Goal: Task Accomplishment & Management: Use online tool/utility

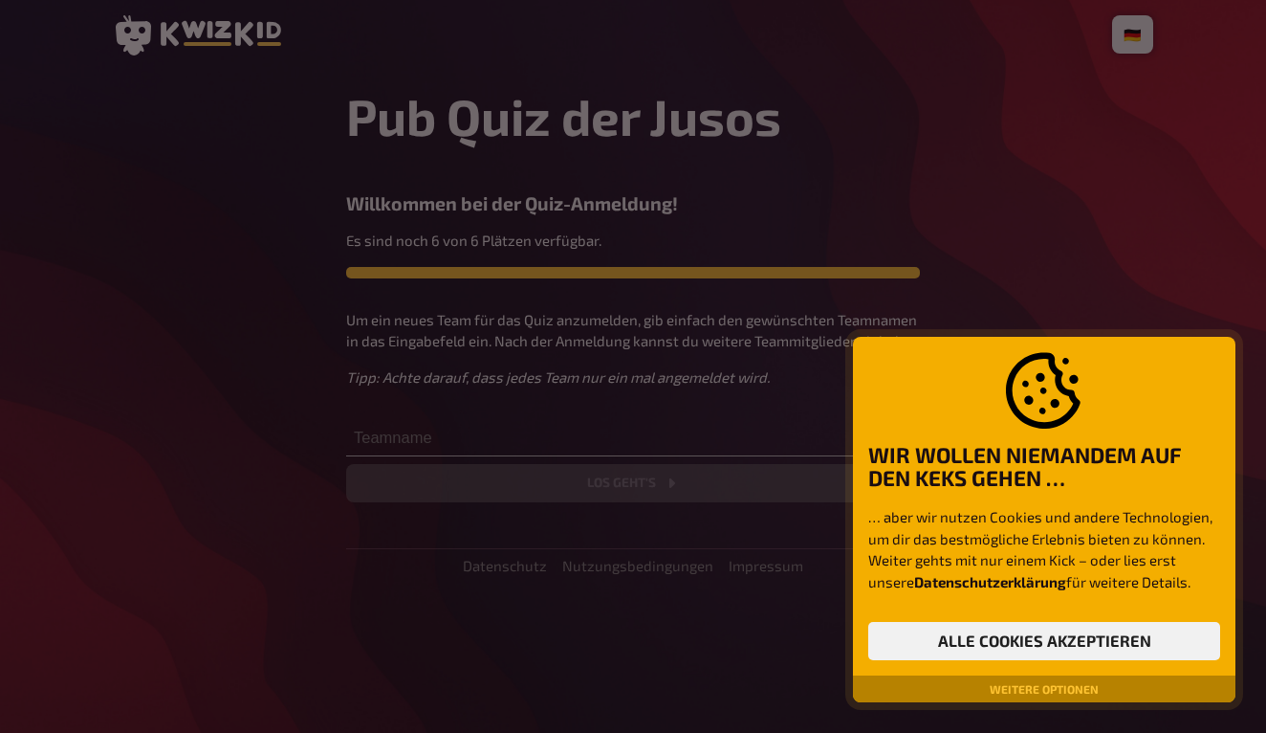
click at [1050, 698] on div "Weitere Optionen" at bounding box center [1044, 688] width 383 height 27
click at [1049, 690] on button "Weitere Optionen" at bounding box center [1044, 688] width 124 height 11
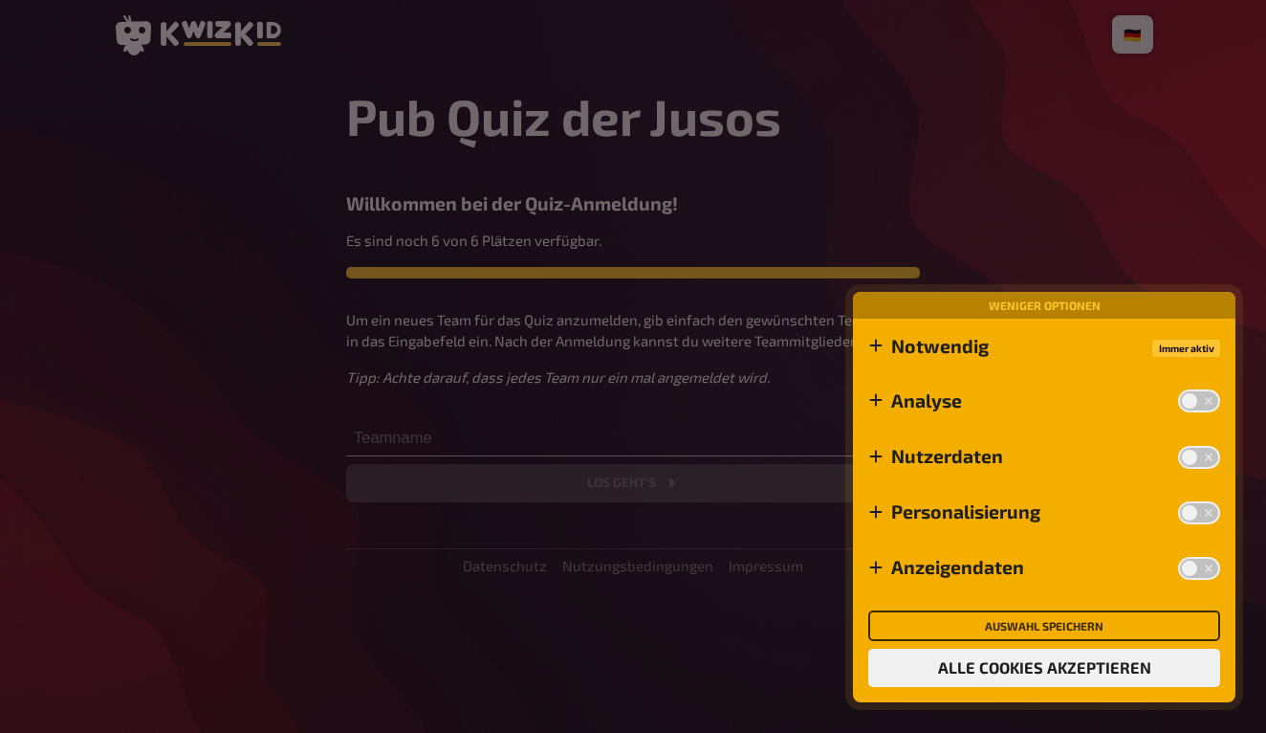
click at [1029, 628] on button "Auswahl speichern" at bounding box center [1044, 625] width 352 height 31
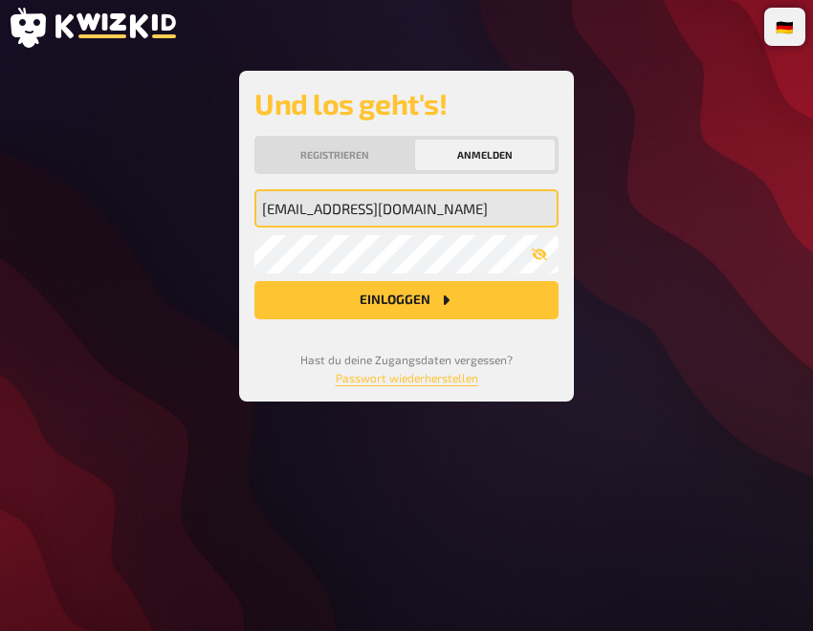
type input "chiaragatti@gmx.de"
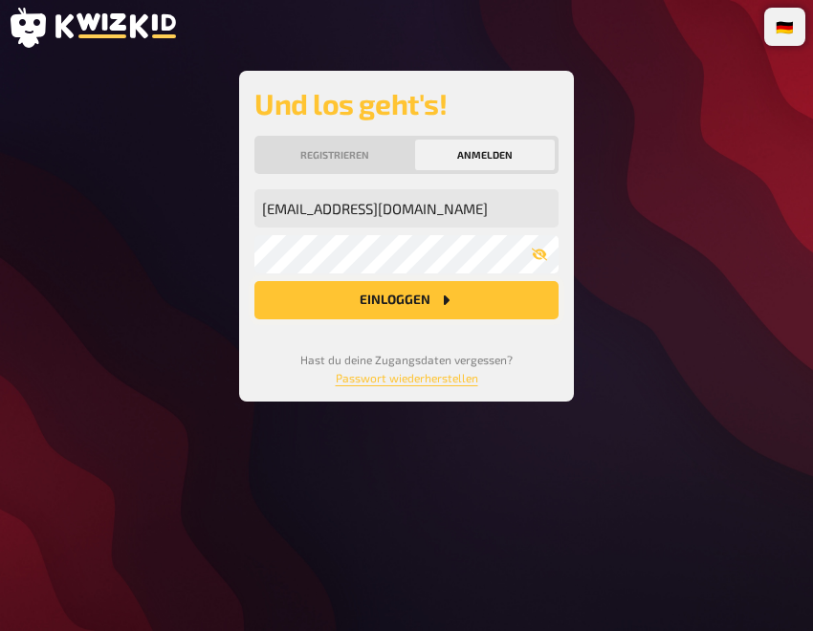
click at [394, 318] on button "Einloggen" at bounding box center [406, 300] width 304 height 38
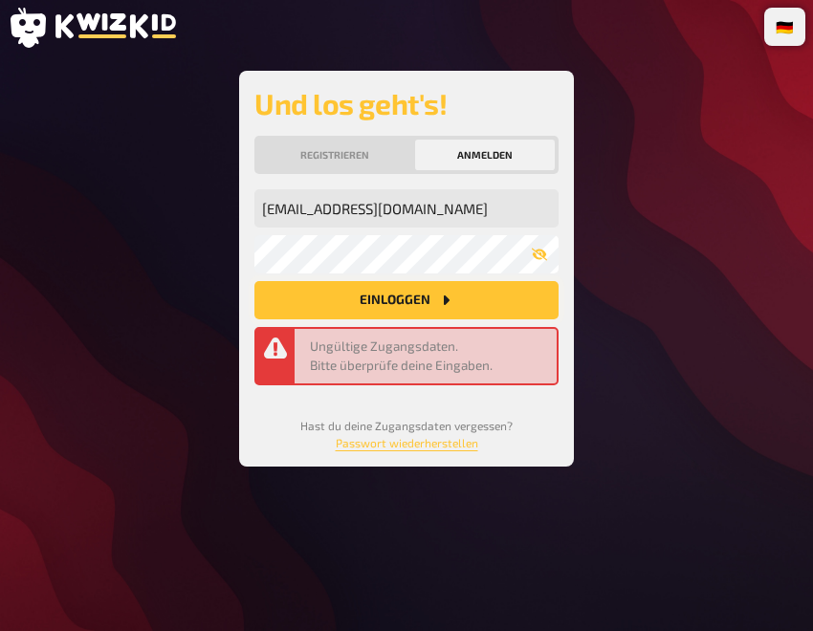
click at [420, 315] on button "Einloggen" at bounding box center [406, 300] width 304 height 38
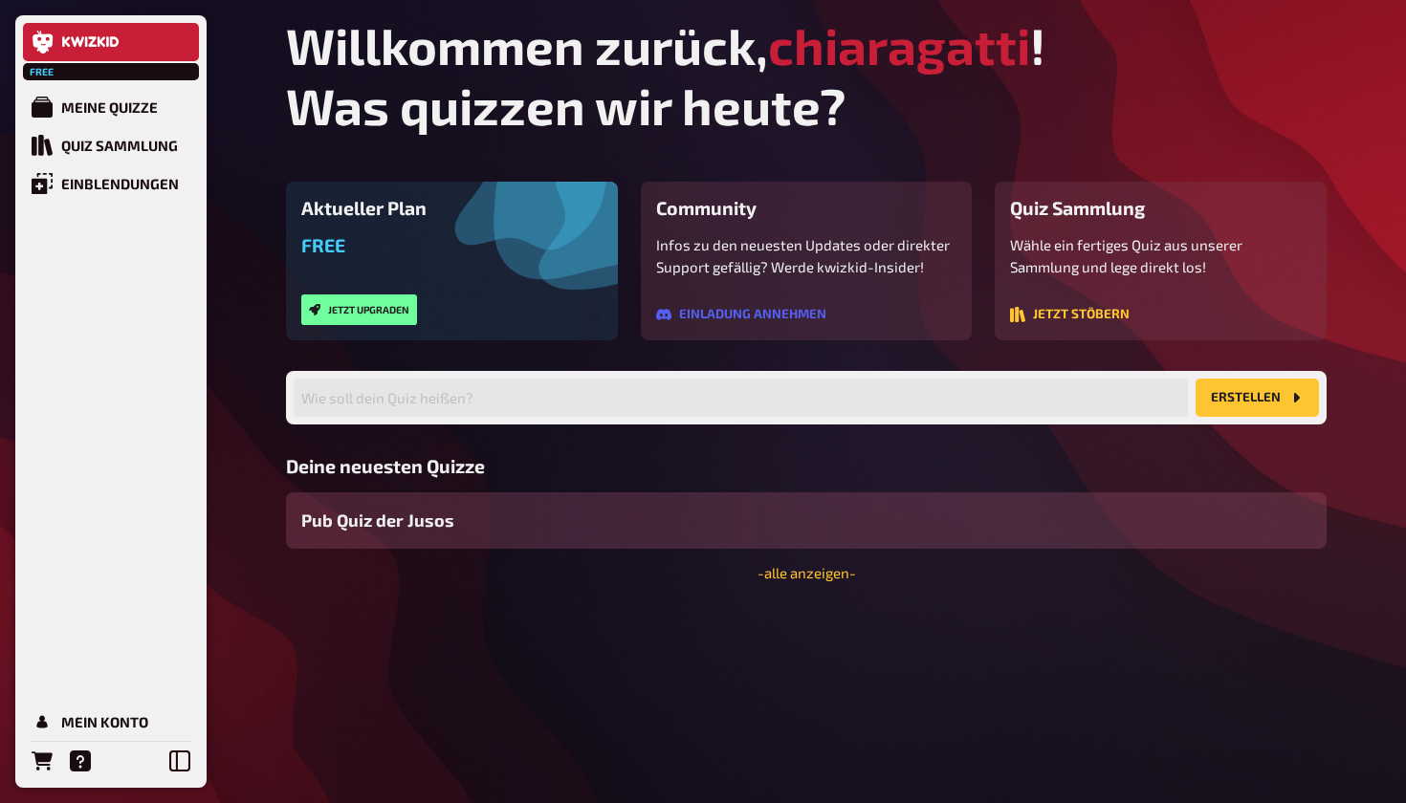
click at [433, 537] on div "Pub Quiz der Jusos" at bounding box center [806, 521] width 1041 height 56
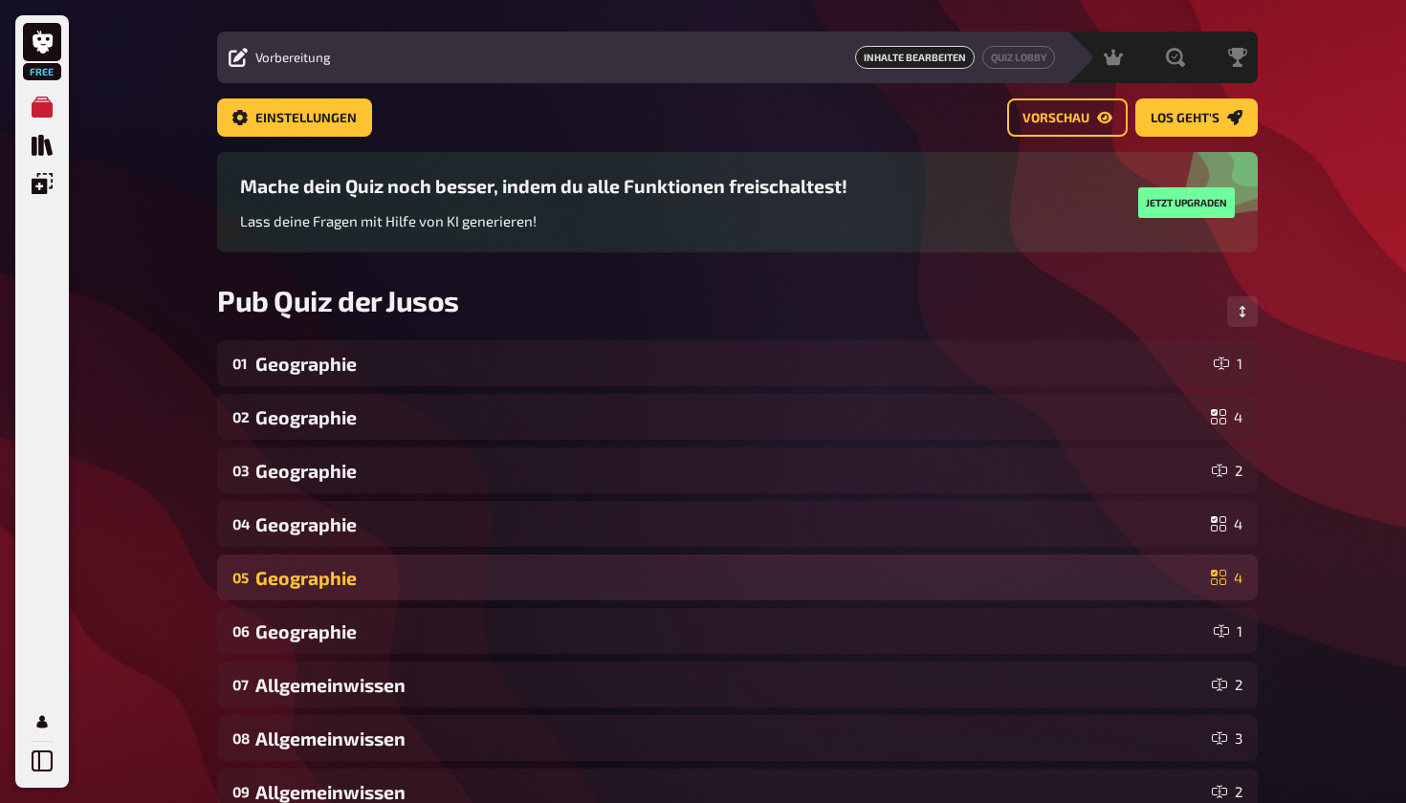
scroll to position [33, 0]
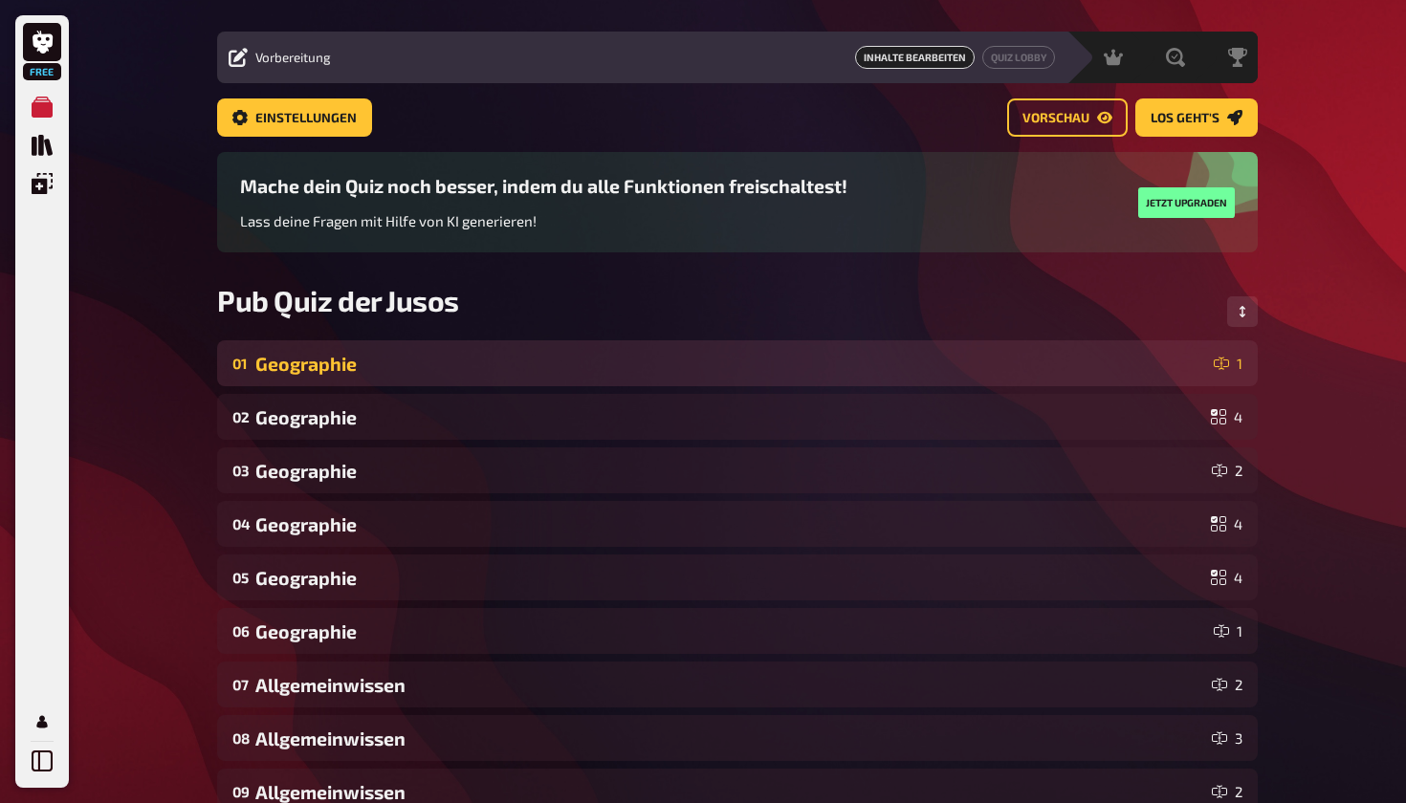
click at [496, 363] on div "Geographie" at bounding box center [730, 364] width 951 height 22
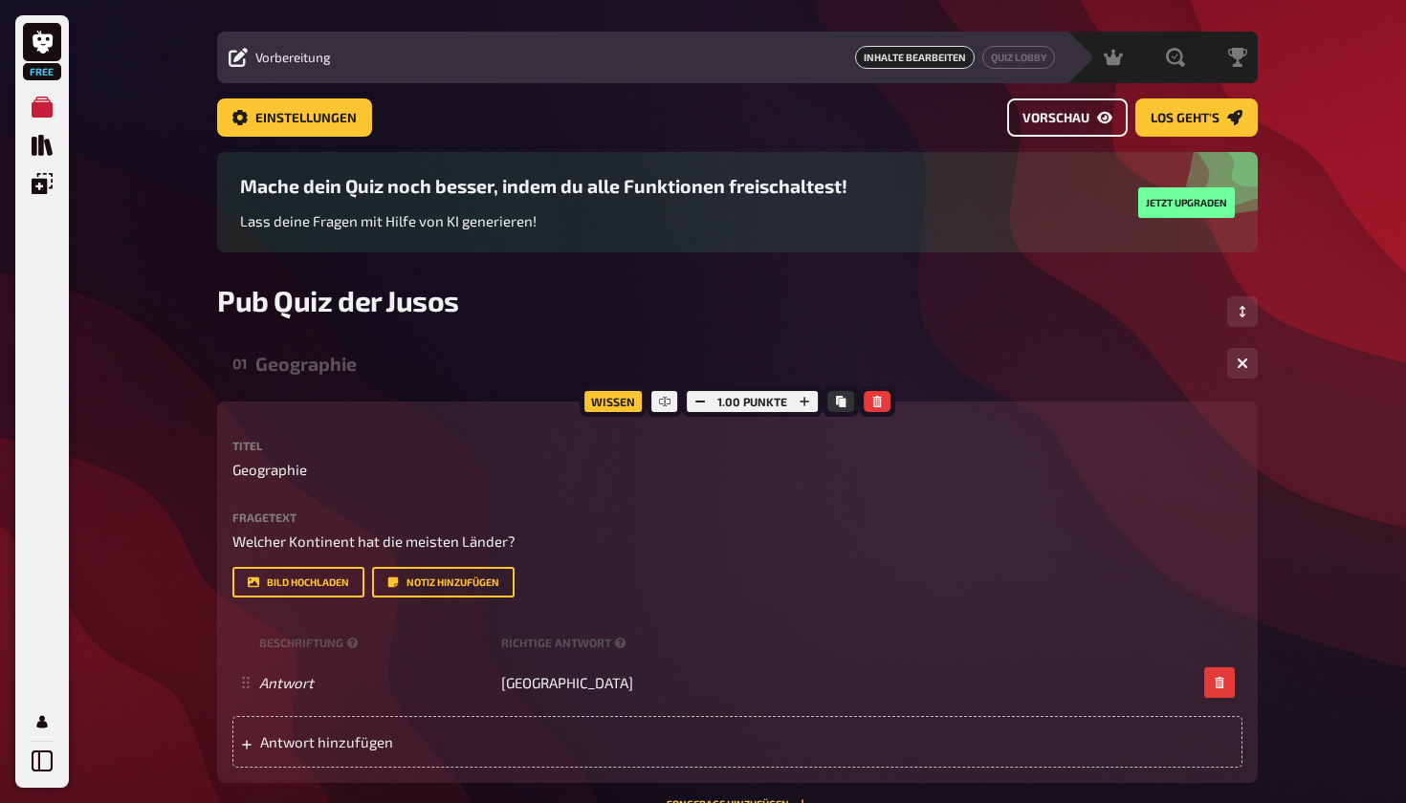
click at [1043, 115] on span "Vorschau" at bounding box center [1055, 118] width 67 height 13
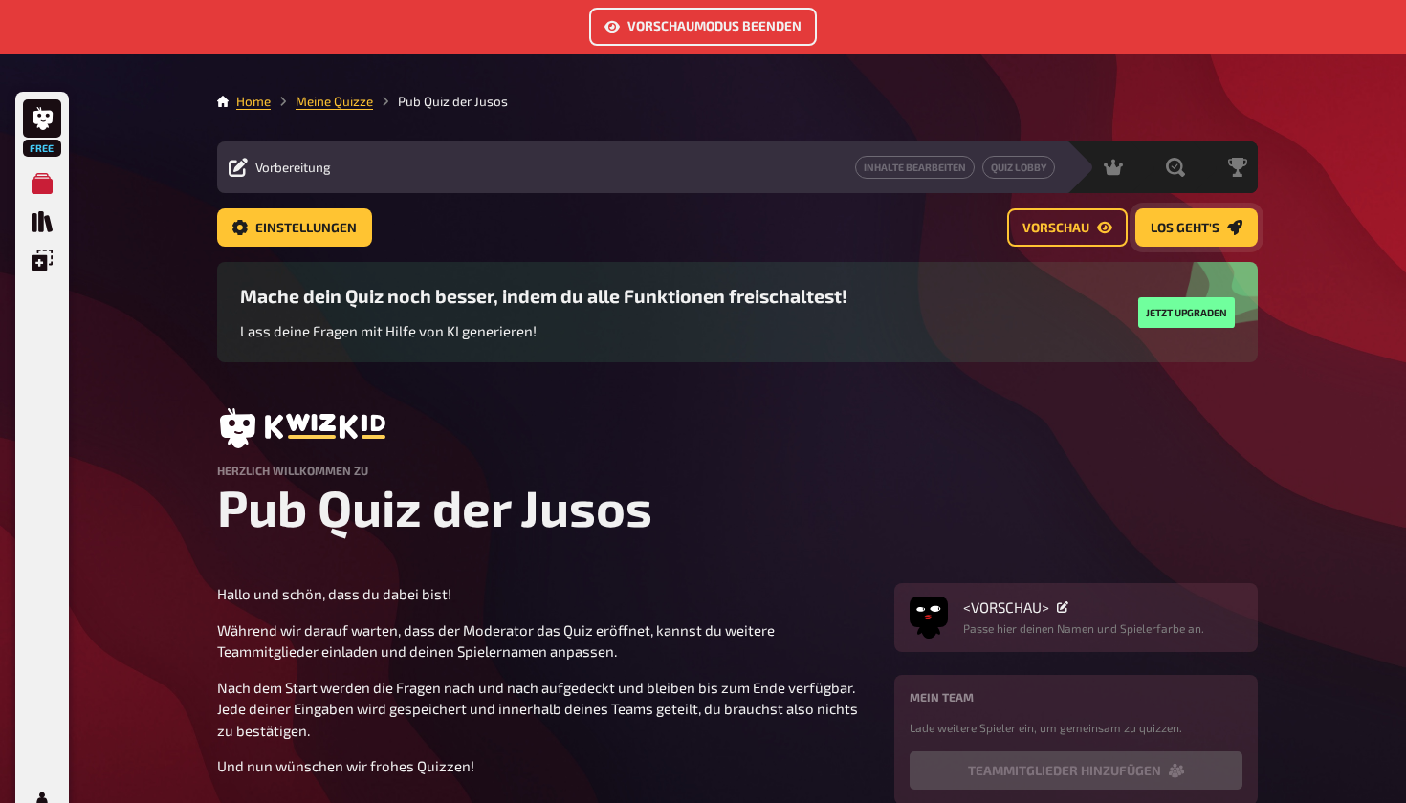
click at [1175, 242] on button "Los geht's" at bounding box center [1196, 227] width 122 height 38
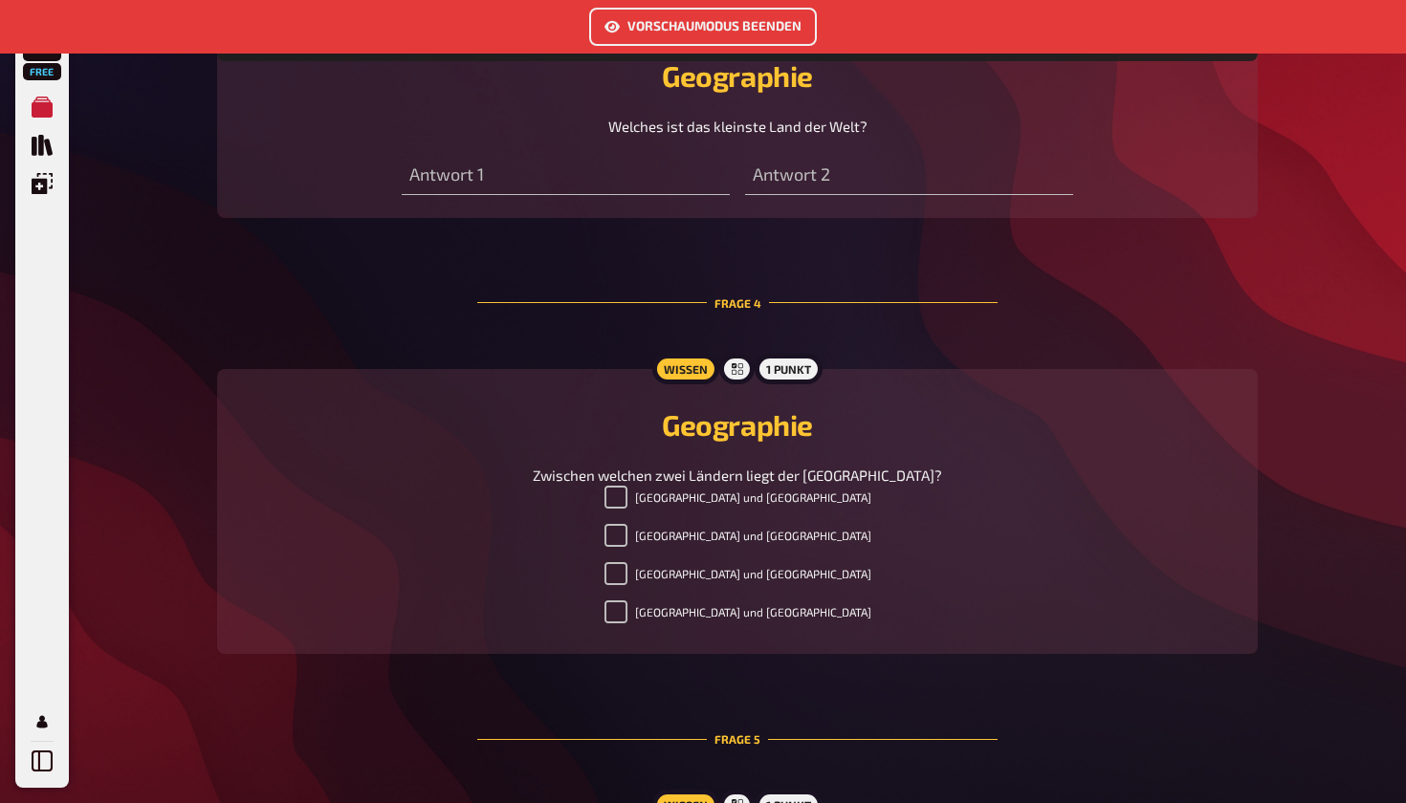
scroll to position [1766, 0]
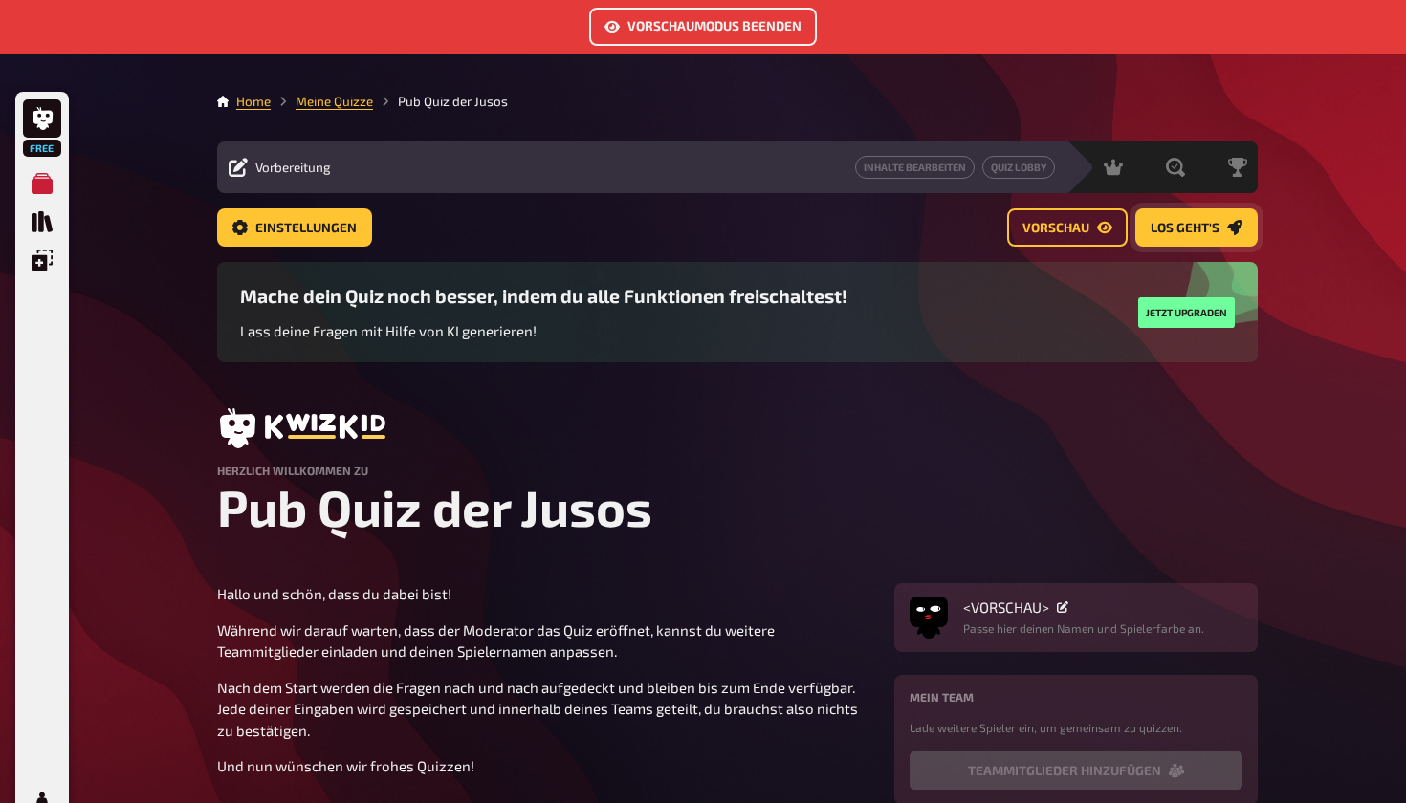
scroll to position [0, 0]
click at [1176, 211] on button "Los geht's" at bounding box center [1196, 227] width 122 height 38
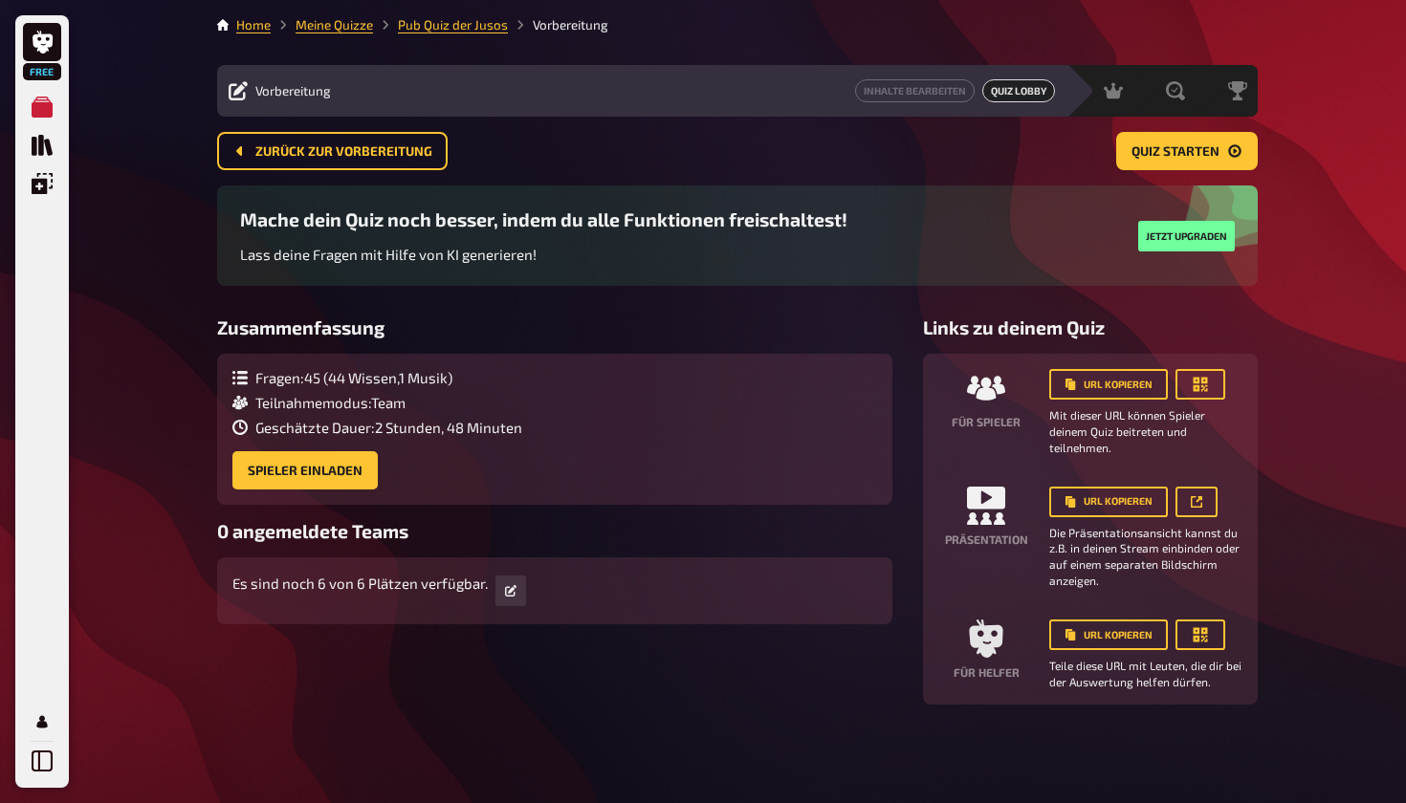
click at [1008, 500] on div "Präsentation" at bounding box center [986, 538] width 96 height 102
click at [968, 499] on icon at bounding box center [986, 498] width 38 height 22
click at [1215, 501] on button "button" at bounding box center [1196, 502] width 42 height 31
click at [266, 149] on span "Zurück zur Vorbereitung" at bounding box center [343, 151] width 177 height 13
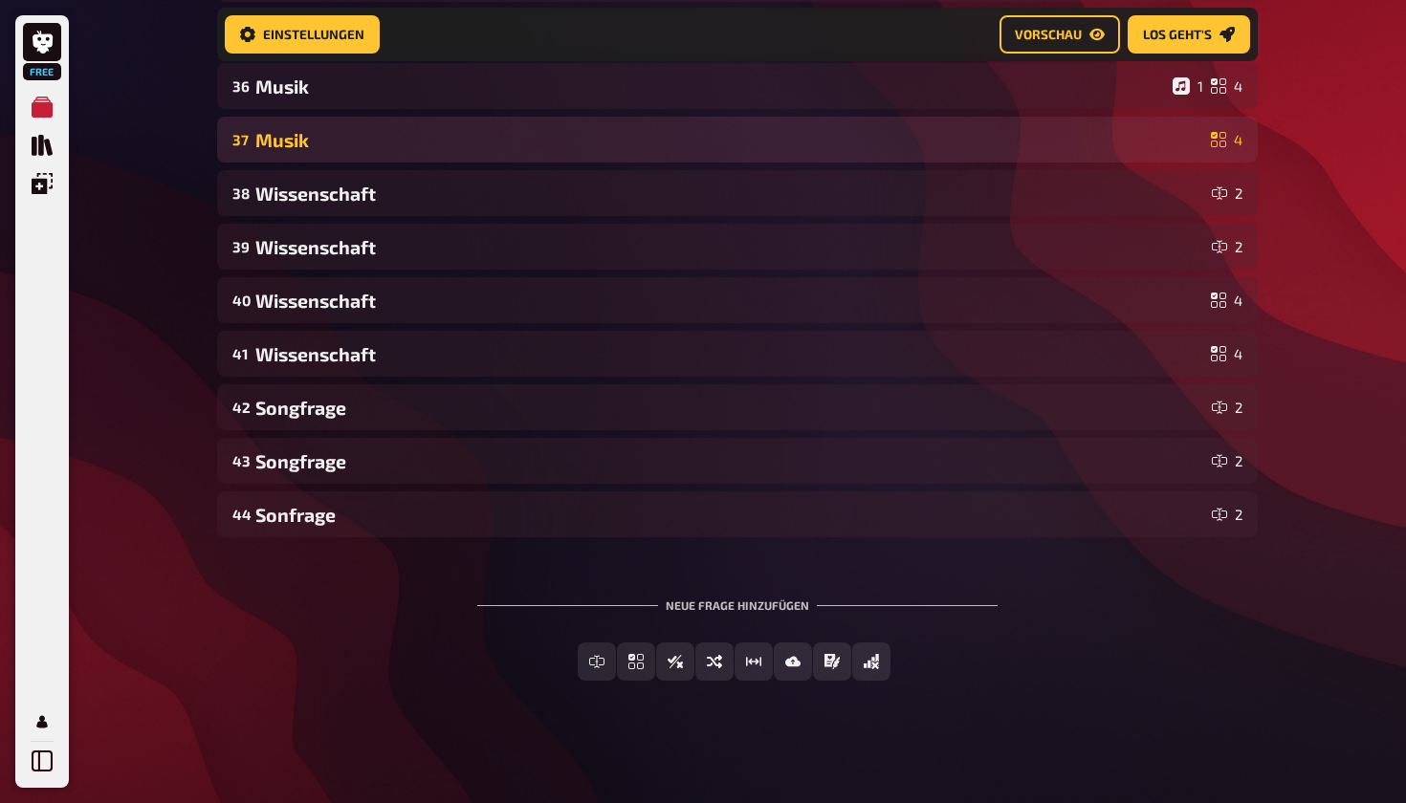
scroll to position [2203, 0]
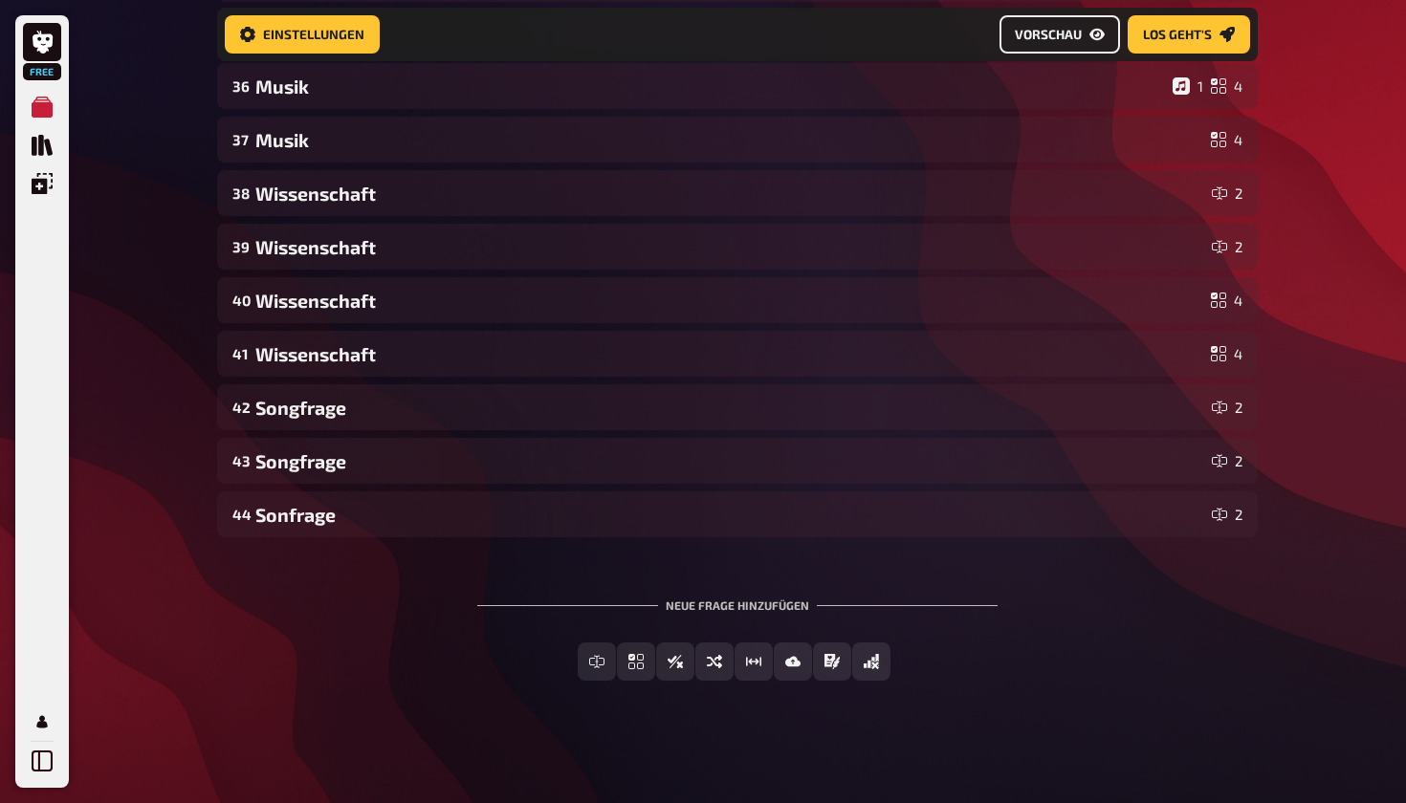
click at [1079, 39] on span "Vorschau" at bounding box center [1048, 34] width 67 height 13
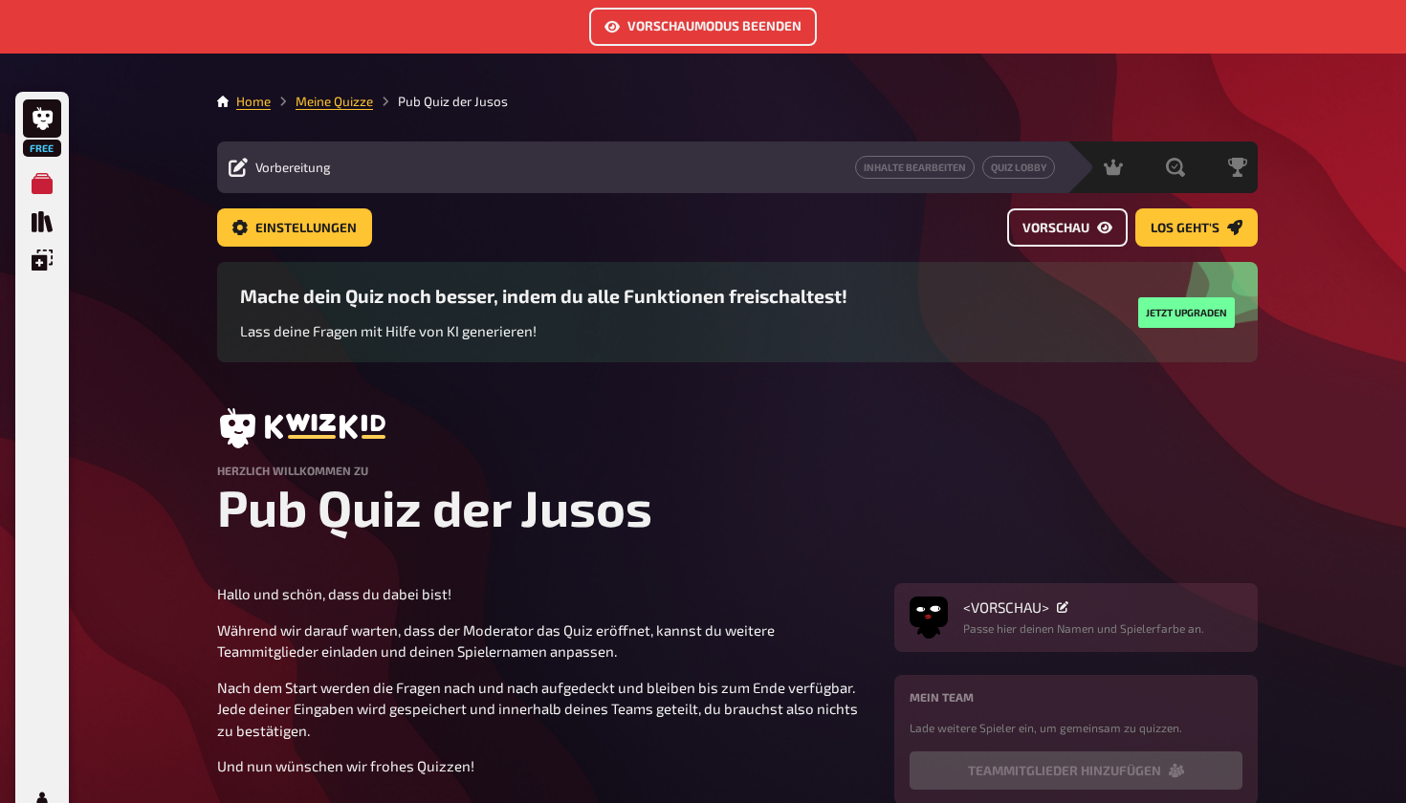
click at [1072, 227] on span "Vorschau" at bounding box center [1055, 228] width 67 height 13
click at [1065, 237] on button "Vorschau" at bounding box center [1067, 227] width 121 height 38
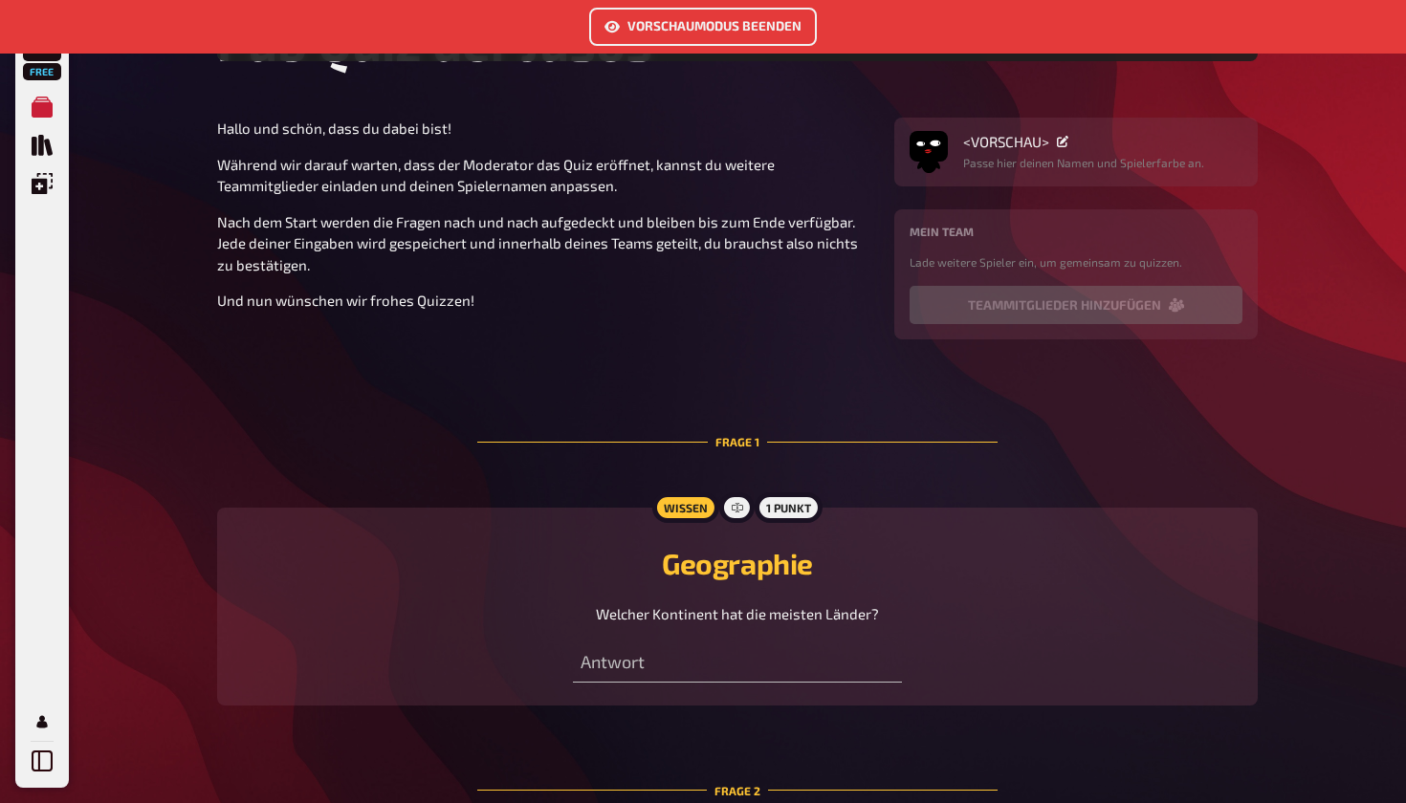
scroll to position [491, 0]
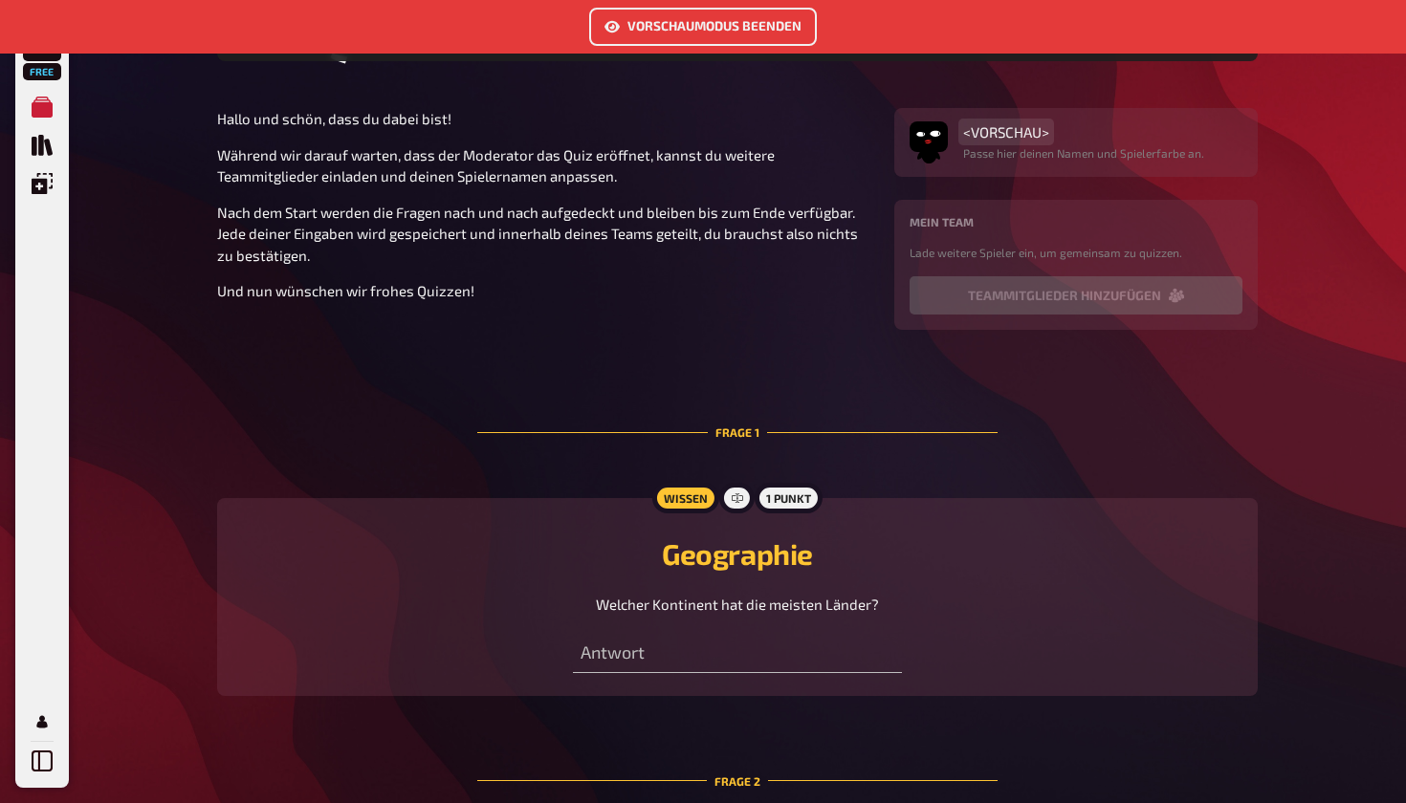
click at [1044, 141] on span "<VORSCHAU>" at bounding box center [1006, 131] width 86 height 17
click at [1026, 147] on div "<VORSCHAU> Passe hier deinen Namen und Spielerfarbe an." at bounding box center [1083, 142] width 241 height 38
click at [1064, 137] on icon at bounding box center [1062, 131] width 11 height 11
click at [1064, 137] on div "<VORSCHAU>" at bounding box center [1083, 131] width 241 height 17
click at [1031, 175] on div "<VORSCHAU> Passe hier deinen Namen und Spielerfarbe an." at bounding box center [1075, 142] width 363 height 69
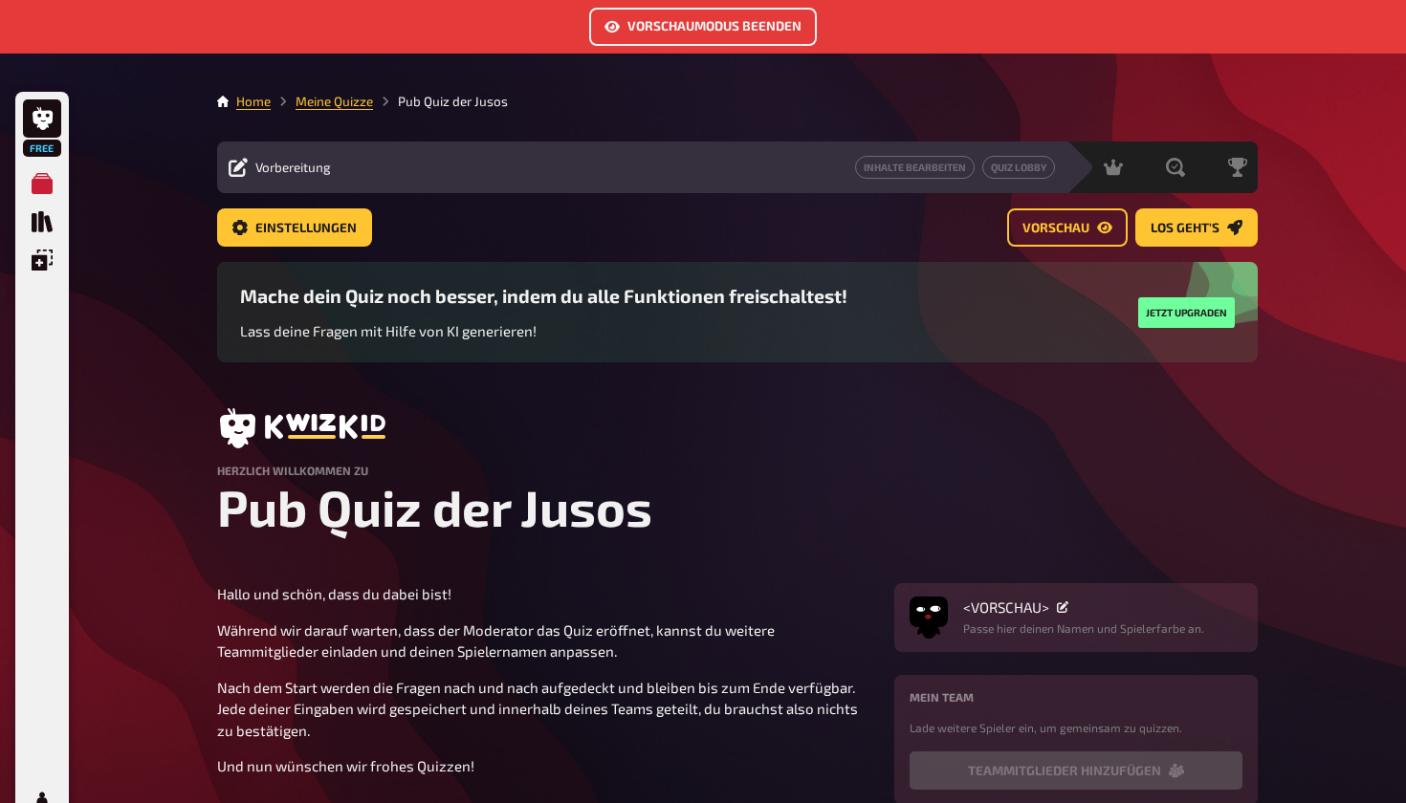
scroll to position [0, 0]
click at [1172, 213] on button "Los geht's" at bounding box center [1196, 227] width 122 height 38
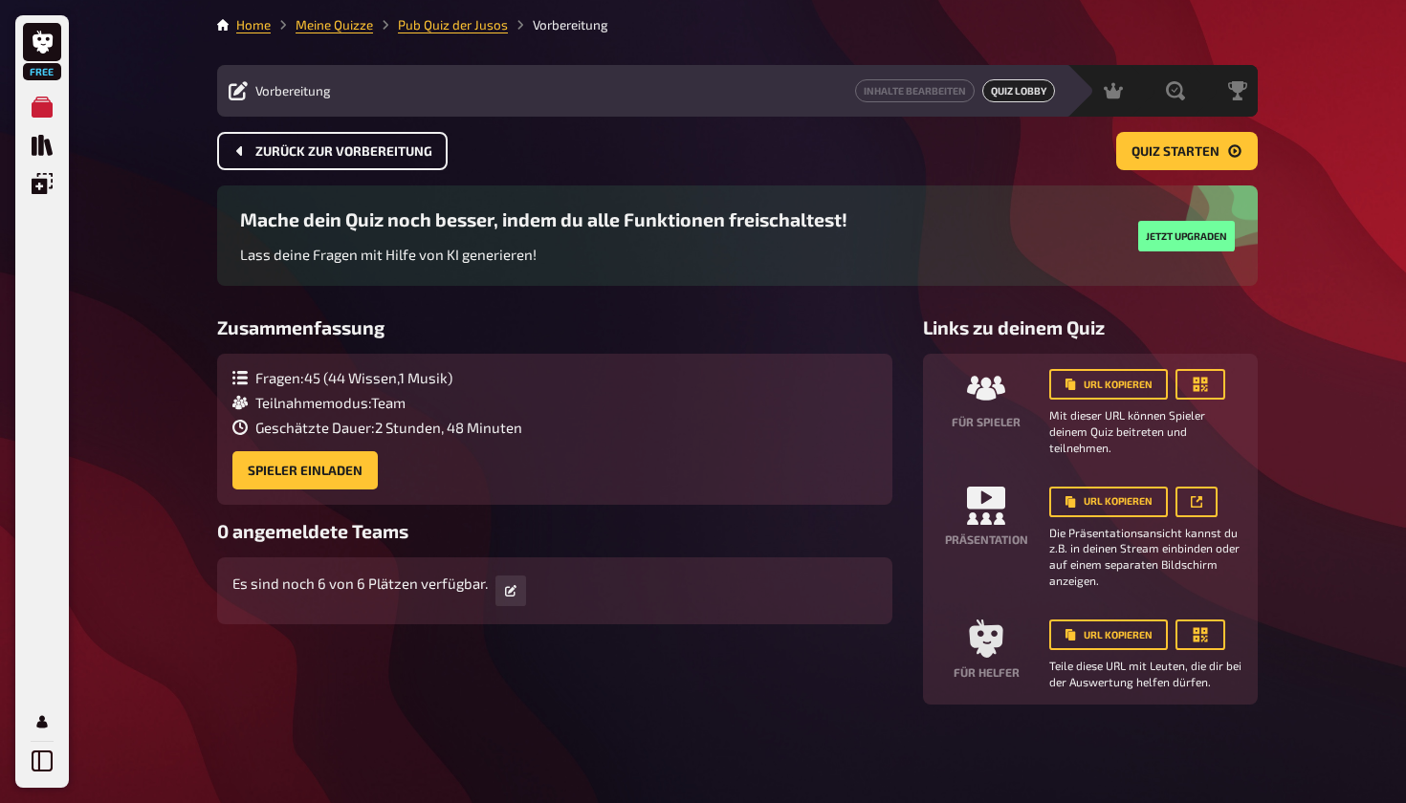
click at [319, 164] on button "Zurück zur Vorbereitung" at bounding box center [332, 151] width 230 height 38
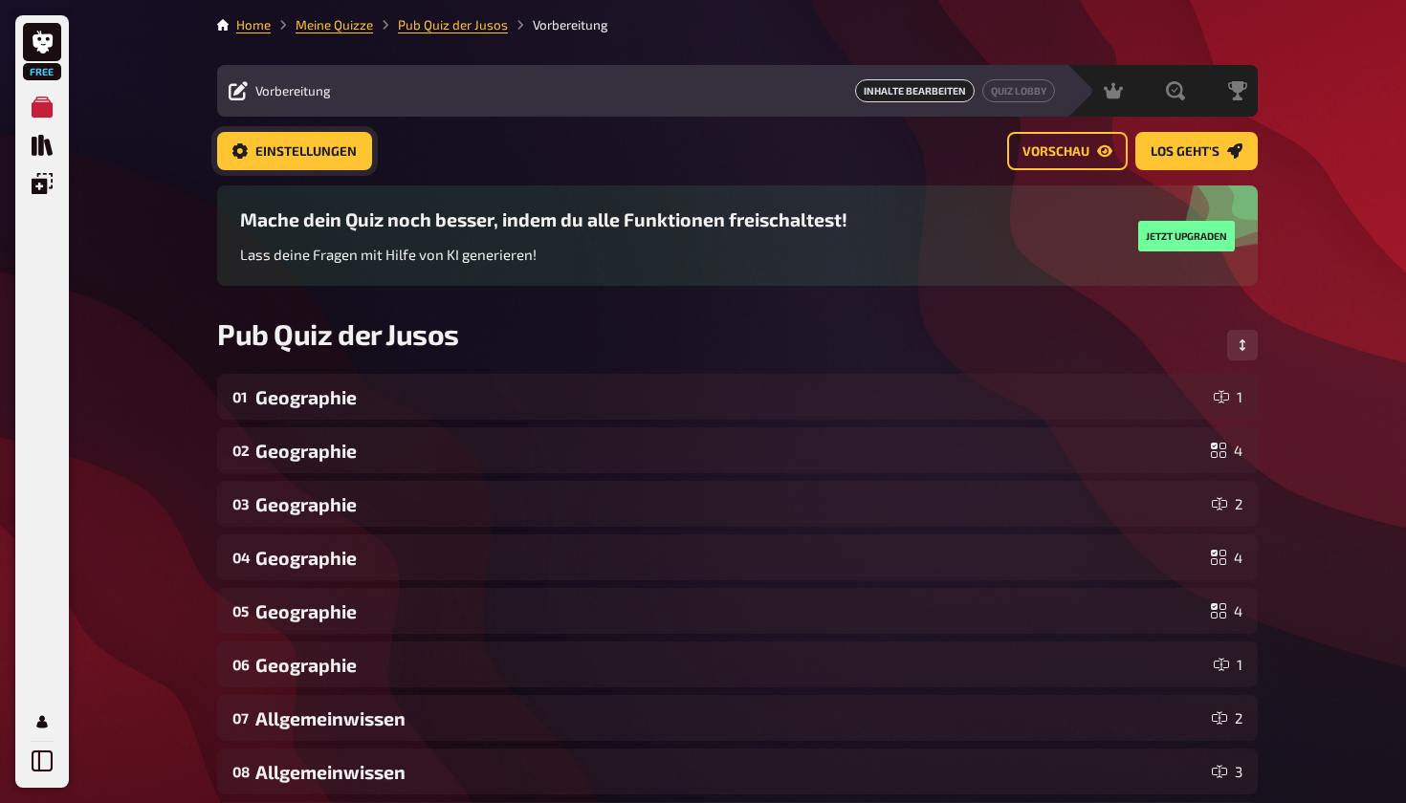
click at [348, 164] on button "Einstellungen" at bounding box center [294, 151] width 155 height 38
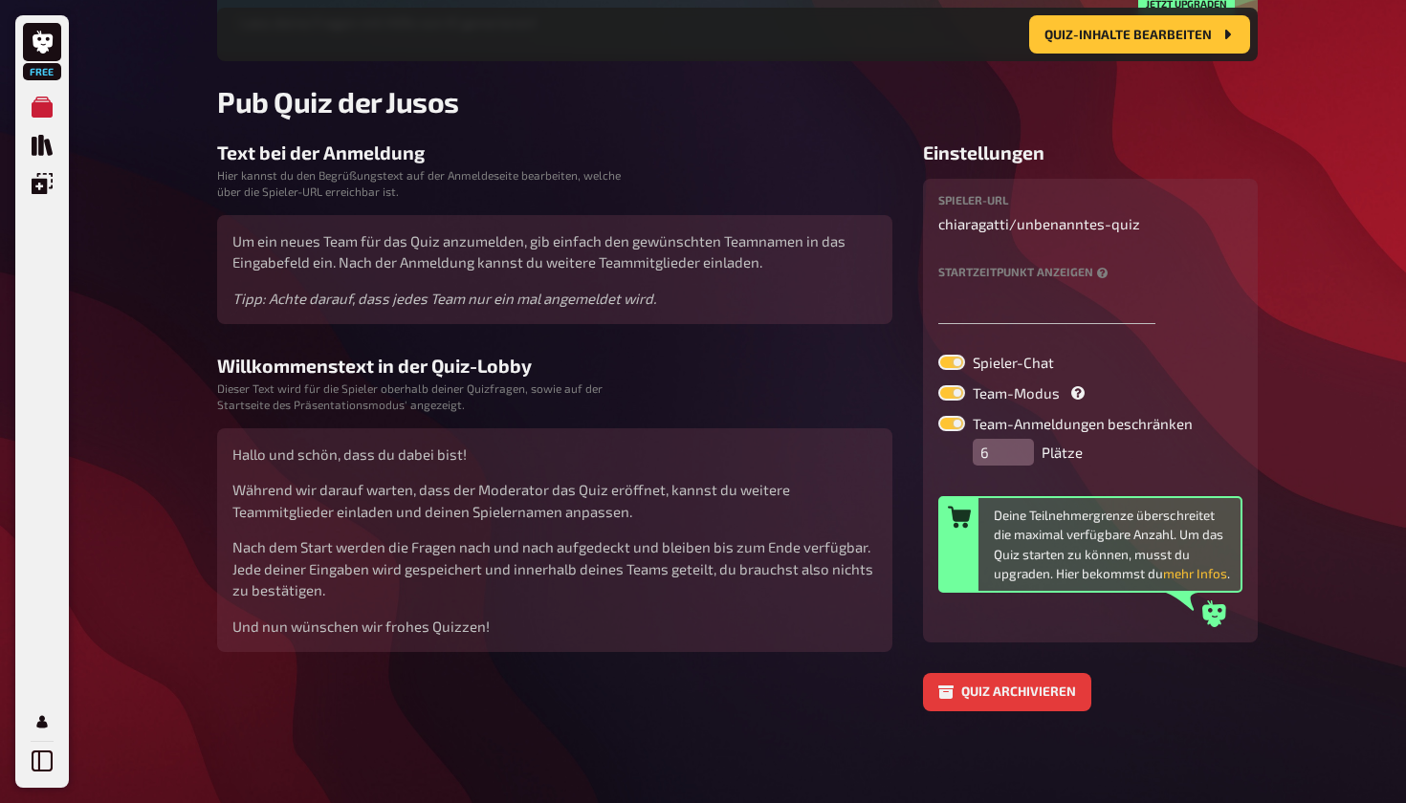
scroll to position [274, 0]
click at [1002, 439] on input "6" at bounding box center [1003, 452] width 61 height 27
click at [1022, 443] on div "Spieler-URL chiaragatti / unbenanntes-quiz Startzeitpunkt anzeigen Spieler-Chat…" at bounding box center [1090, 410] width 304 height 433
click at [1021, 439] on input "5" at bounding box center [1003, 452] width 61 height 27
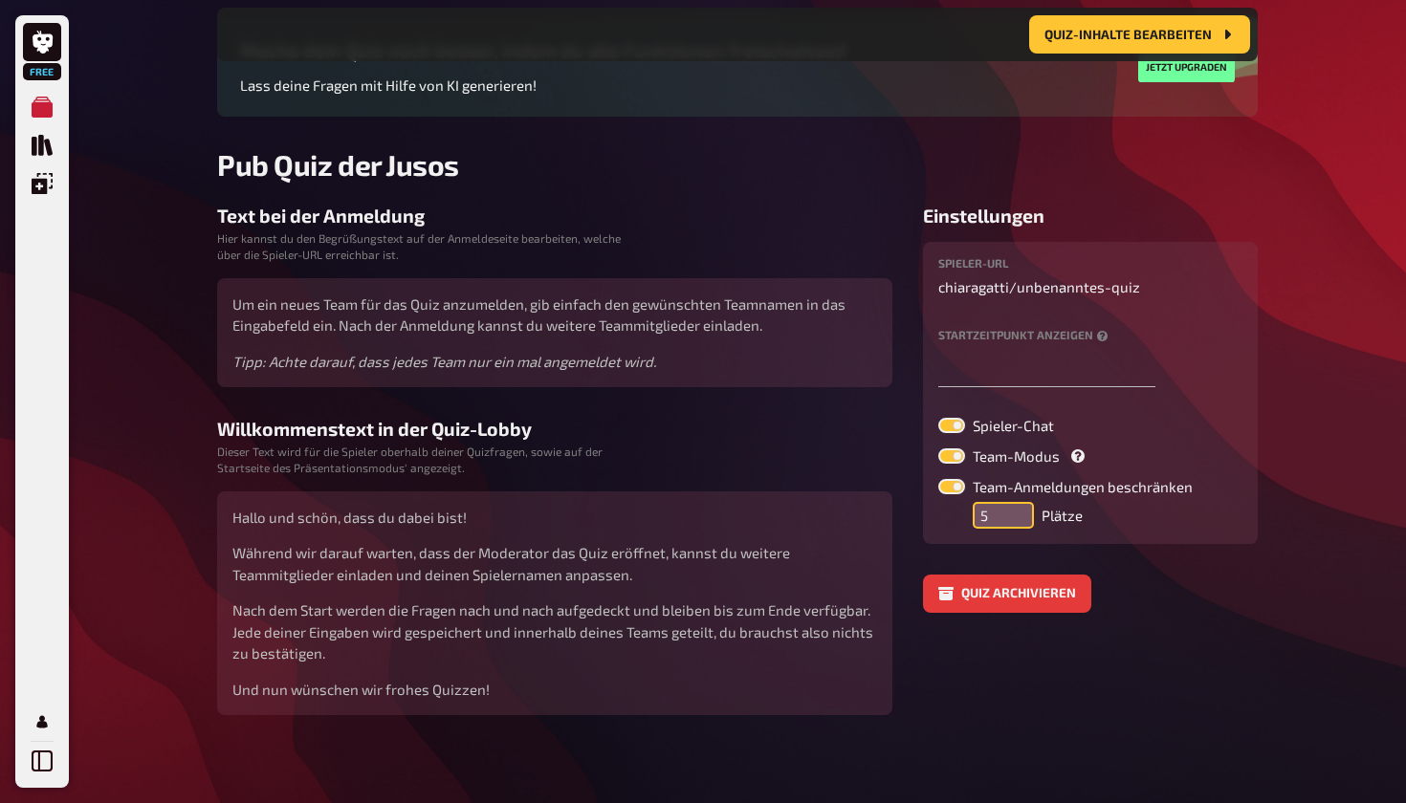
click at [1002, 522] on input "5" at bounding box center [1003, 515] width 61 height 27
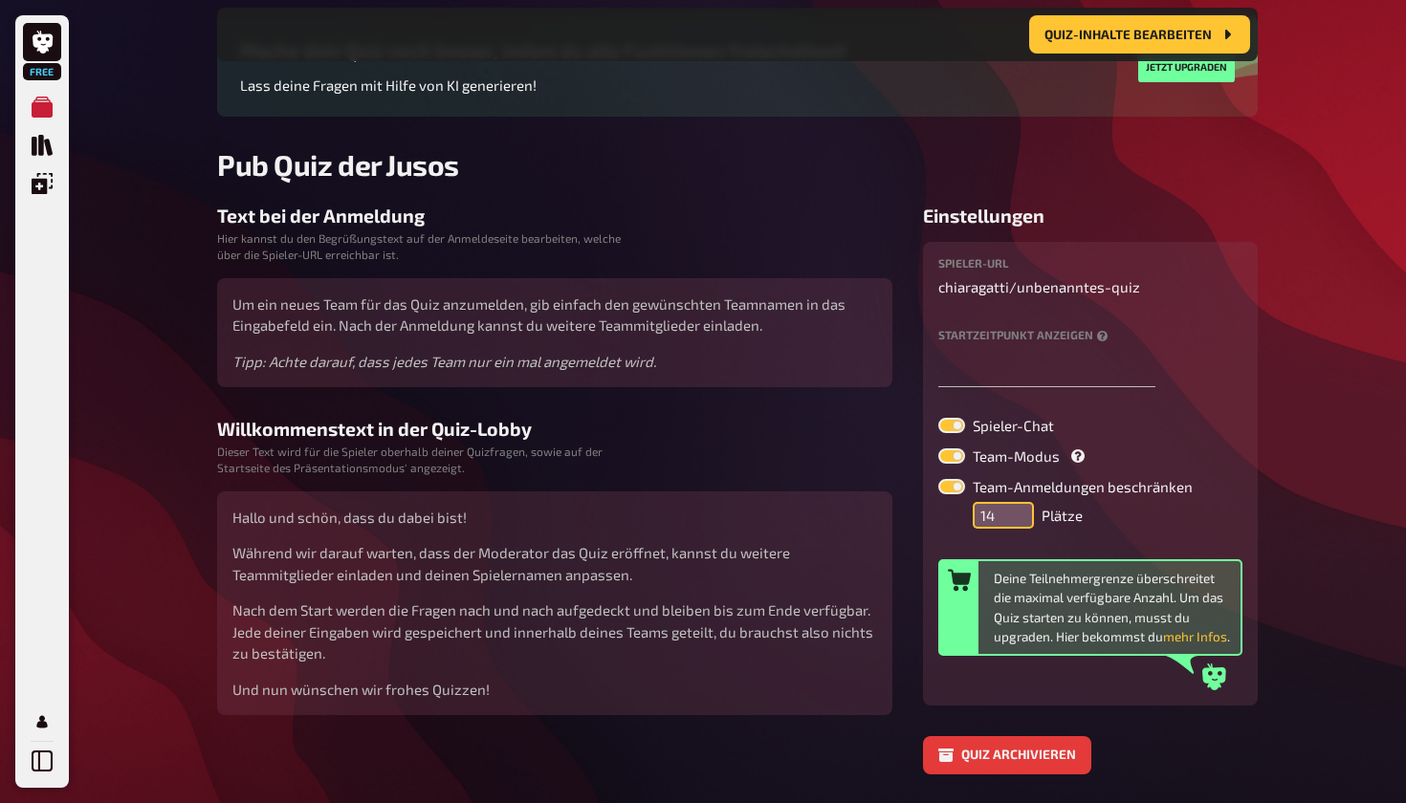
click at [1015, 528] on input "14" at bounding box center [1003, 515] width 61 height 27
click at [1015, 527] on input "13" at bounding box center [1003, 515] width 61 height 27
click at [1015, 527] on input "12" at bounding box center [1003, 515] width 61 height 27
click at [1015, 527] on input "11" at bounding box center [1003, 515] width 61 height 27
click at [1015, 527] on input "10" at bounding box center [1003, 515] width 61 height 27
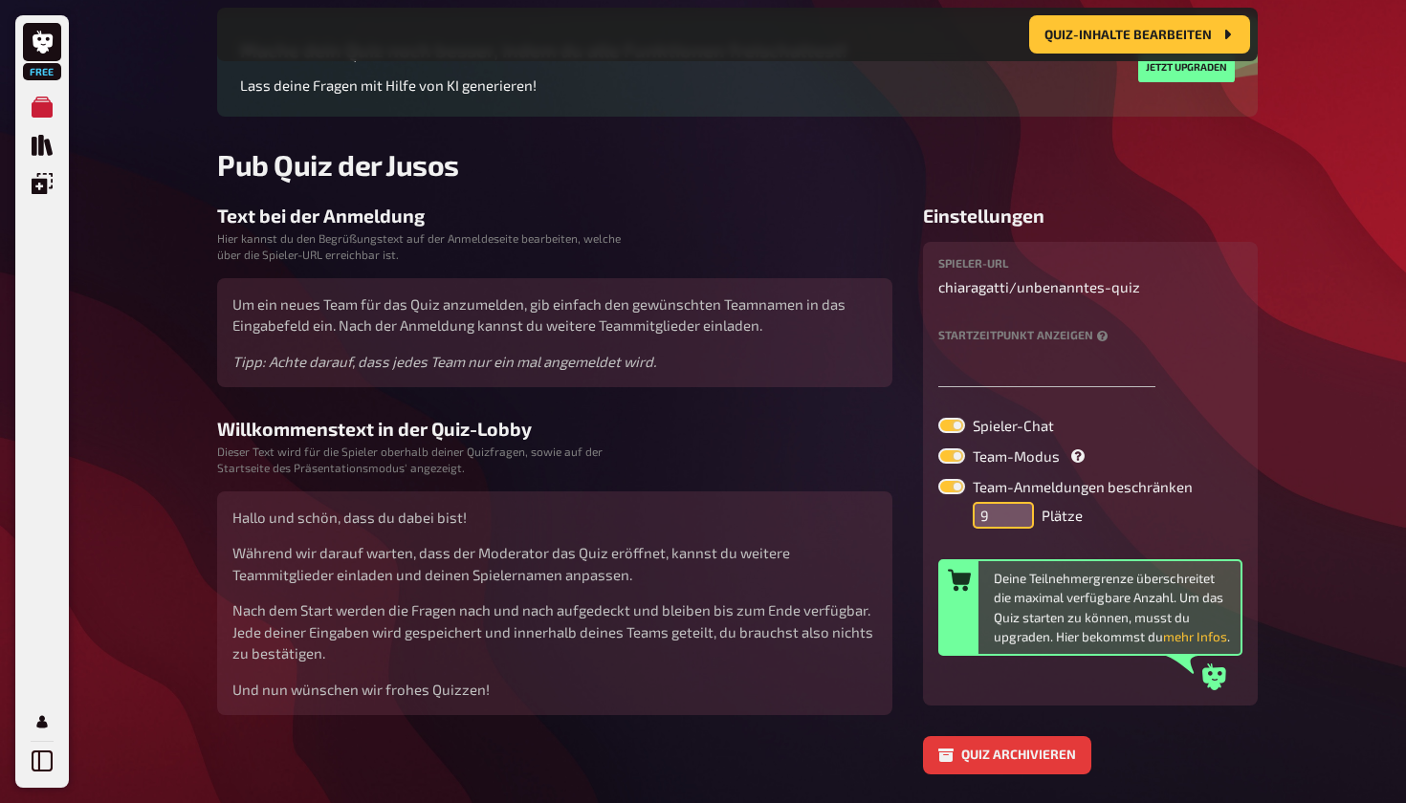
click at [1015, 527] on input "9" at bounding box center [1003, 515] width 61 height 27
click at [1015, 527] on input "8" at bounding box center [1003, 515] width 61 height 27
click at [1015, 527] on input "7" at bounding box center [1003, 515] width 61 height 27
click at [1015, 527] on input "6" at bounding box center [1003, 515] width 61 height 27
click at [1015, 527] on input "5" at bounding box center [1003, 515] width 61 height 27
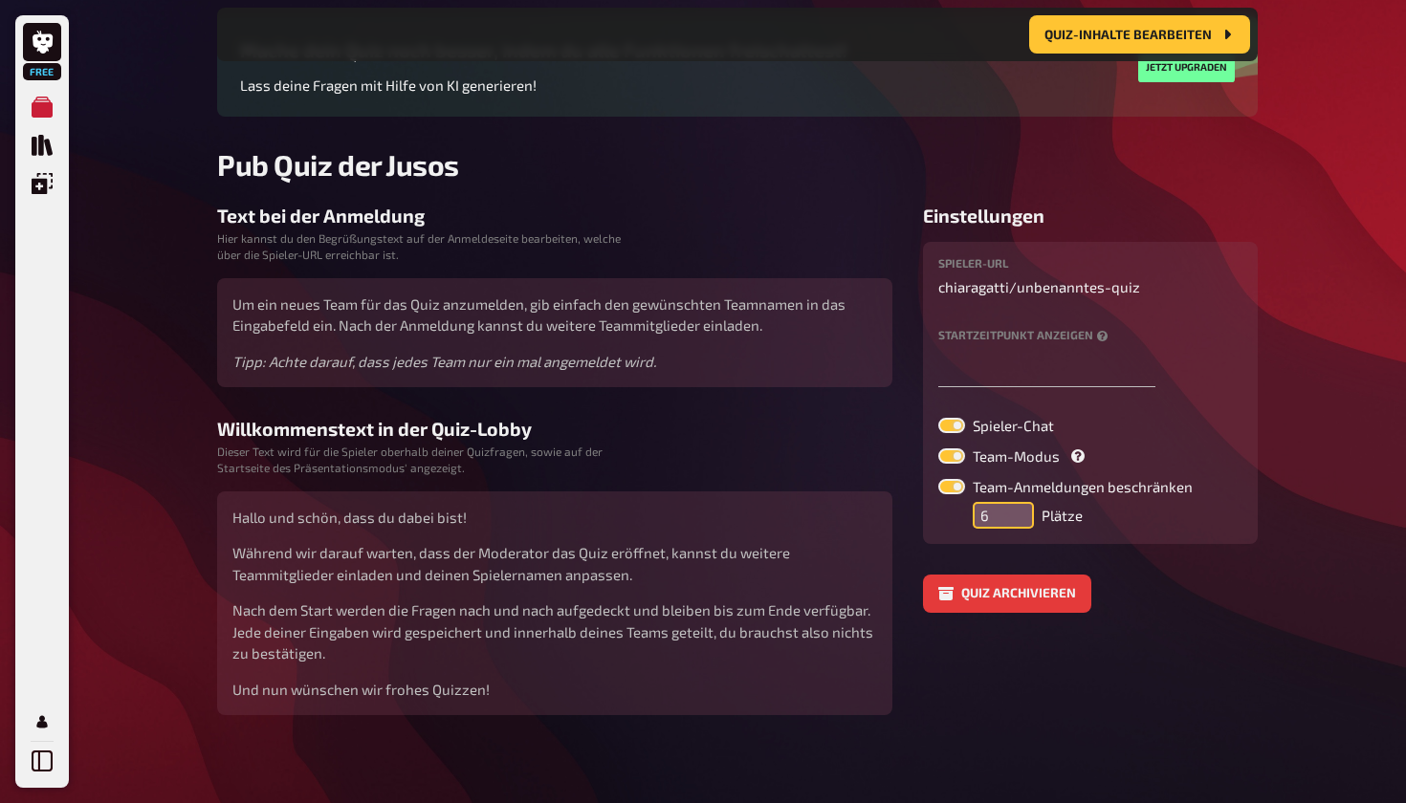
click at [1021, 516] on input "6" at bounding box center [1003, 515] width 61 height 27
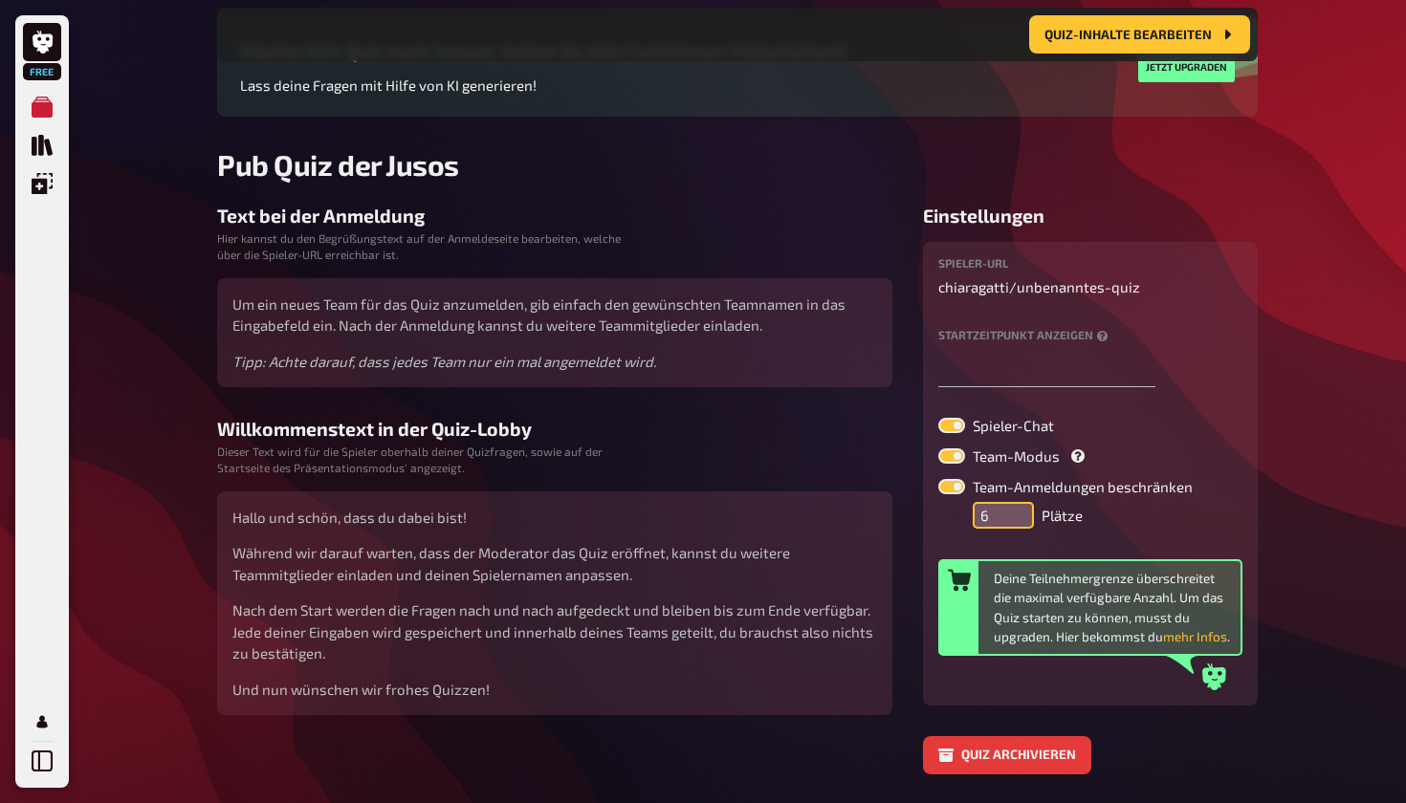
type input "5"
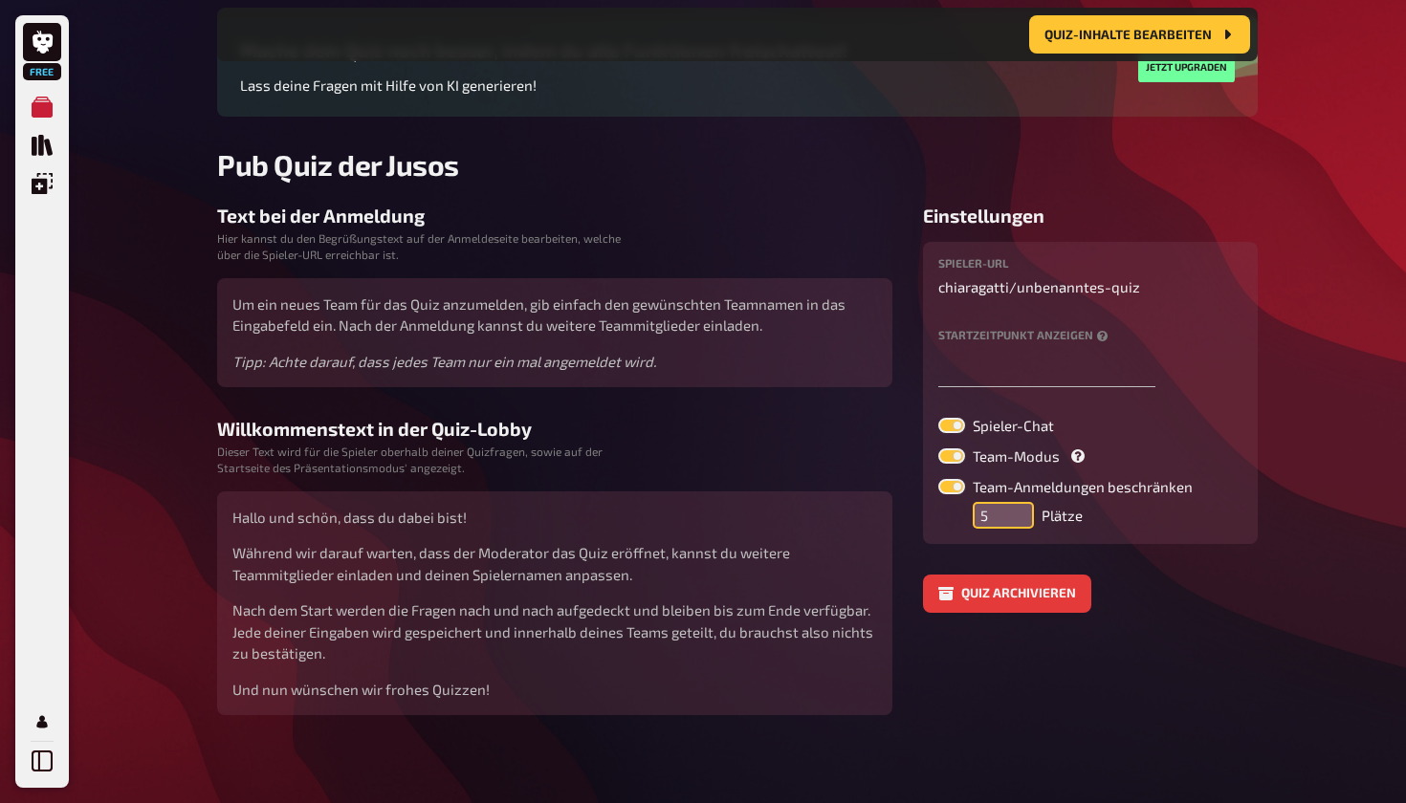
click at [1023, 522] on input "5" at bounding box center [1003, 515] width 61 height 27
click at [1105, 533] on div "Spieler-URL chiaragatti / unbenanntes-quiz Startzeitpunkt anzeigen Spieler-Chat…" at bounding box center [1090, 393] width 335 height 302
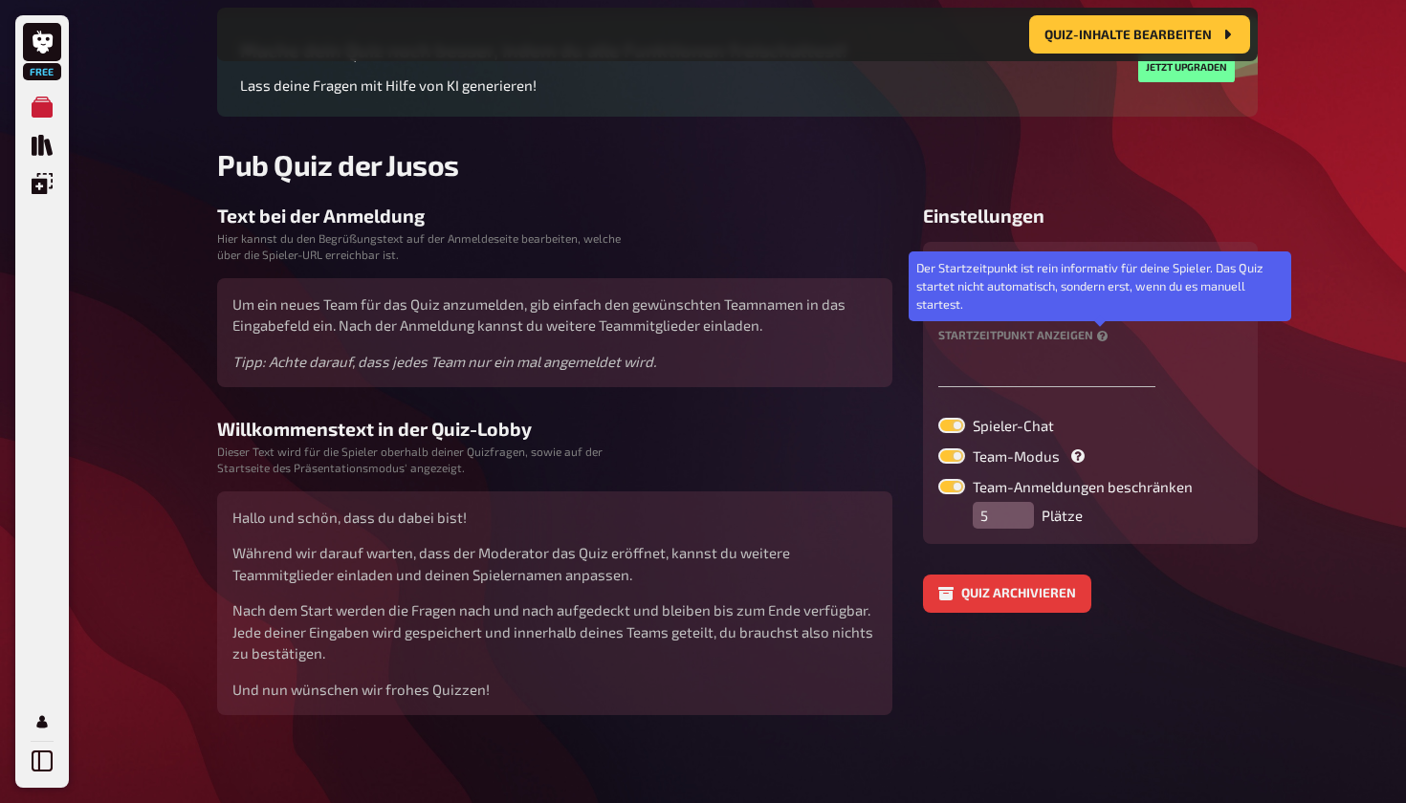
click at [1104, 341] on icon at bounding box center [1102, 336] width 11 height 11
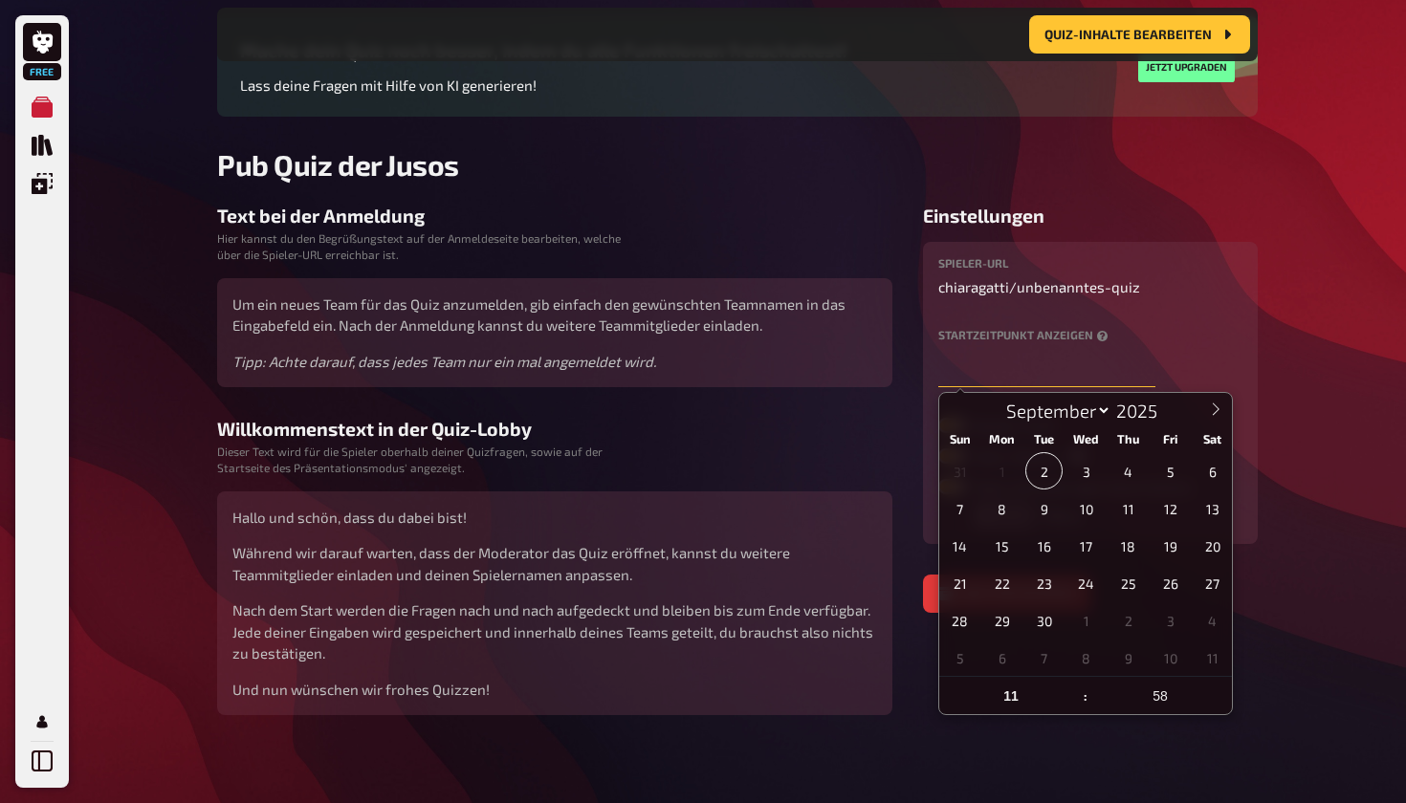
click at [1000, 383] on input "text" at bounding box center [1046, 368] width 217 height 38
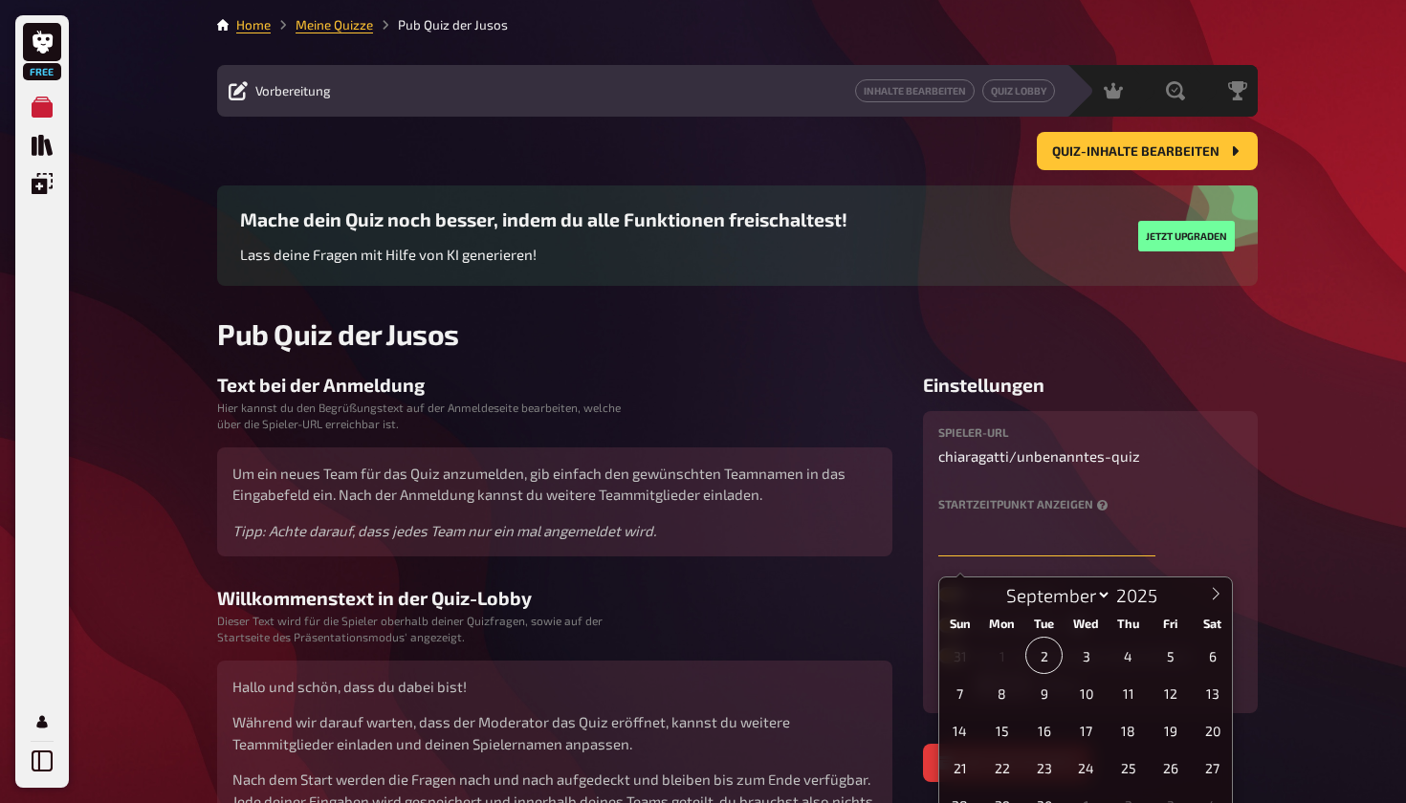
scroll to position [0, 0]
click at [256, 99] on span "Vorbereitung" at bounding box center [293, 90] width 76 height 15
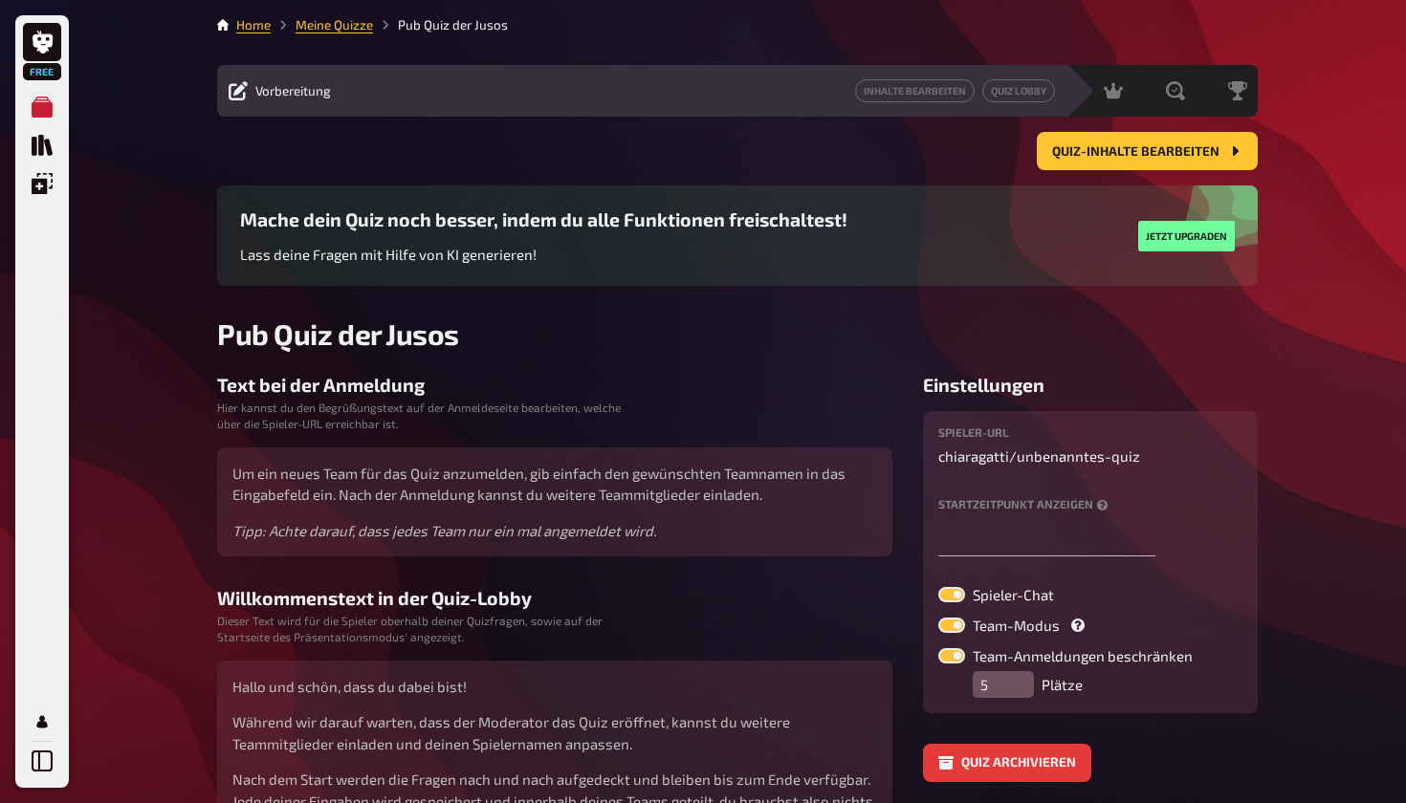
click at [280, 93] on span "Vorbereitung" at bounding box center [293, 90] width 76 height 15
click at [241, 87] on icon at bounding box center [238, 90] width 19 height 19
click at [36, 156] on icon "Quiz Sammlung" at bounding box center [42, 145] width 21 height 21
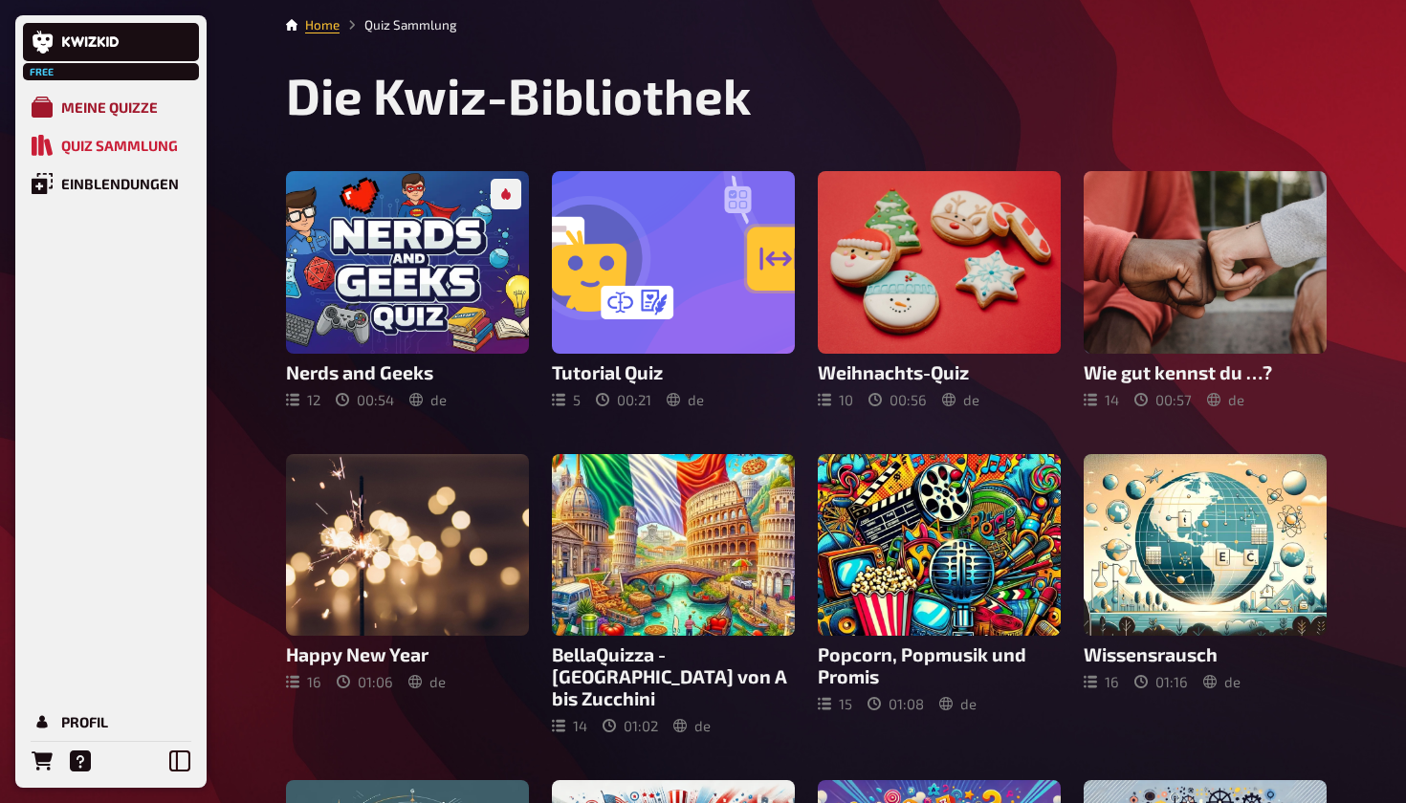
click at [121, 109] on div "Meine Quizze" at bounding box center [109, 107] width 97 height 17
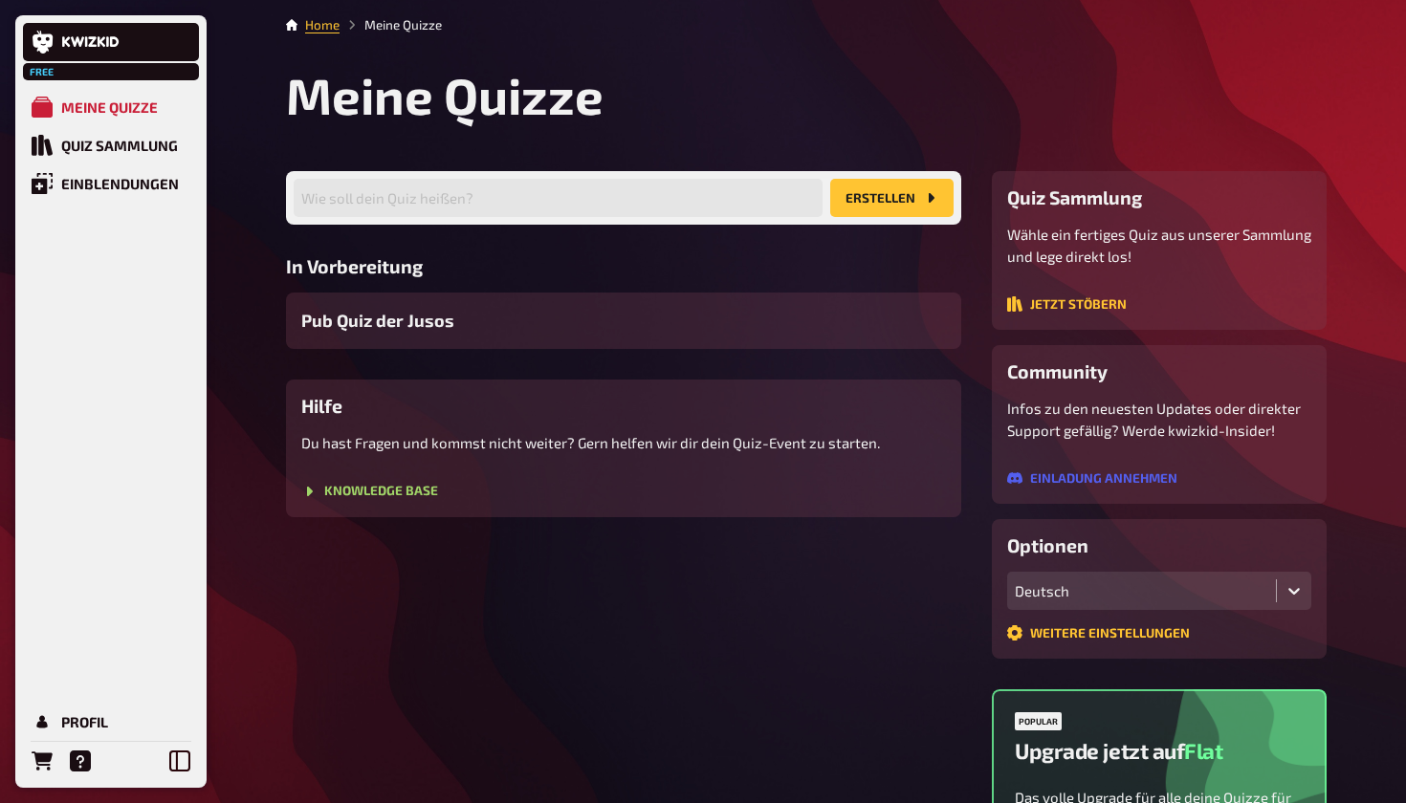
click at [483, 359] on div "Wie soll dein Quiz heißen? Erstellen In Vorbereitung Pub Quiz der Jusos Hilfe D…" at bounding box center [623, 344] width 675 height 346
click at [377, 502] on link "Knowledge Base" at bounding box center [369, 493] width 137 height 17
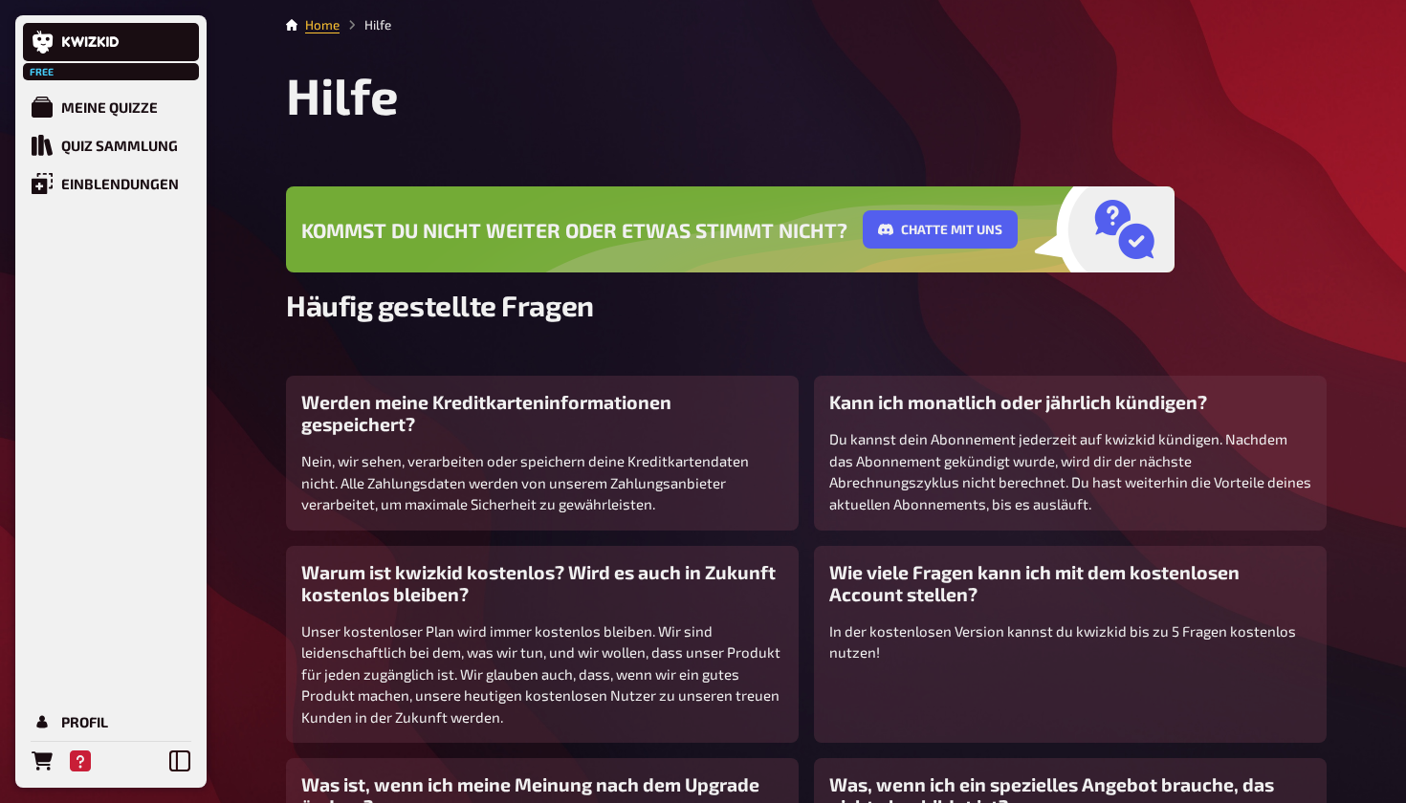
scroll to position [17, 0]
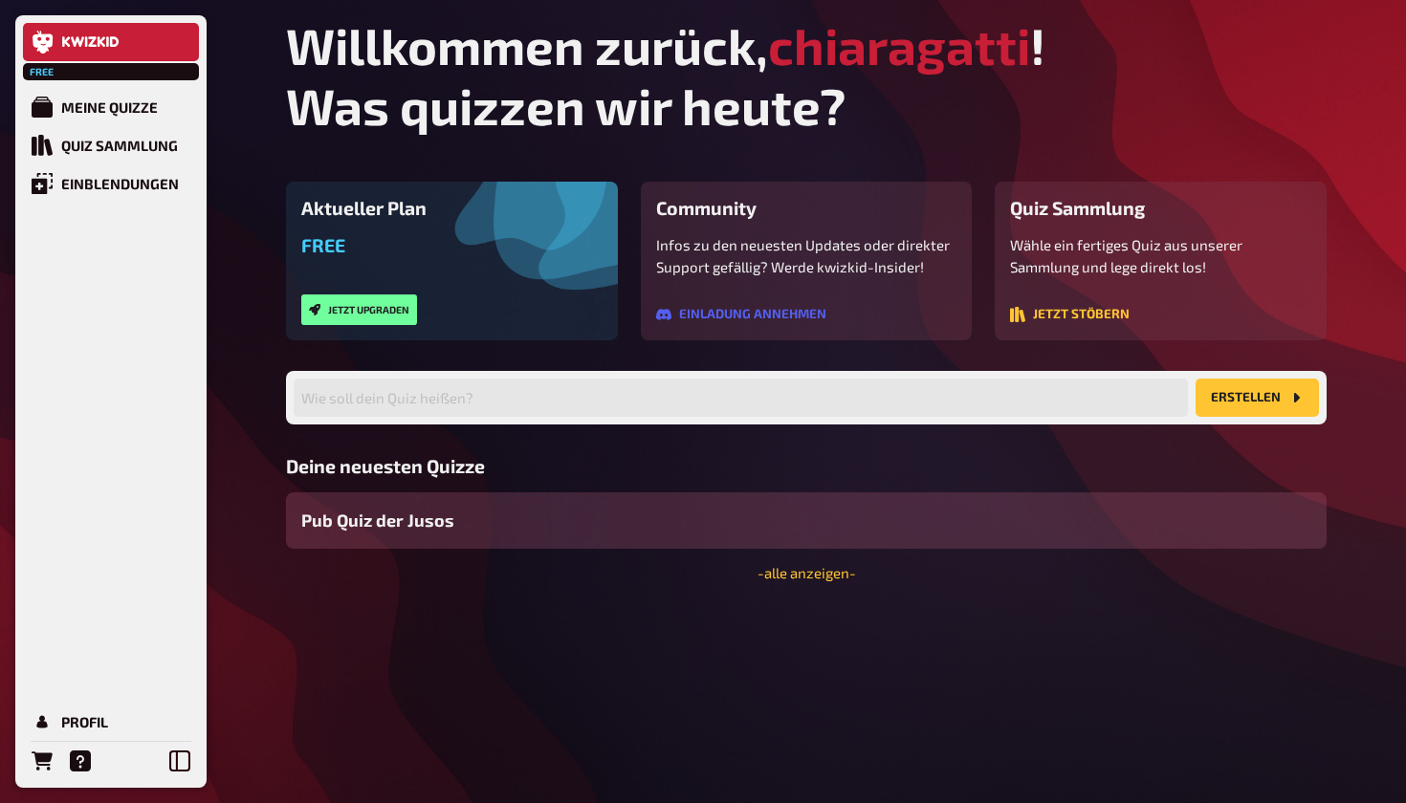
click at [437, 532] on span "Pub Quiz der Jusos" at bounding box center [377, 521] width 153 height 26
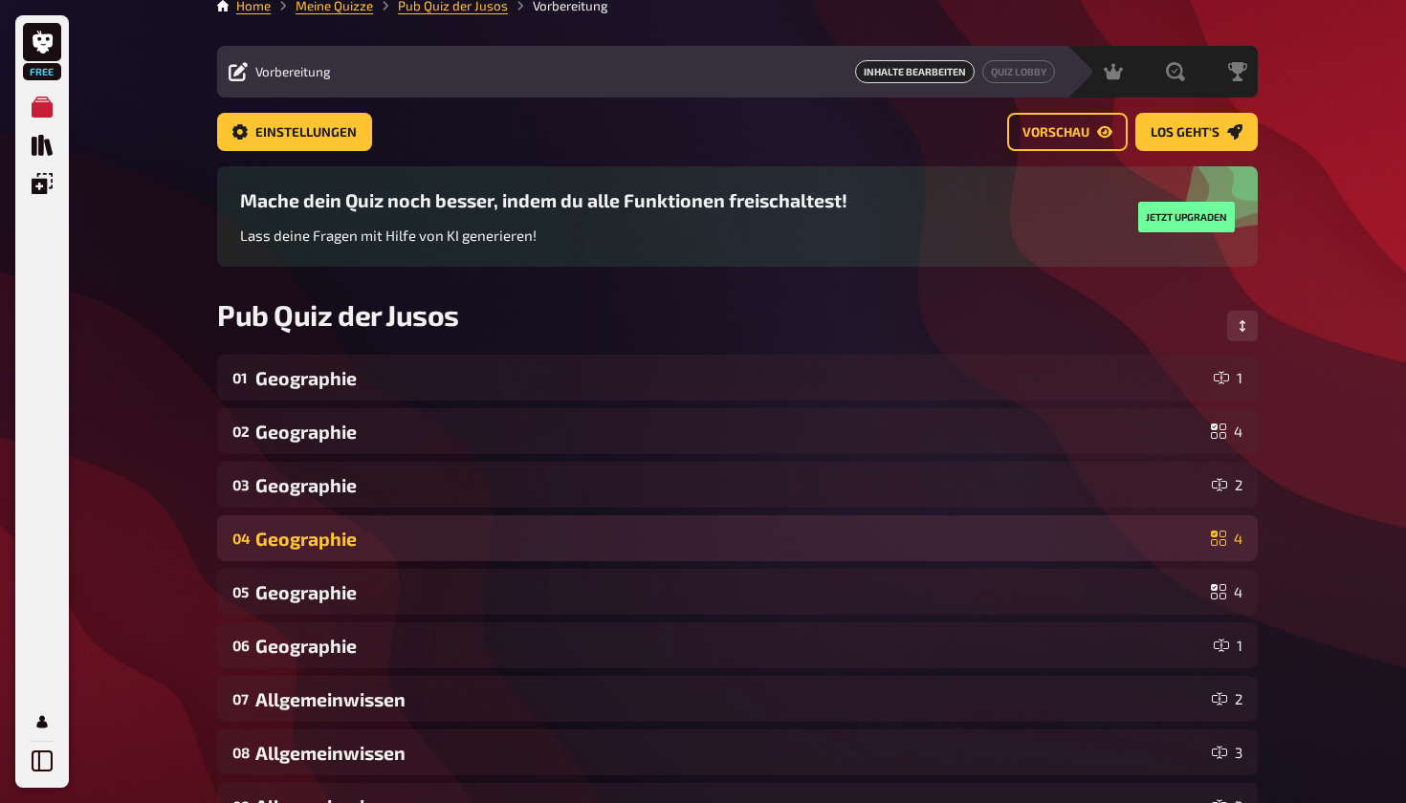
scroll to position [109, 0]
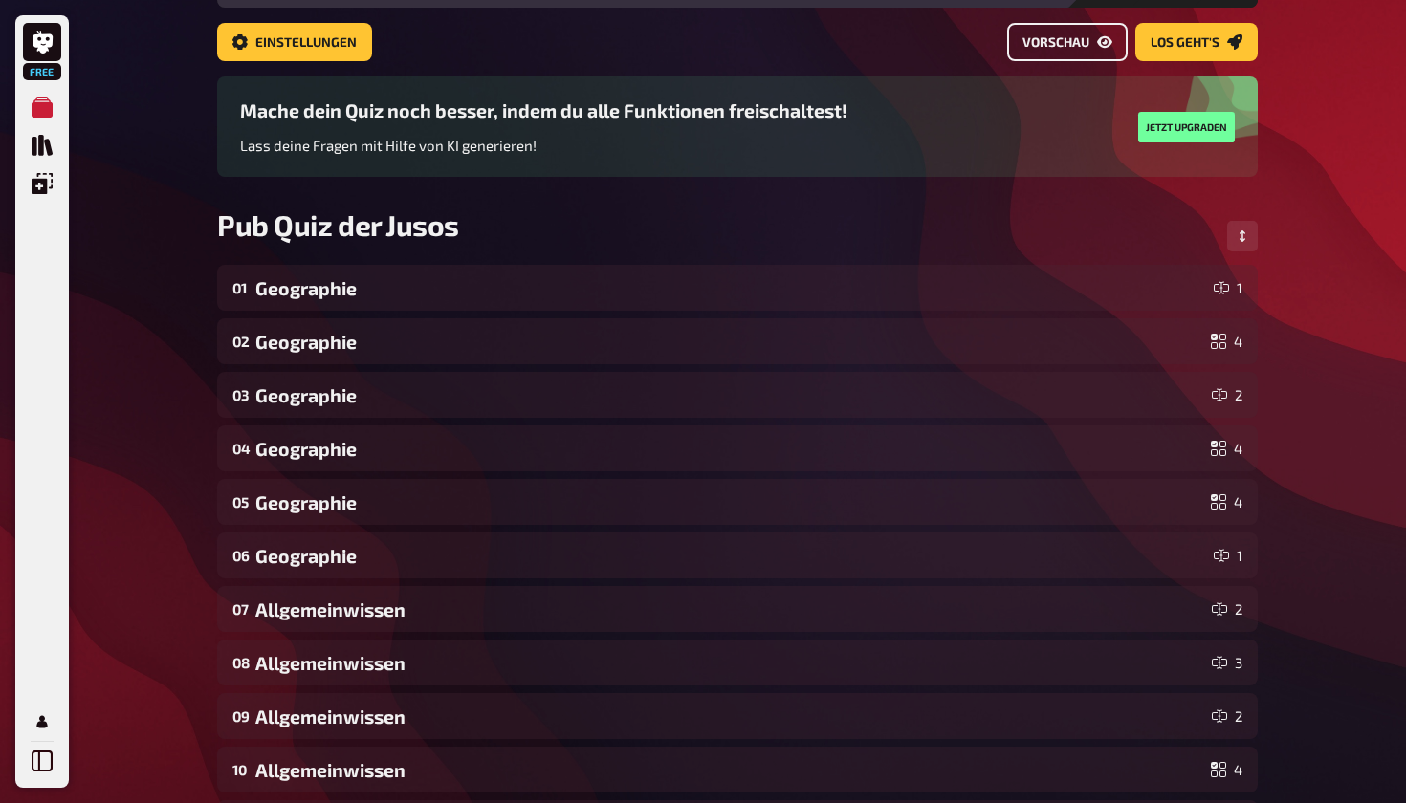
click at [1063, 49] on span "Vorschau" at bounding box center [1055, 42] width 67 height 13
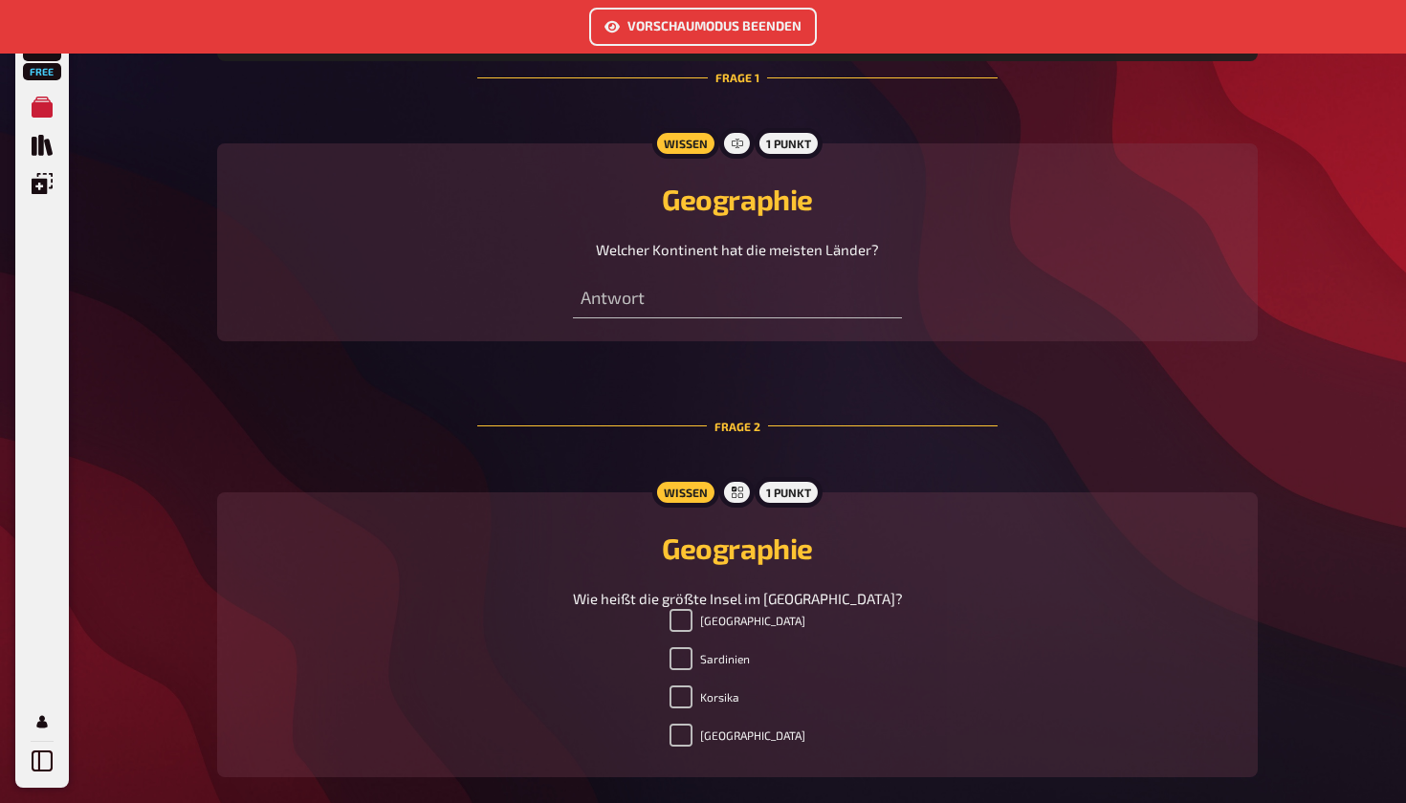
scroll to position [885, 0]
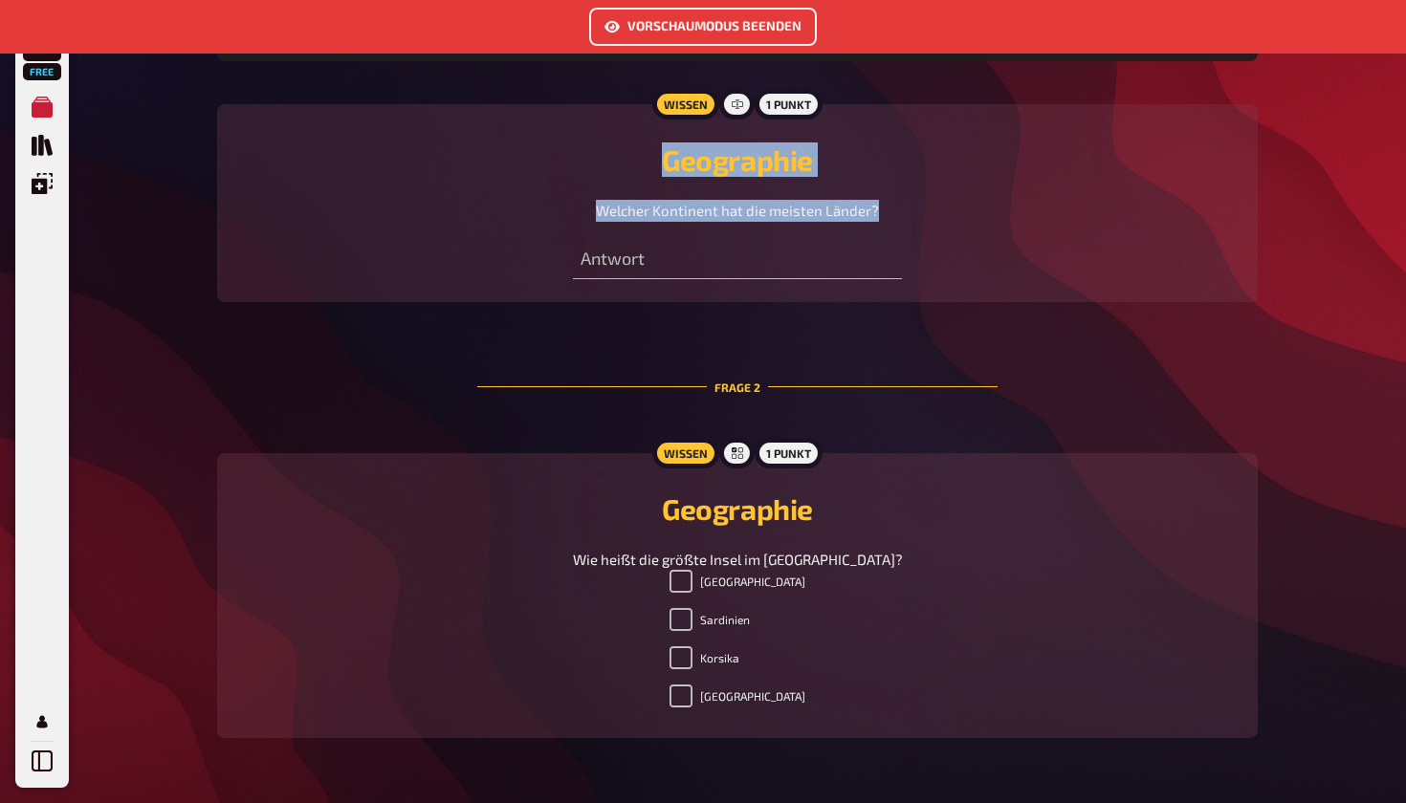
drag, startPoint x: 657, startPoint y: 156, endPoint x: 889, endPoint y: 230, distance: 243.8
click at [889, 230] on div "Wissen 1 Punkt Geographie Welcher Kontinent hat die meisten Länder? Antwort" at bounding box center [737, 203] width 1041 height 198
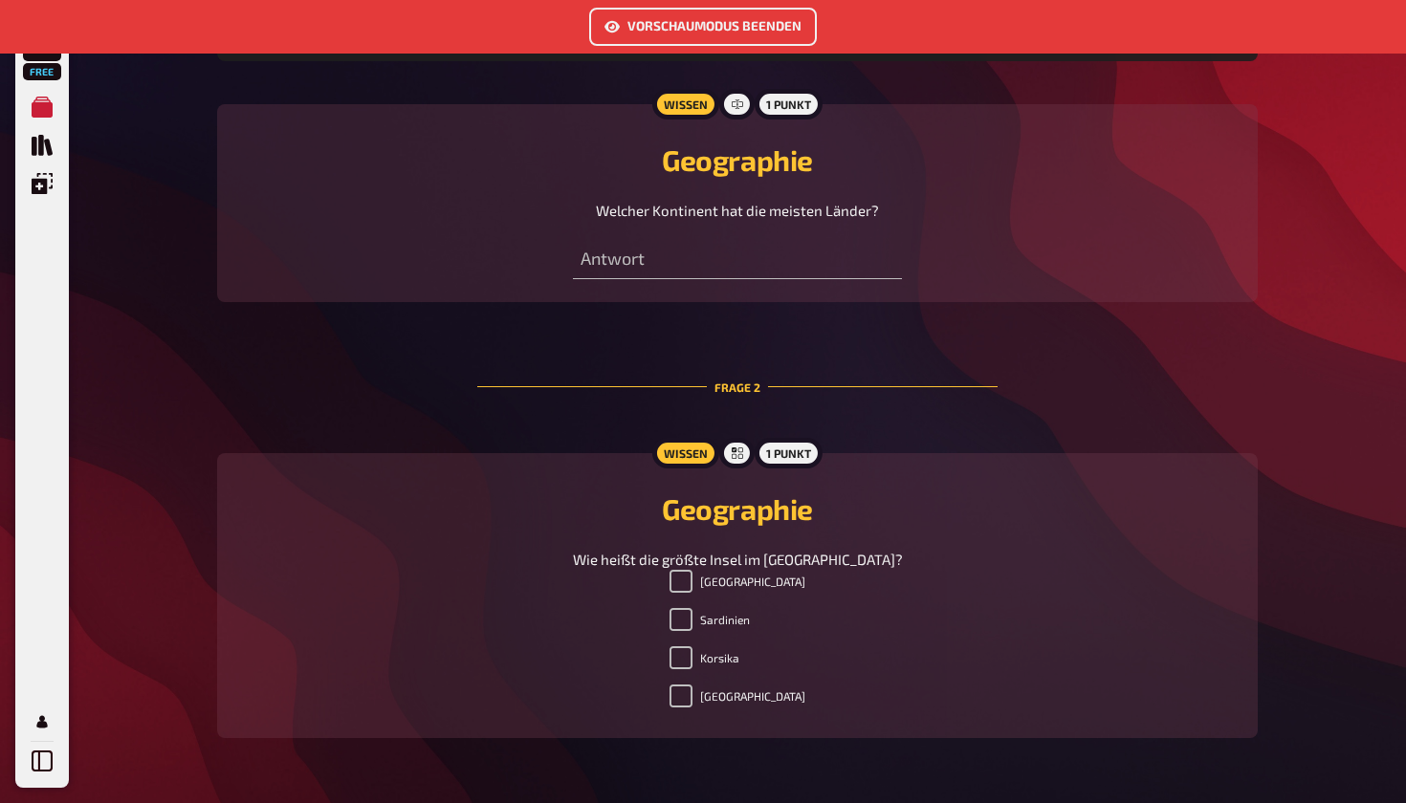
click at [889, 230] on div "Antwort" at bounding box center [737, 250] width 328 height 57
drag, startPoint x: 593, startPoint y: 214, endPoint x: 906, endPoint y: 221, distance: 312.8
click at [906, 221] on div "Welcher Kontinent hat die meisten Länder?" at bounding box center [737, 211] width 995 height 22
copy span "Welcher Kontinent hat die meisten Länder?"
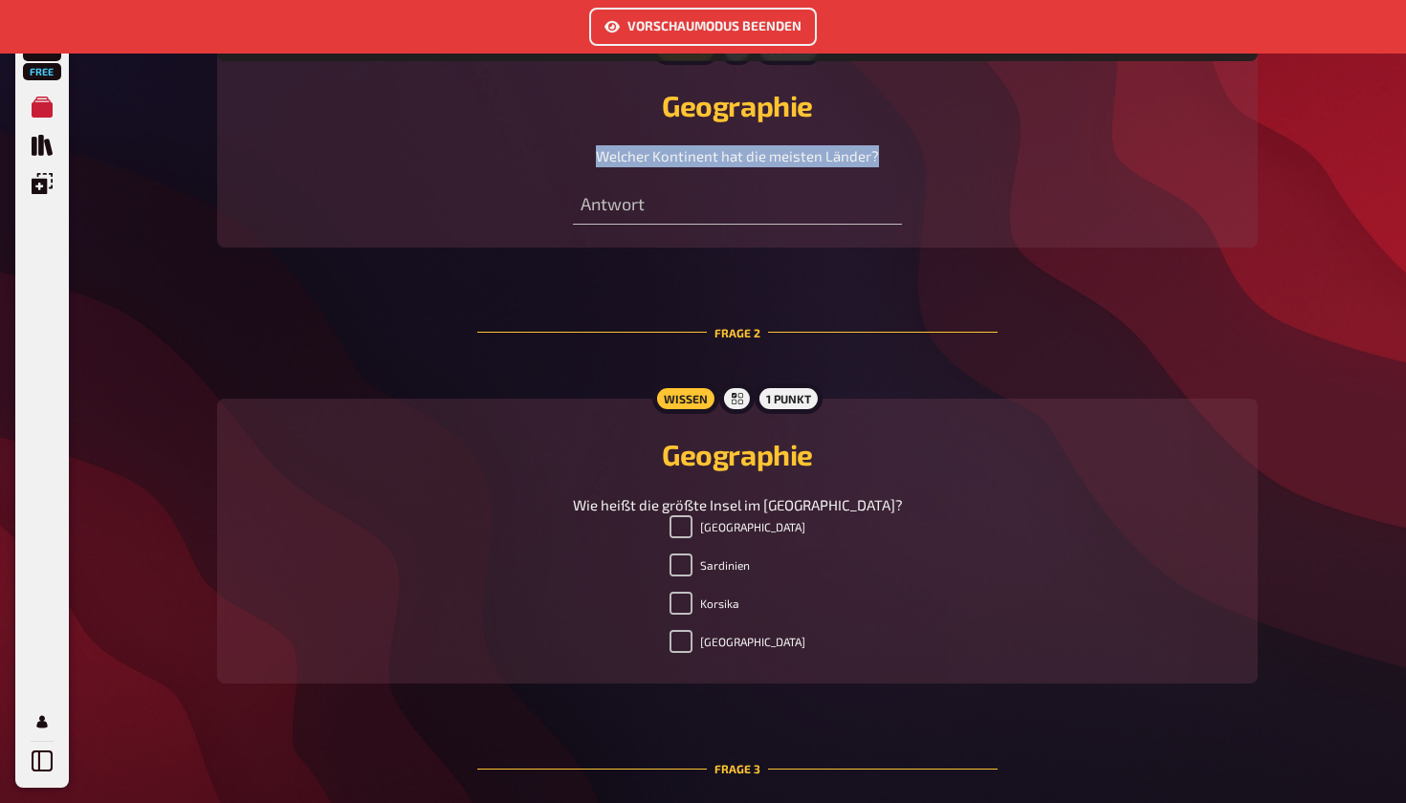
scroll to position [946, 0]
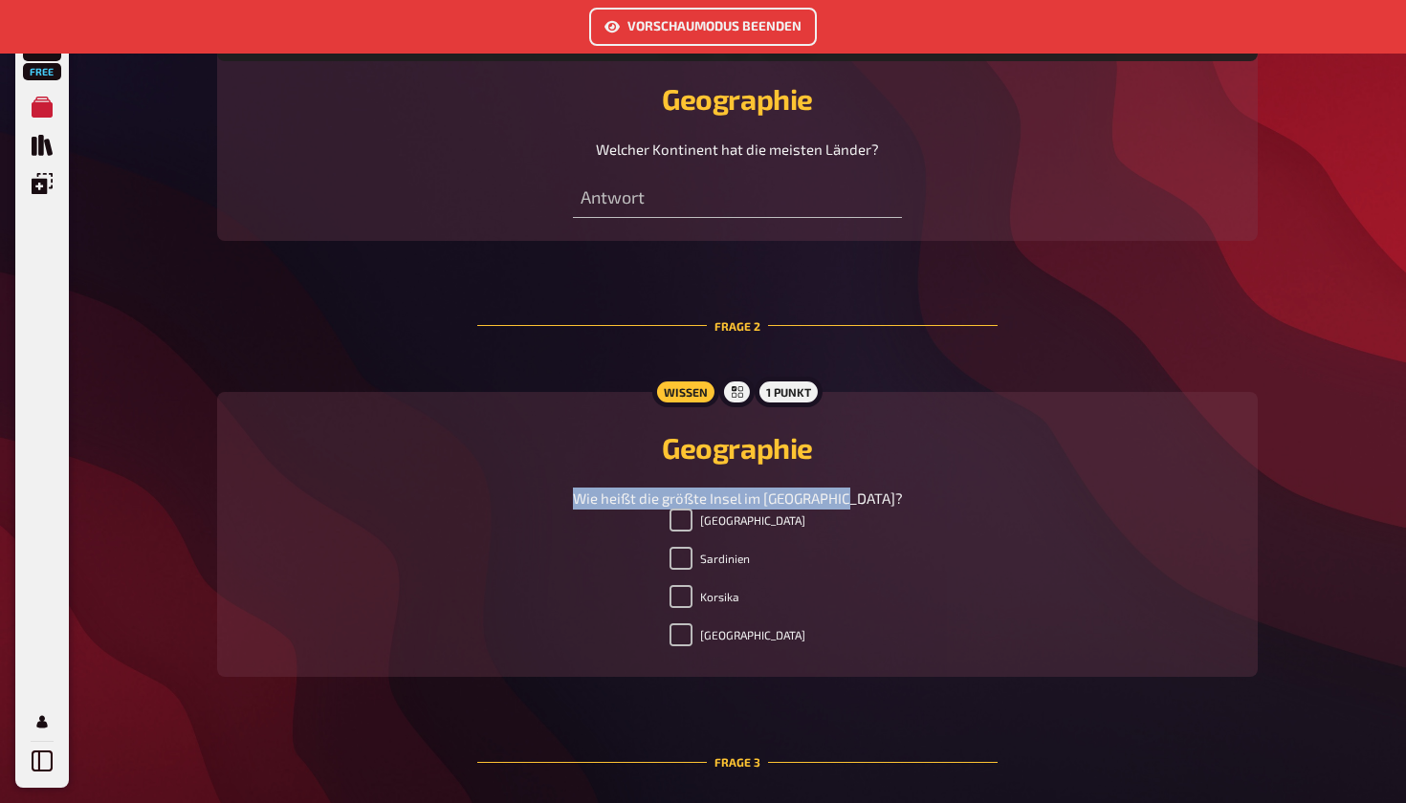
drag, startPoint x: 604, startPoint y: 500, endPoint x: 903, endPoint y: 500, distance: 298.4
click at [903, 500] on div "Wie heißt die größte Insel im [GEOGRAPHIC_DATA]?" at bounding box center [737, 499] width 995 height 22
copy span "Wie heißt die größte Insel im [GEOGRAPHIC_DATA]?"
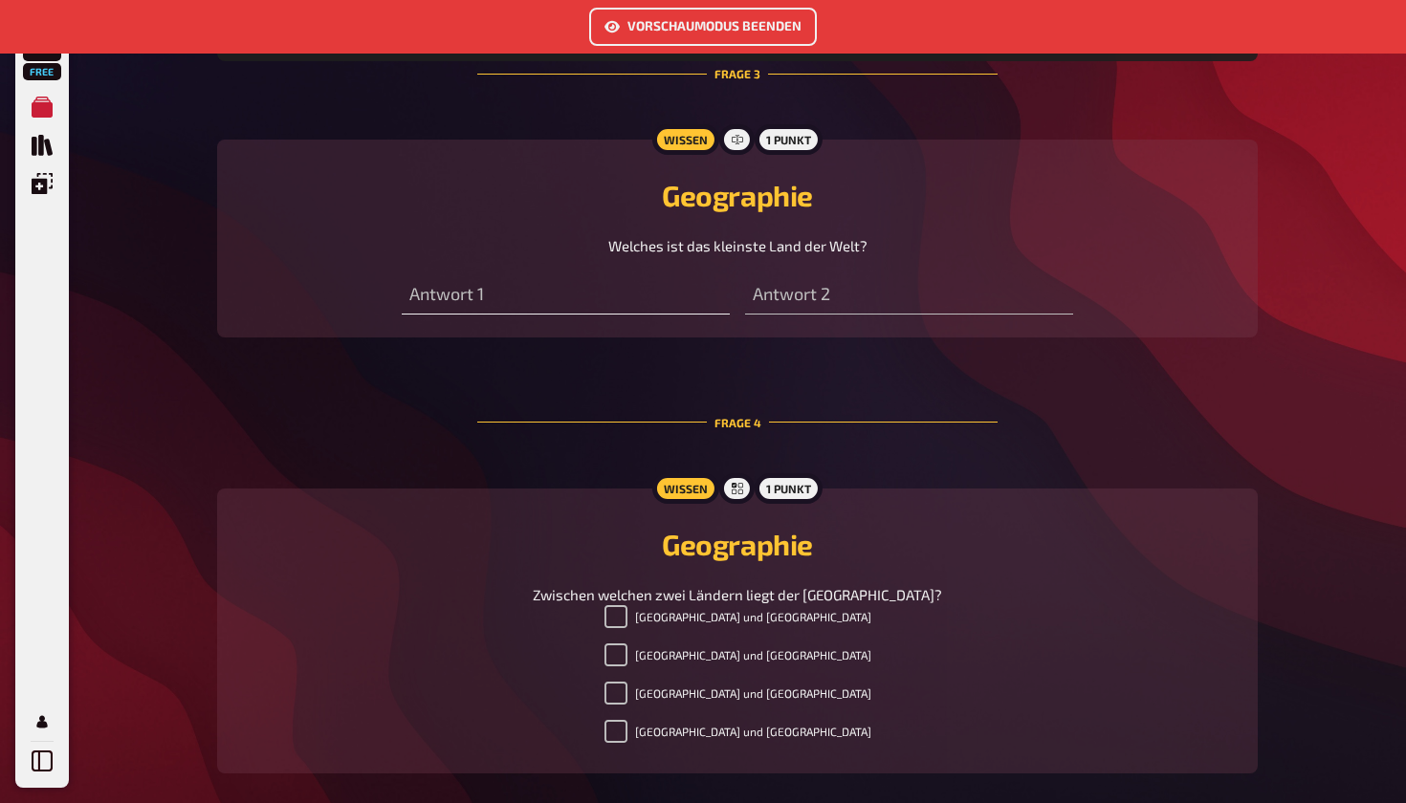
scroll to position [1646, 0]
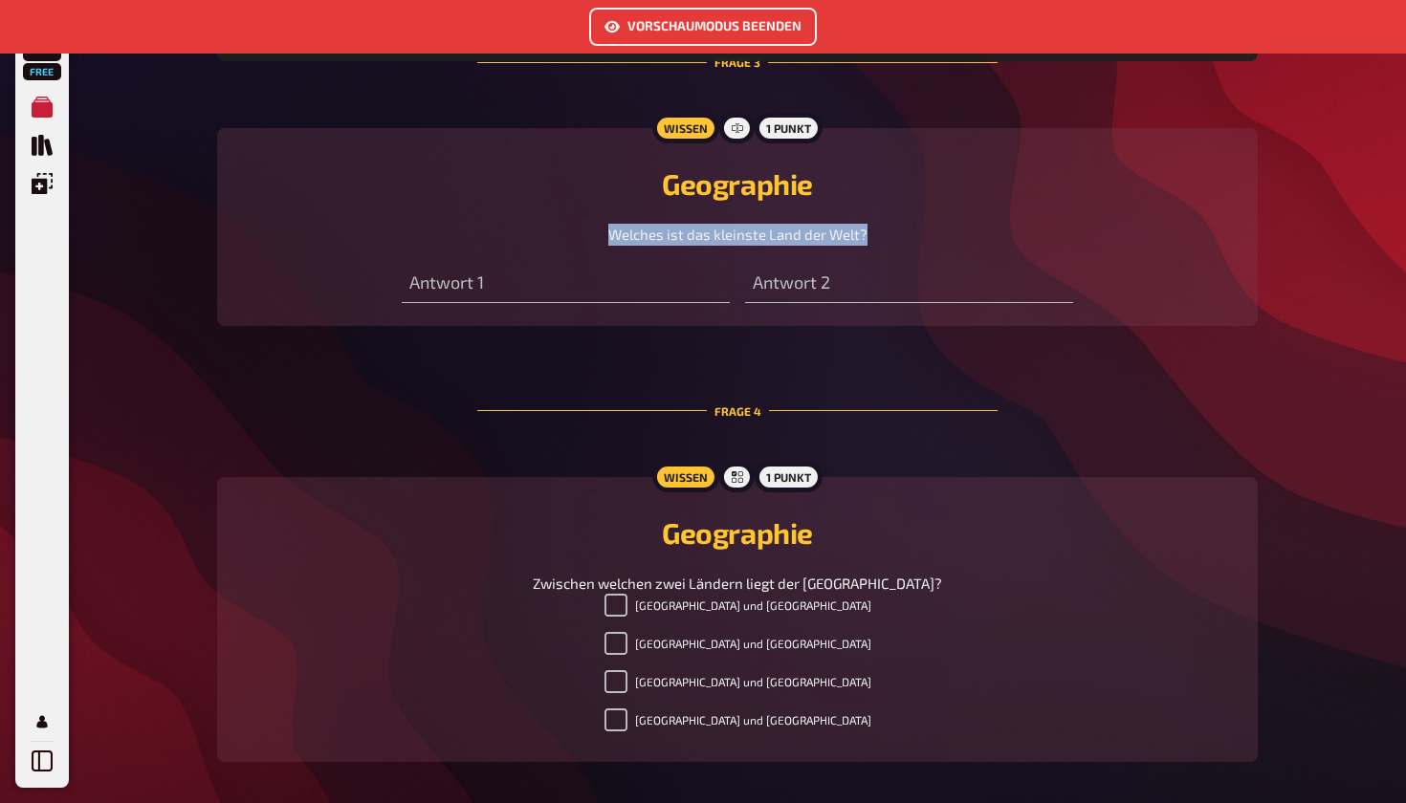
drag, startPoint x: 647, startPoint y: 242, endPoint x: 869, endPoint y: 244, distance: 222.8
click at [869, 244] on div "Welches ist das kleinste Land der Welt?" at bounding box center [737, 235] width 995 height 22
copy span "Welches ist das kleinste Land der Welt?"
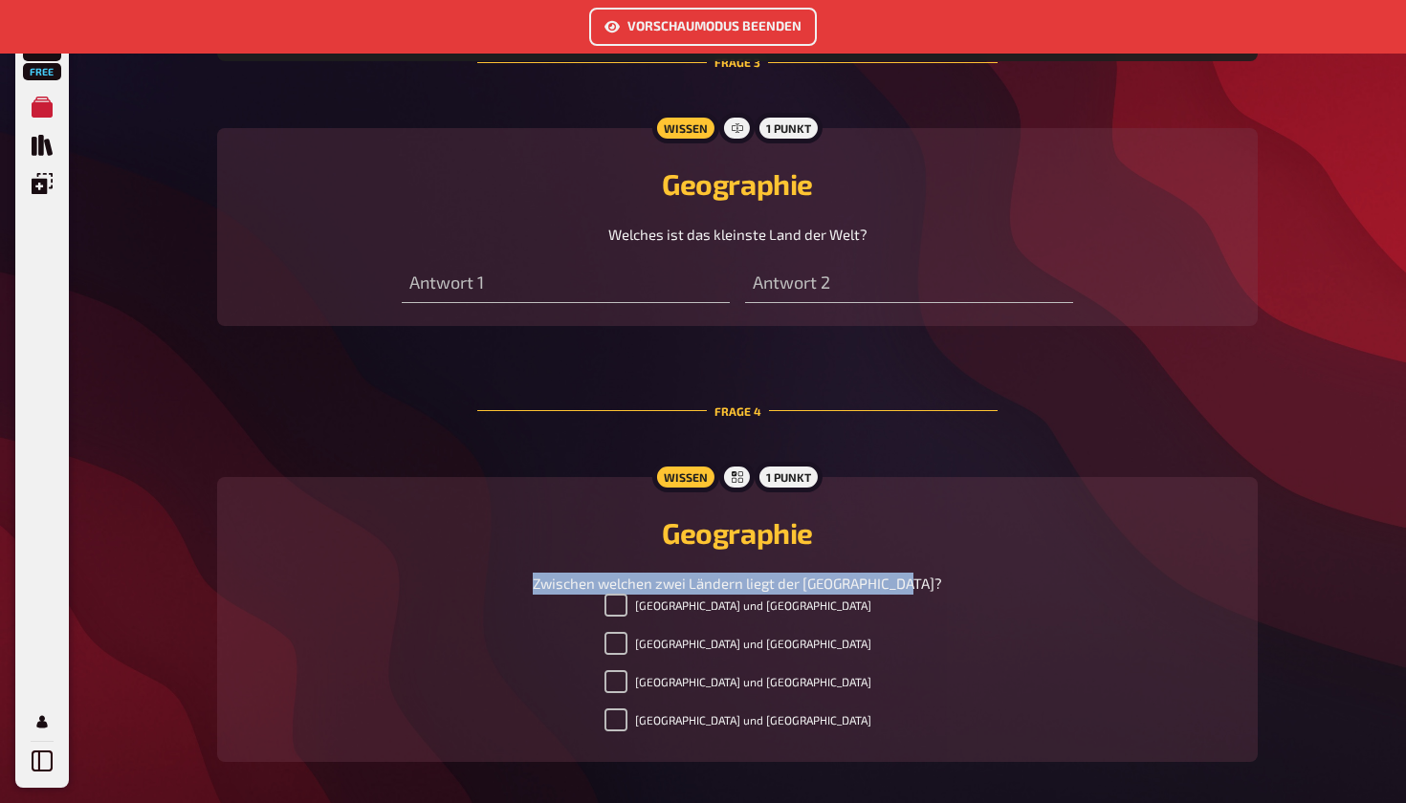
drag, startPoint x: 550, startPoint y: 588, endPoint x: 958, endPoint y: 593, distance: 408.4
click at [958, 593] on div "Zwischen welchen zwei Ländern liegt der [GEOGRAPHIC_DATA]?" at bounding box center [737, 584] width 995 height 22
copy span "Zwischen welchen zwei Ländern liegt der [GEOGRAPHIC_DATA]?"
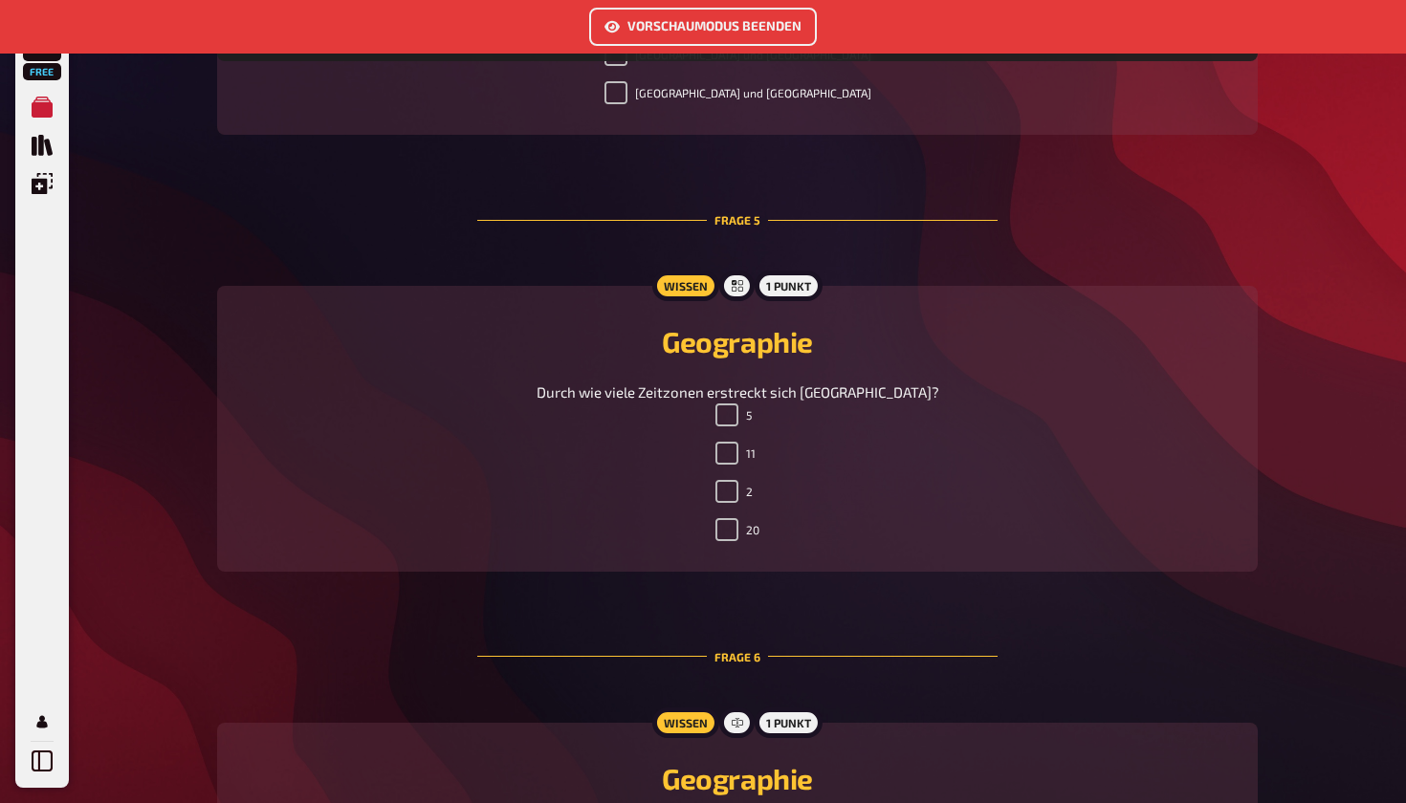
scroll to position [2290, 0]
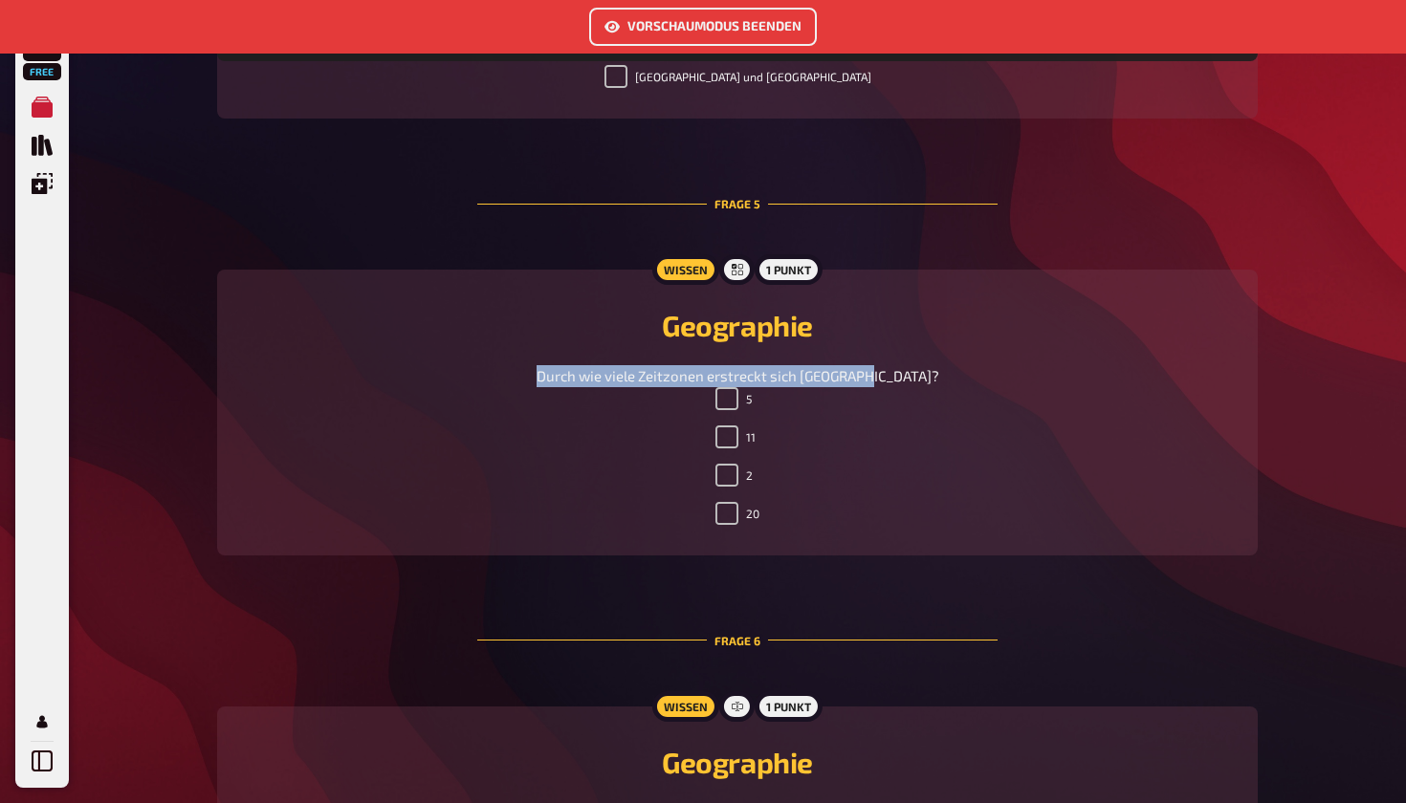
drag, startPoint x: 753, startPoint y: 382, endPoint x: 939, endPoint y: 383, distance: 186.5
click at [939, 383] on div "Durch wie viele Zeitzonen erstreckt sich [GEOGRAPHIC_DATA]?" at bounding box center [737, 376] width 995 height 22
copy span "Durch wie viele Zeitzonen erstreckt sich [GEOGRAPHIC_DATA]?"
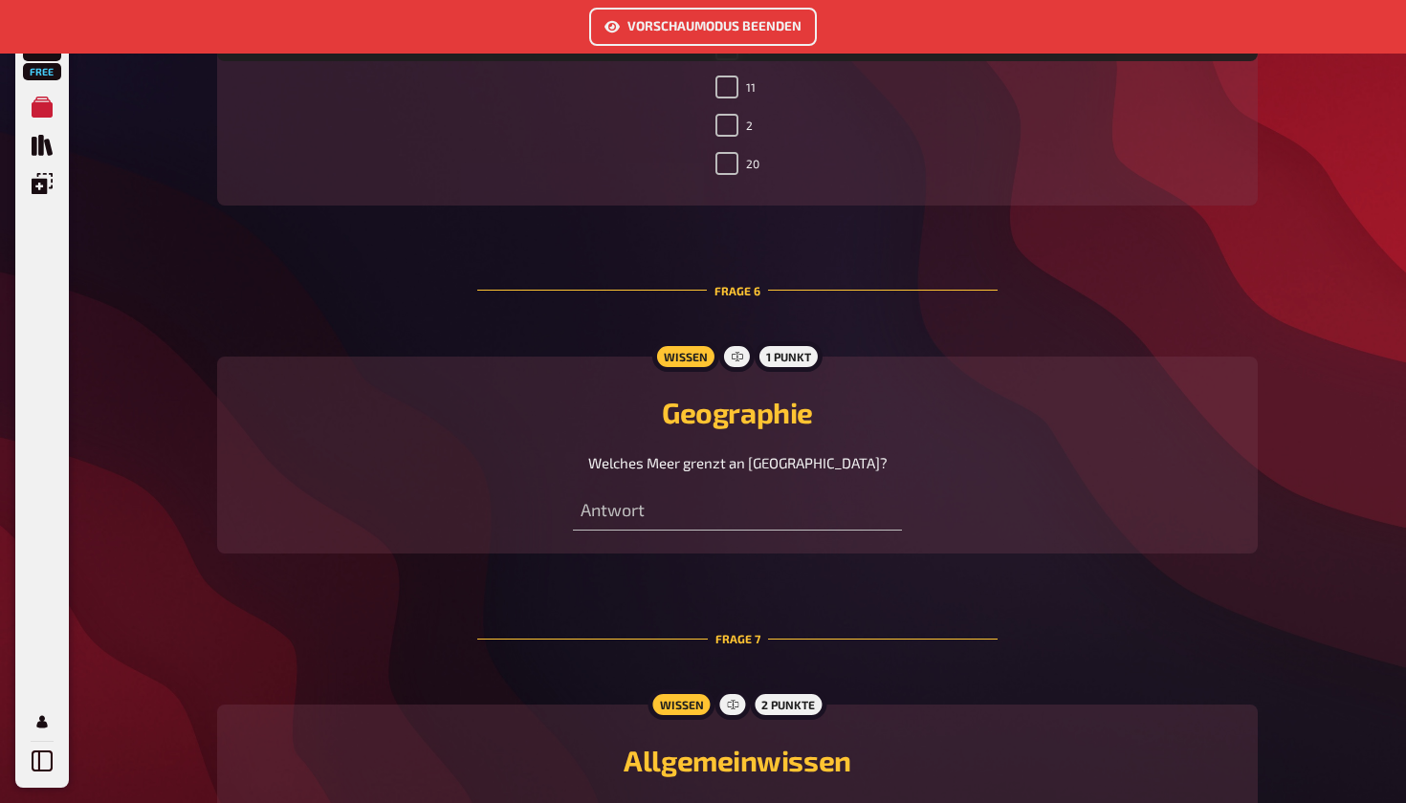
scroll to position [2659, 0]
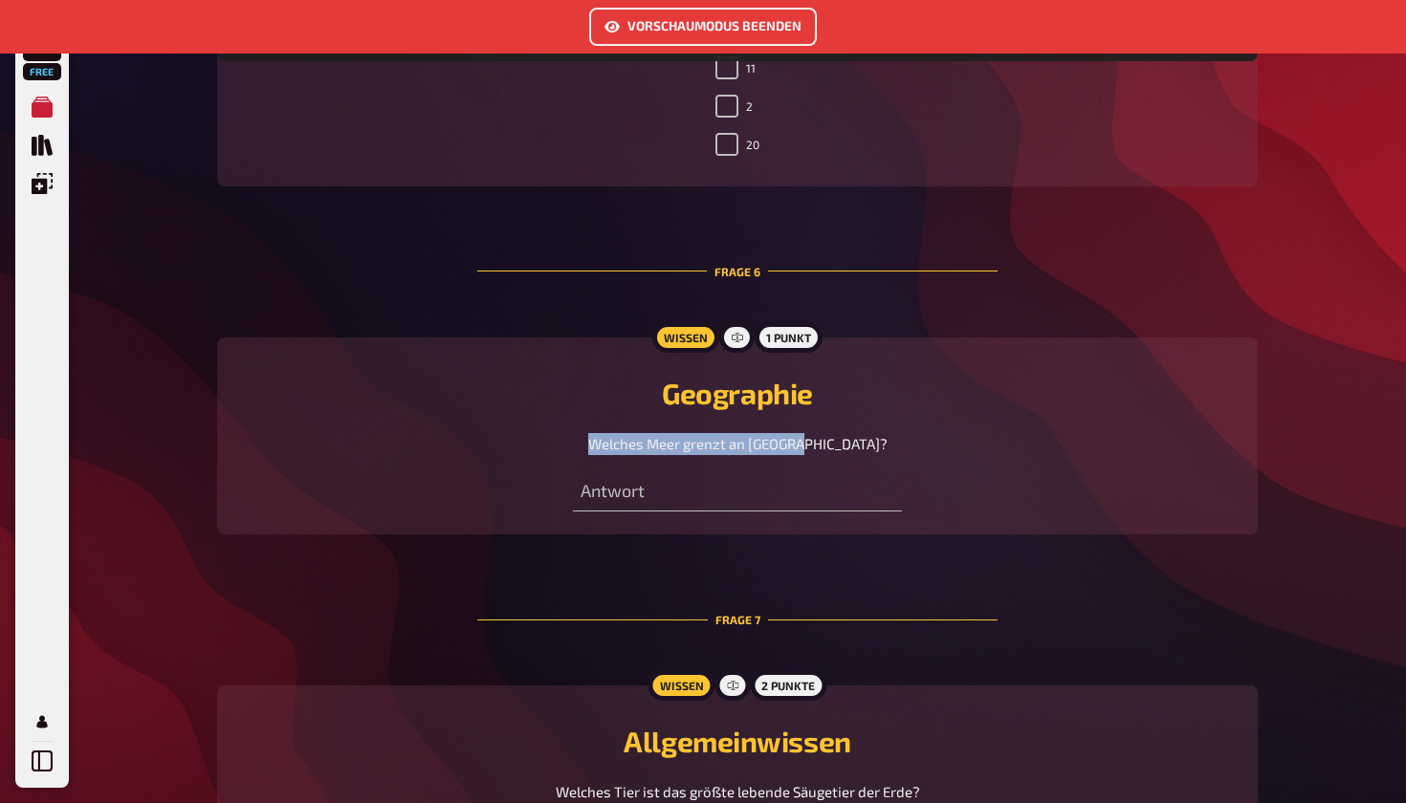
drag, startPoint x: 635, startPoint y: 447, endPoint x: 866, endPoint y: 448, distance: 231.4
click at [866, 448] on div "Welches Meer grenzt an [GEOGRAPHIC_DATA]?" at bounding box center [737, 444] width 995 height 22
copy span "Welches Meer grenzt an [GEOGRAPHIC_DATA]?"
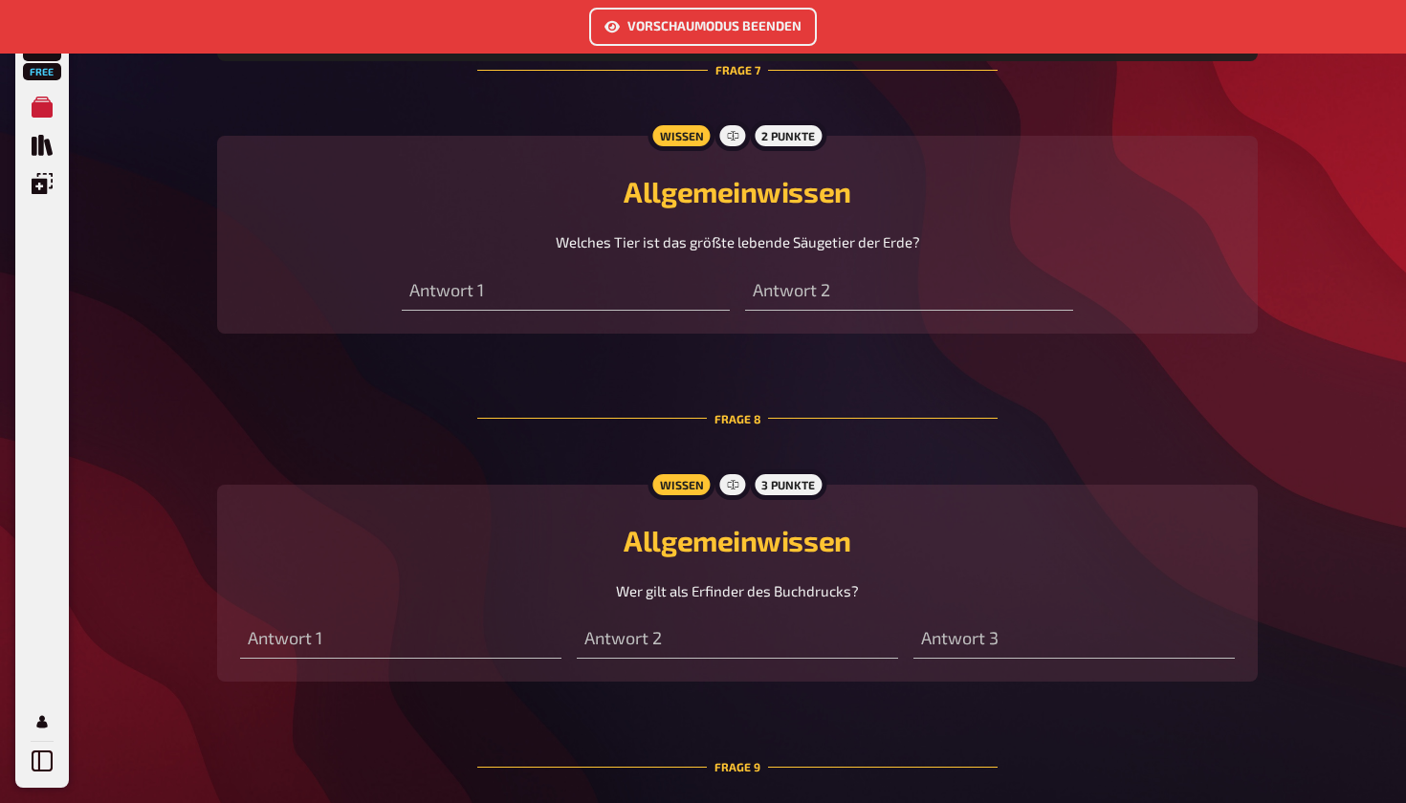
scroll to position [3231, 0]
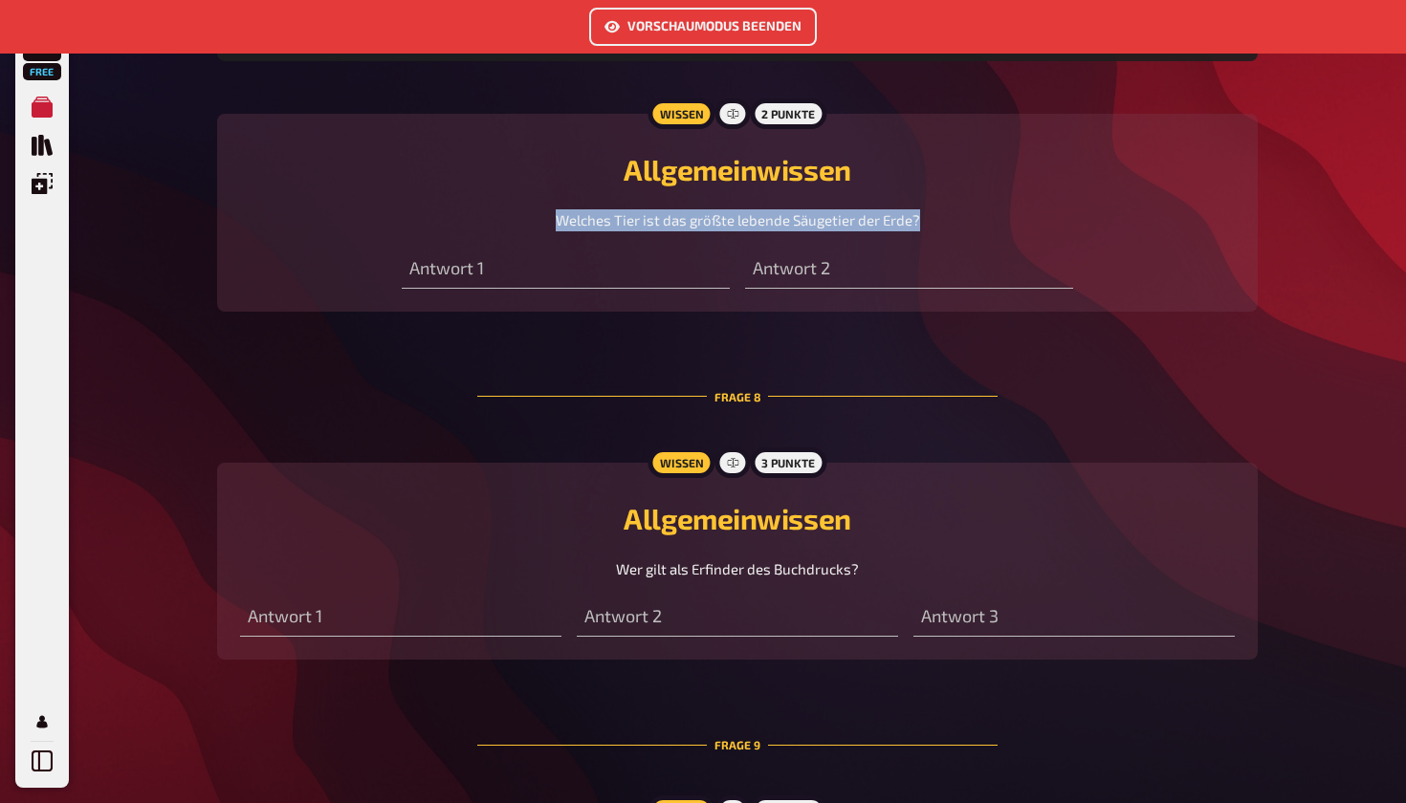
drag, startPoint x: 557, startPoint y: 222, endPoint x: 963, endPoint y: 222, distance: 406.5
click at [964, 222] on div "Welches Tier ist das größte lebende Säugetier der Erde?" at bounding box center [737, 220] width 995 height 22
copy span "Welches Tier ist das größte lebende Säugetier der Erde?"
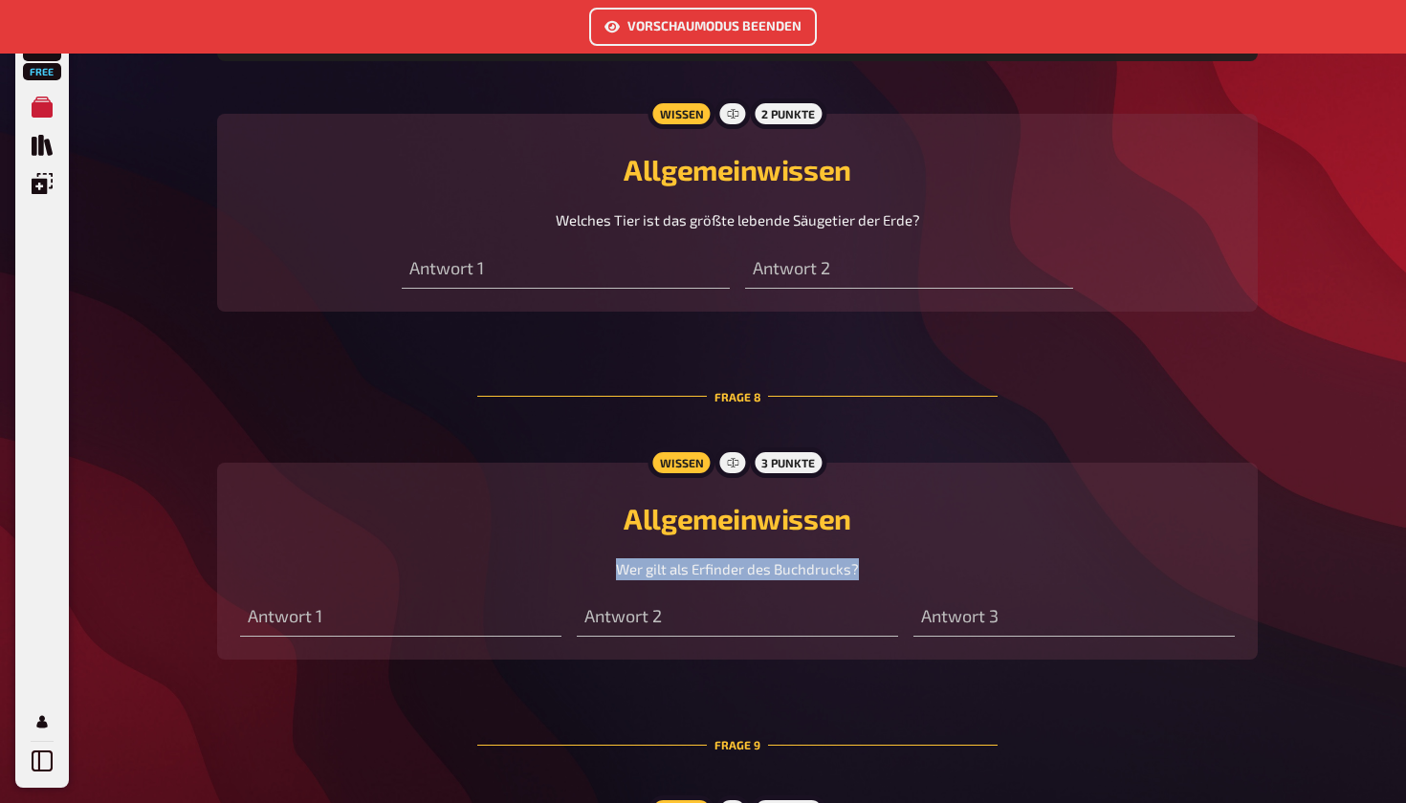
drag, startPoint x: 617, startPoint y: 572, endPoint x: 863, endPoint y: 573, distance: 245.8
click at [863, 573] on div "Wer gilt als Erfinder des Buchdrucks?" at bounding box center [737, 570] width 995 height 22
copy span "Wer gilt als Erfinder des Buchdrucks?"
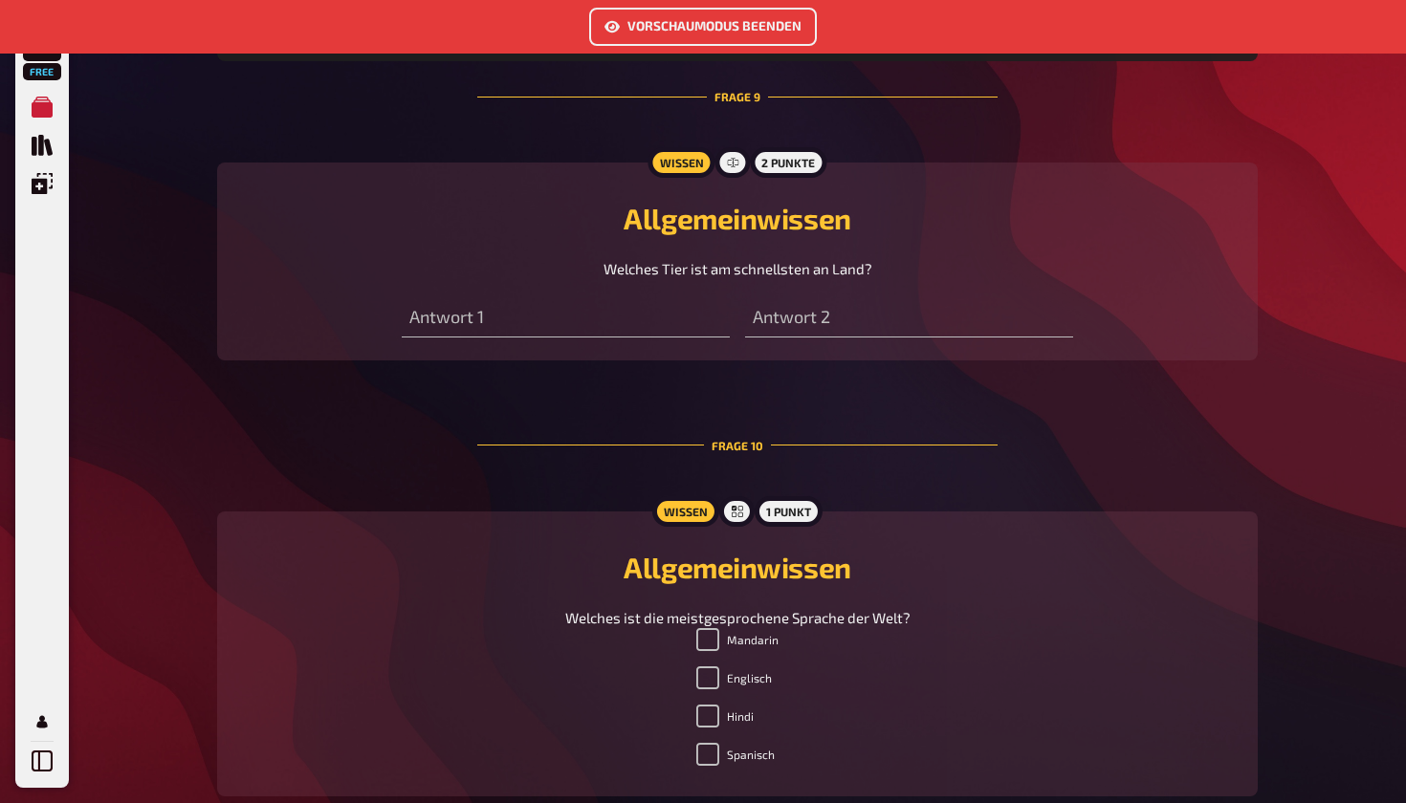
scroll to position [3942, 0]
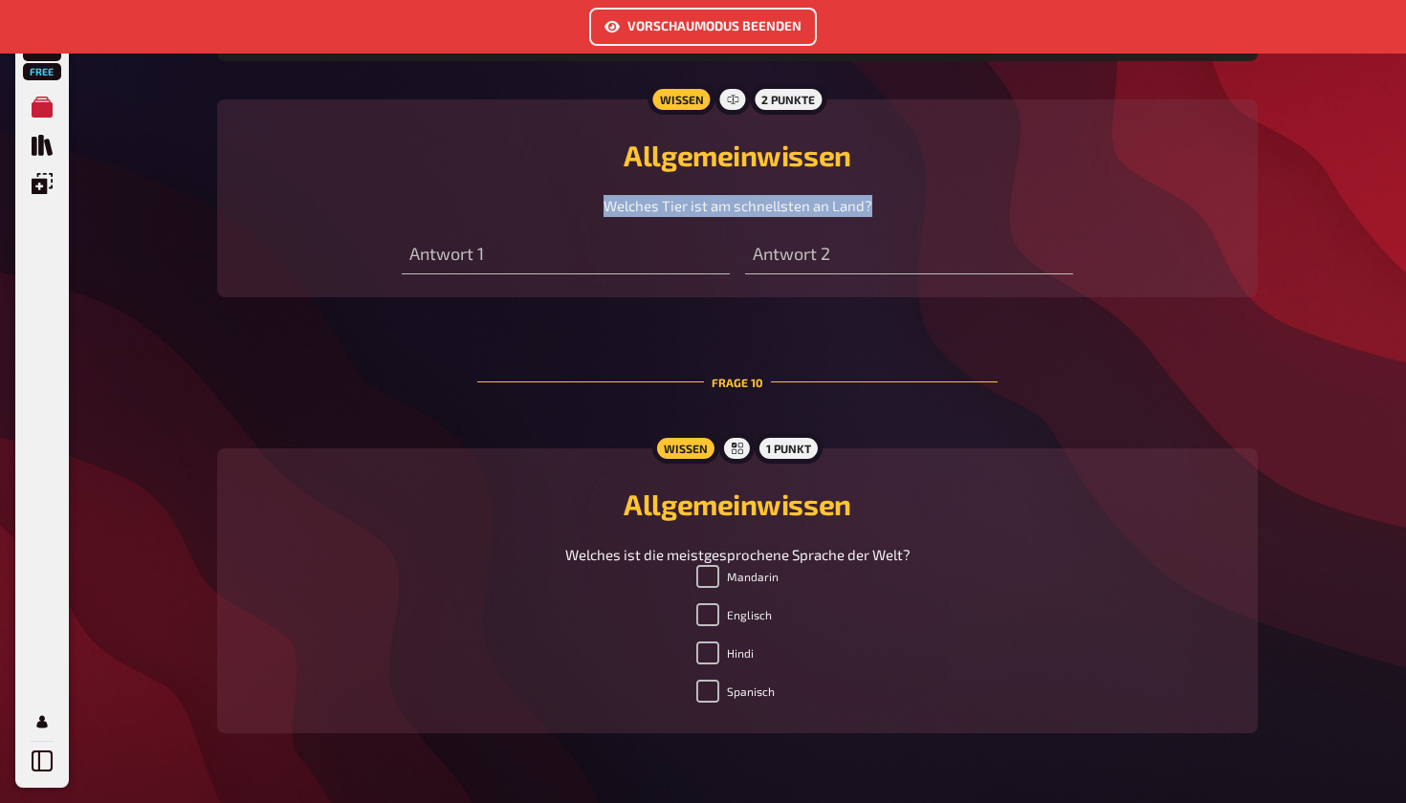
drag, startPoint x: 603, startPoint y: 210, endPoint x: 881, endPoint y: 213, distance: 278.3
click at [881, 213] on div "Welches Tier ist am schnellsten an Land?" at bounding box center [737, 206] width 995 height 22
copy span "Welches Tier ist am schnellsten an Land?"
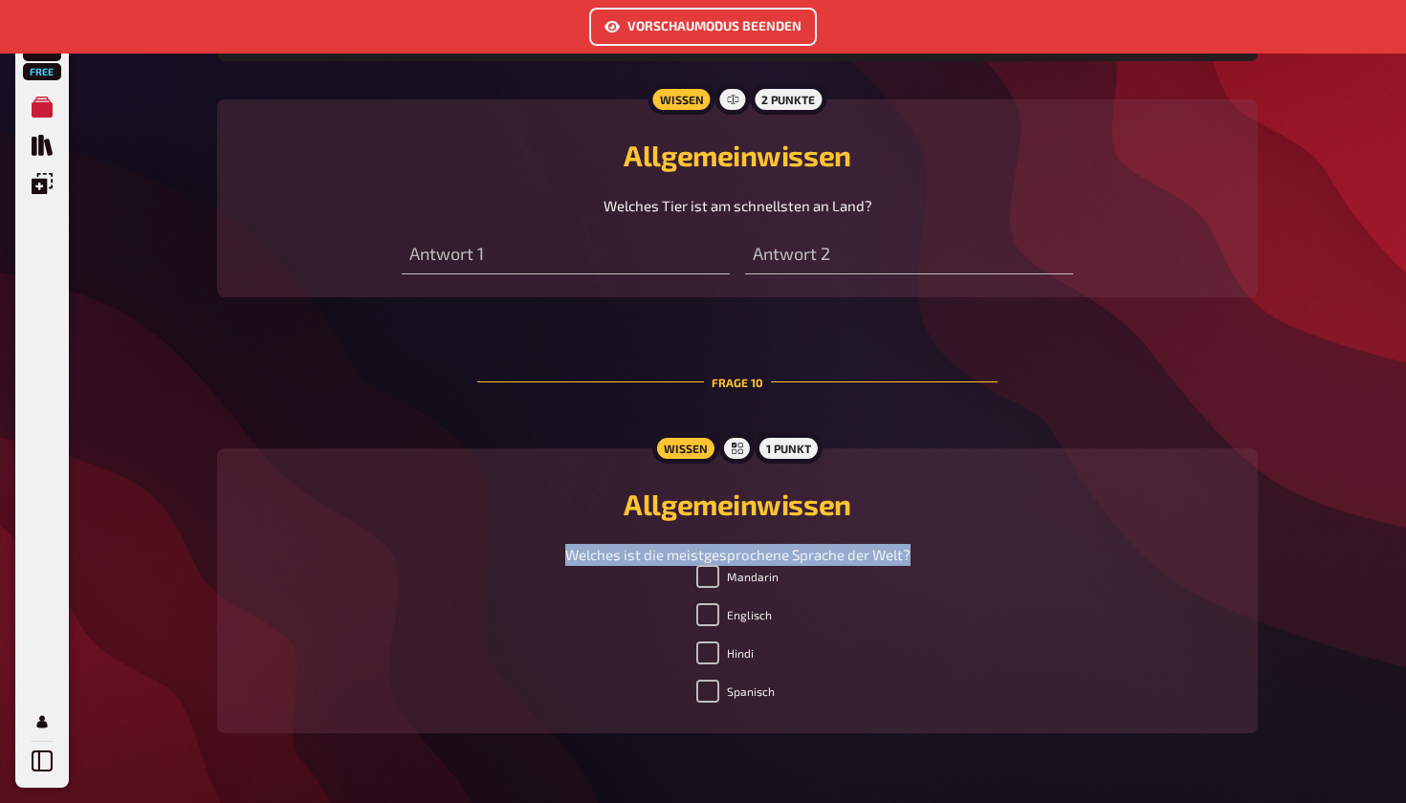
drag, startPoint x: 638, startPoint y: 554, endPoint x: 962, endPoint y: 550, distance: 324.2
click at [962, 550] on div "Welches ist die meistgesprochene Sprache der Welt?" at bounding box center [737, 555] width 995 height 22
copy span "Welches ist die meistgesprochene Sprache der Welt?"
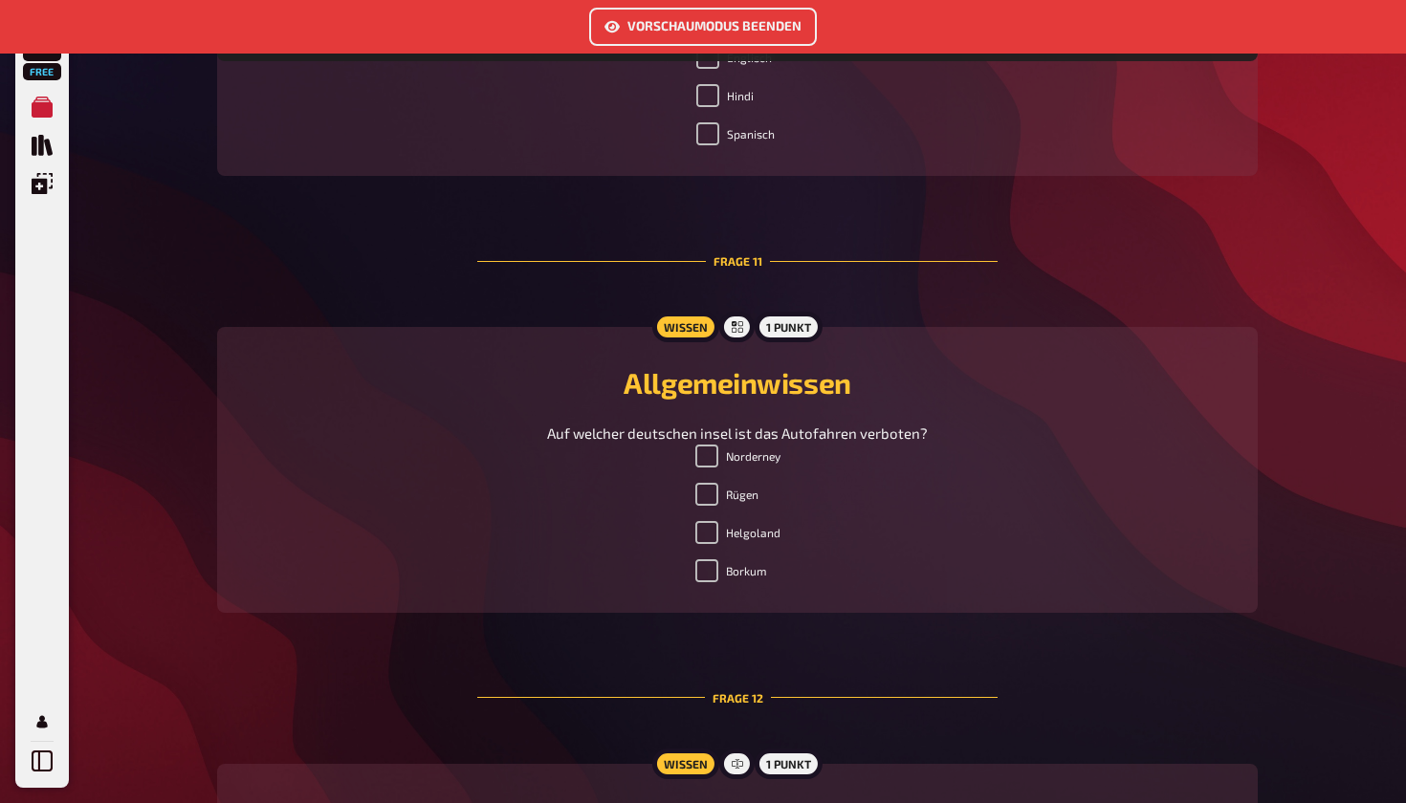
scroll to position [4526, 0]
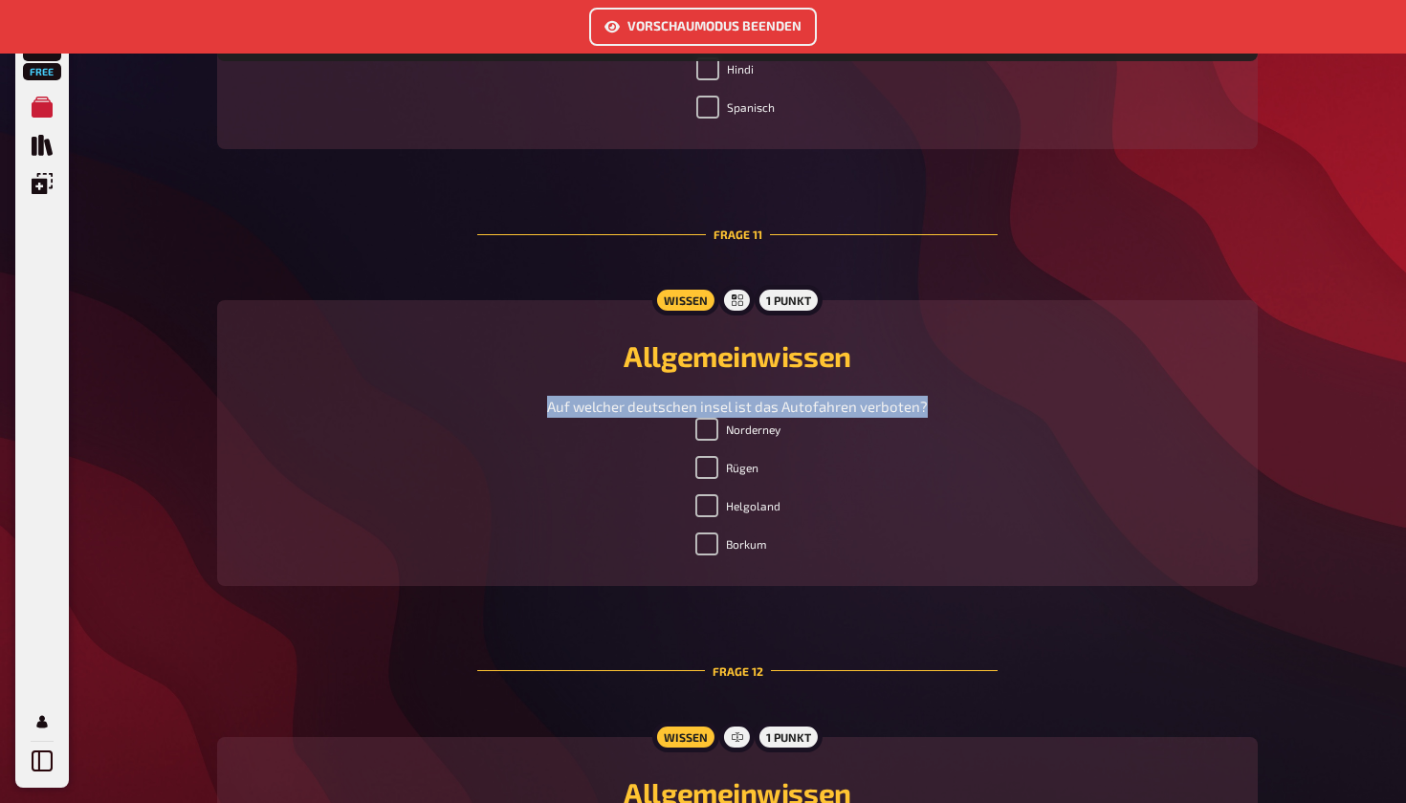
drag, startPoint x: 548, startPoint y: 405, endPoint x: 973, endPoint y: 406, distance: 424.6
click at [973, 406] on div "Auf welcher deutschen insel ist das Autofahren verboten?" at bounding box center [737, 407] width 995 height 22
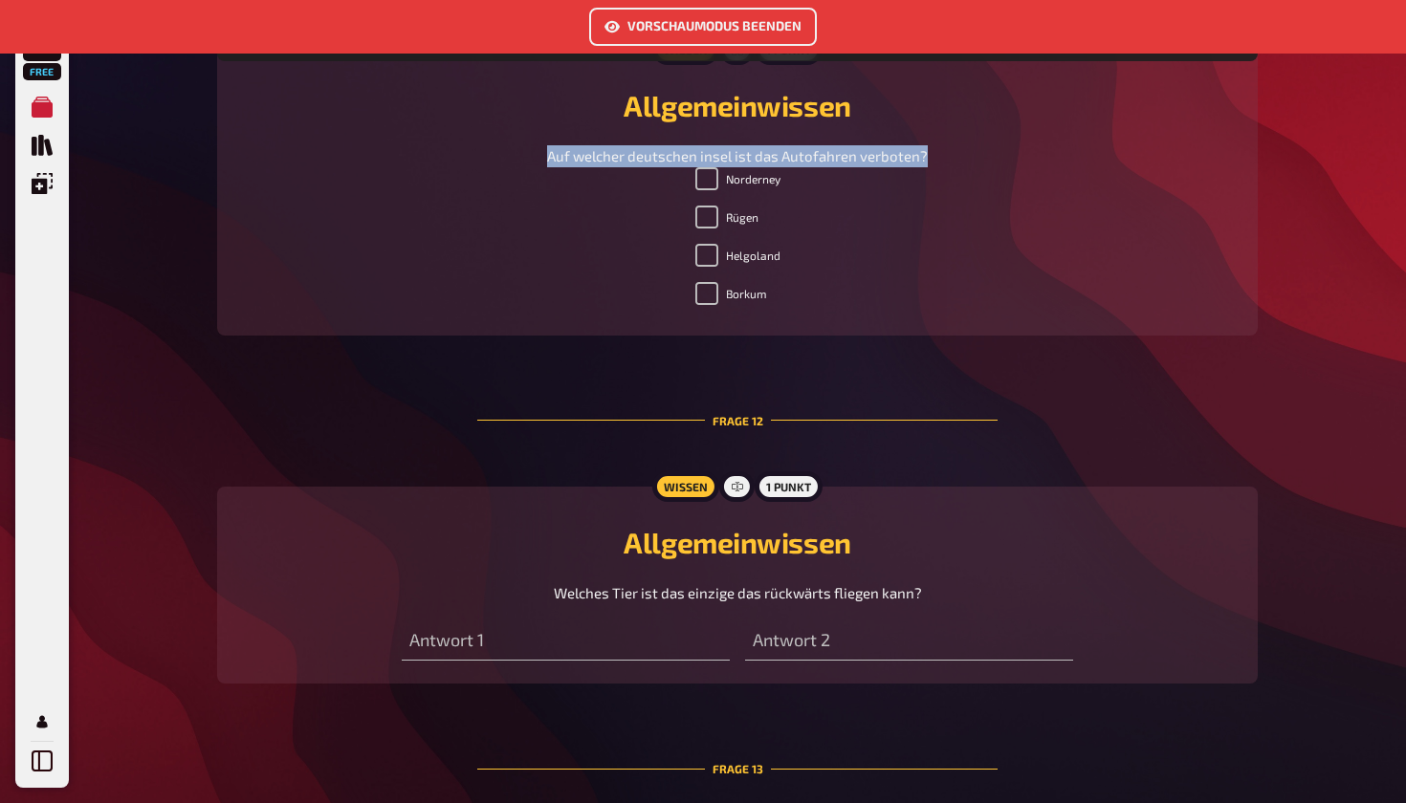
scroll to position [4827, 0]
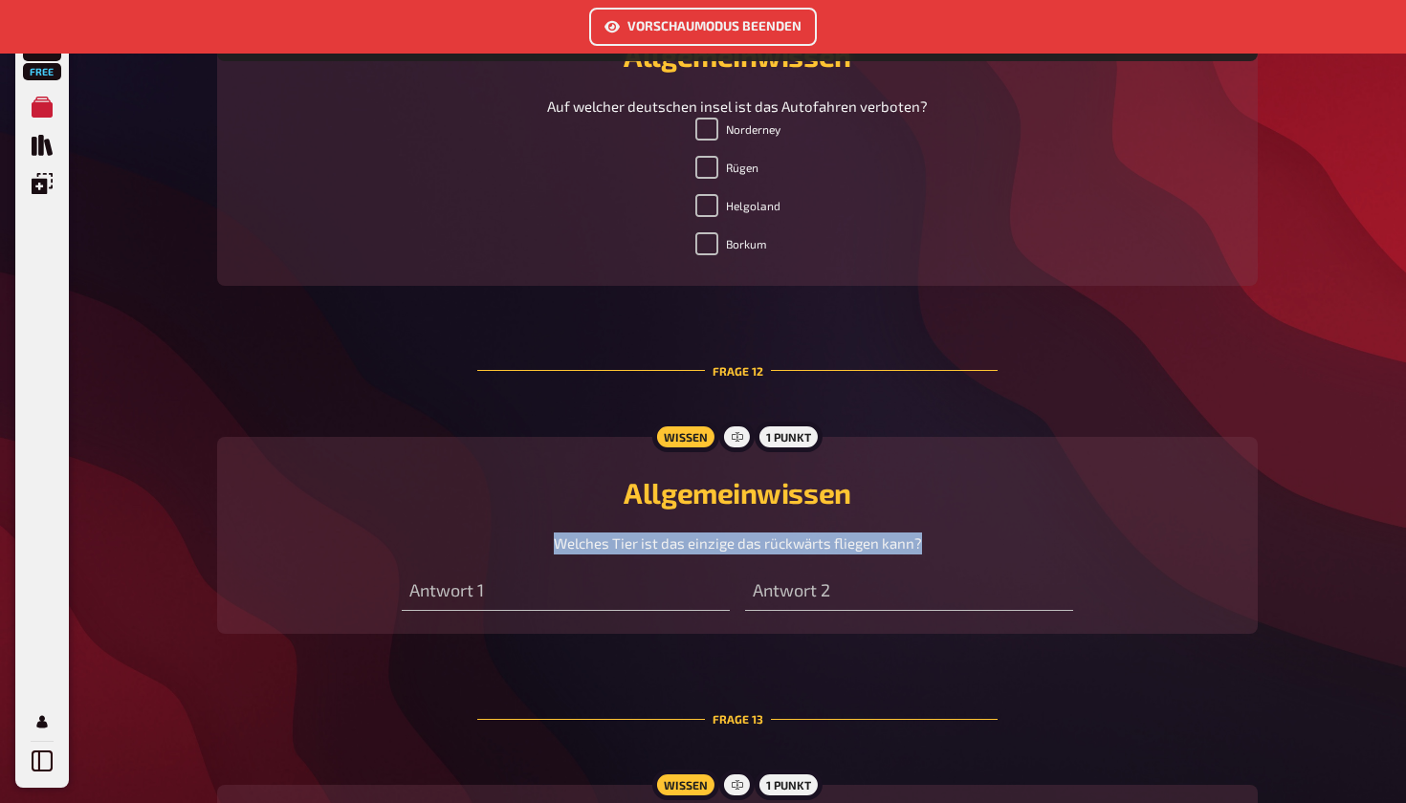
drag, startPoint x: 559, startPoint y: 542, endPoint x: 1029, endPoint y: 547, distance: 470.6
click at [1029, 547] on div "Welches Tier ist das einzige das rückwärts fliegen kann?" at bounding box center [737, 544] width 995 height 22
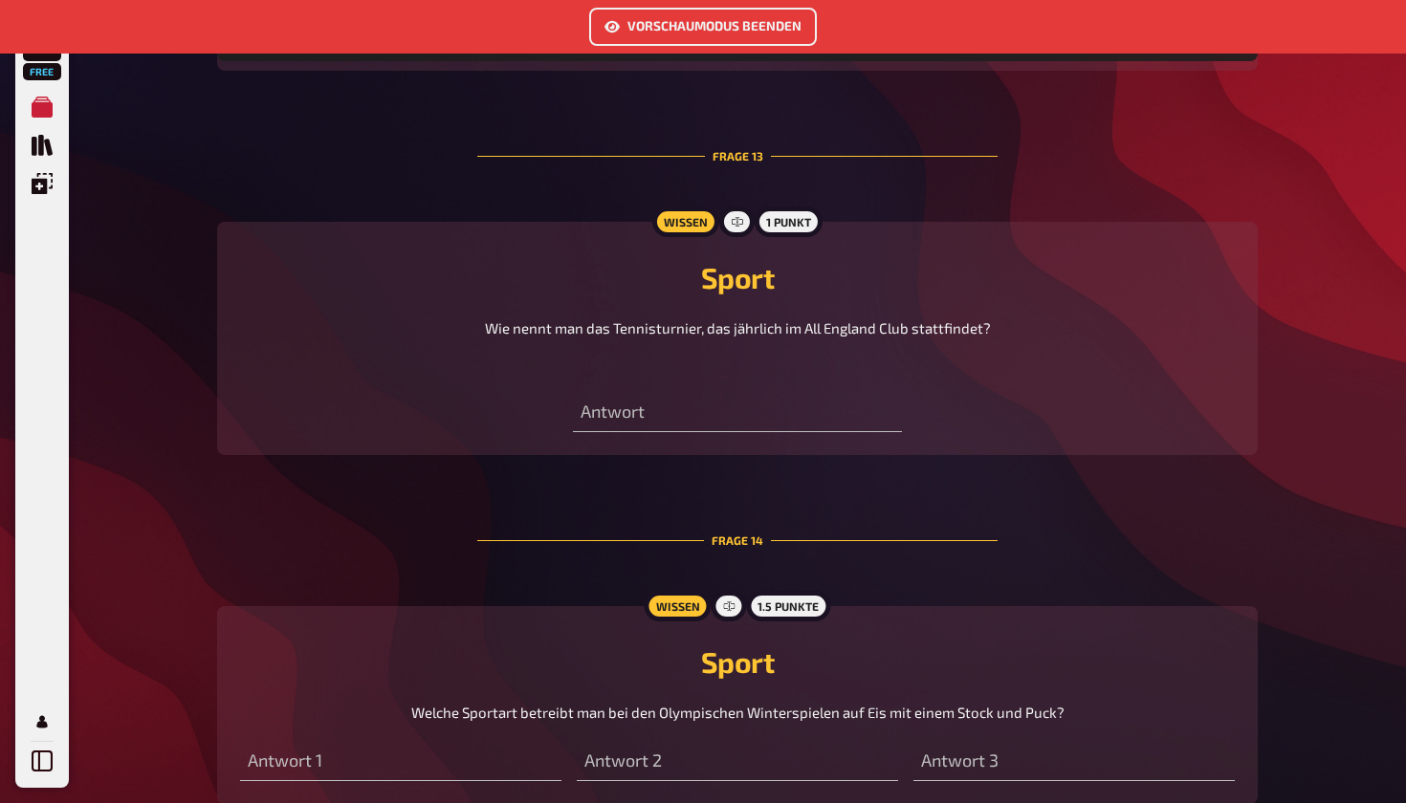
scroll to position [5397, 0]
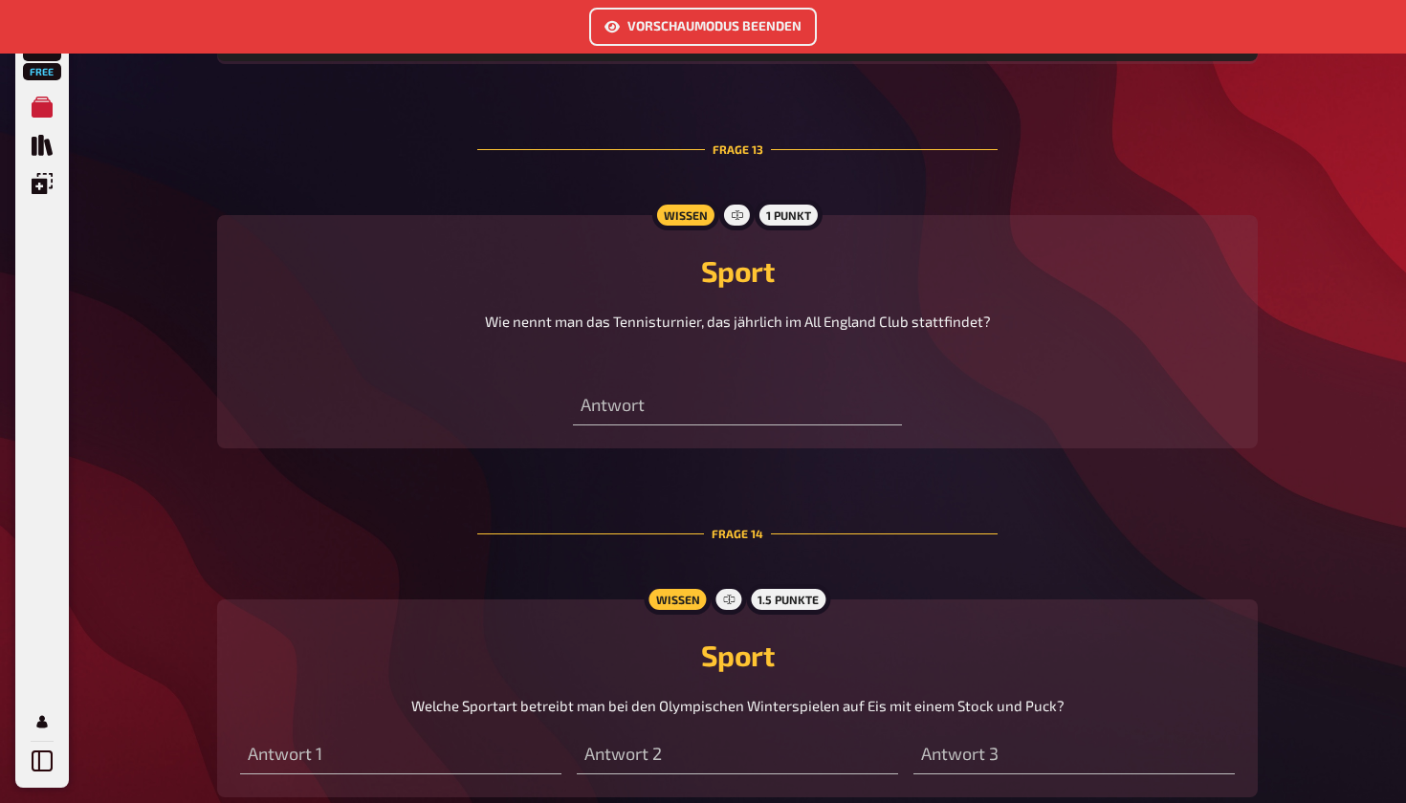
drag, startPoint x: 512, startPoint y: 319, endPoint x: 1073, endPoint y: 320, distance: 561.4
click at [1073, 320] on div "Wie nennt man das Tennisturnier, das jährlich im All England Club stattfindet? ﻿" at bounding box center [737, 339] width 995 height 57
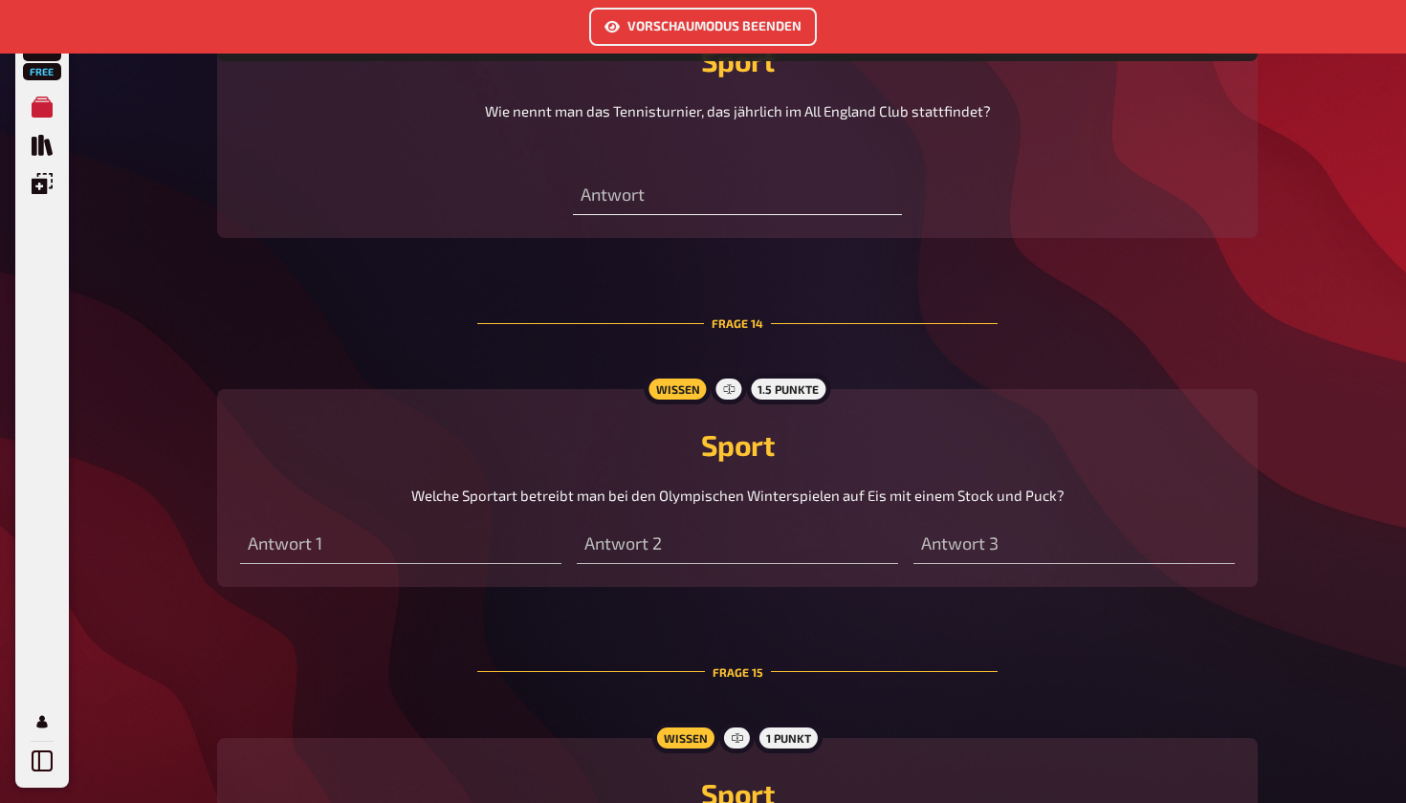
scroll to position [5644, 0]
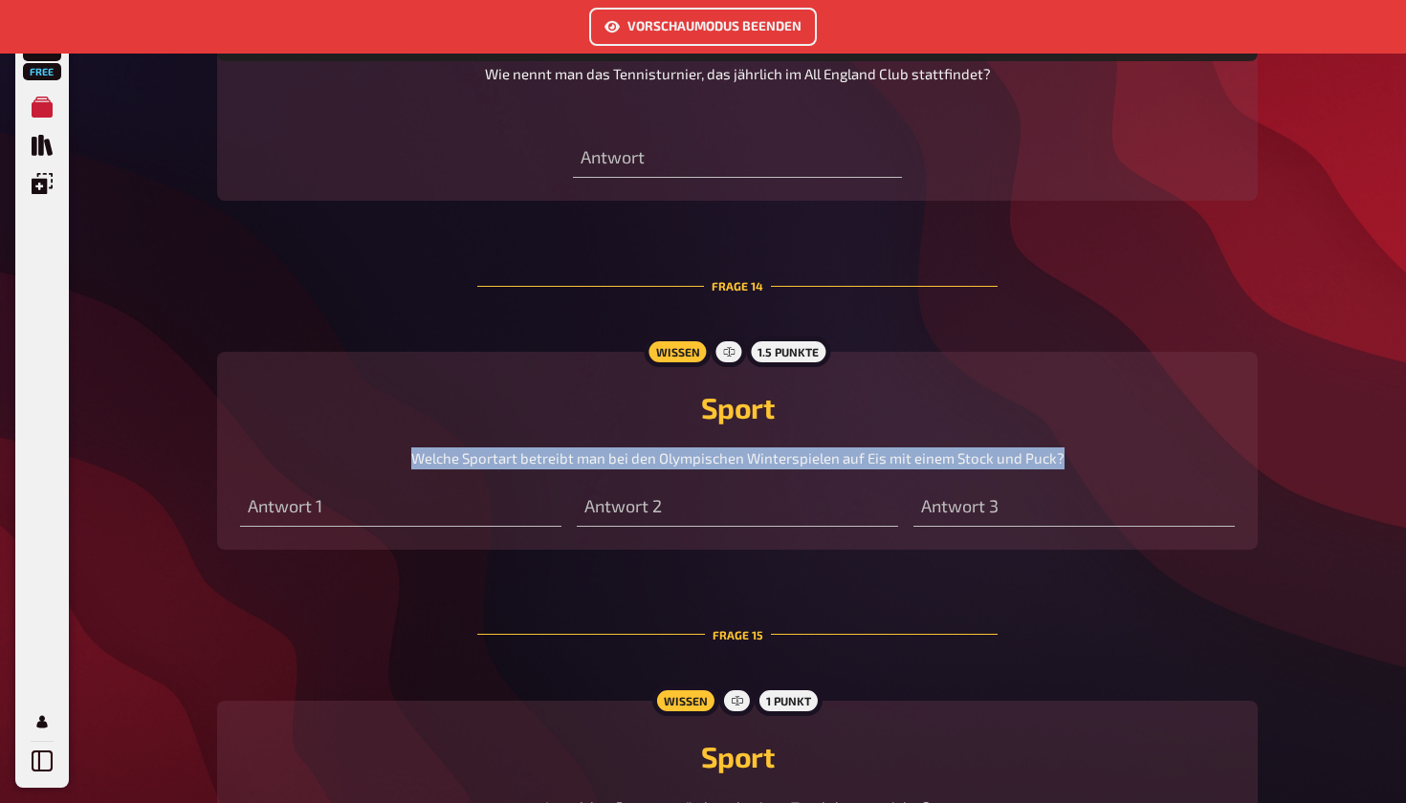
drag, startPoint x: 412, startPoint y: 463, endPoint x: 1072, endPoint y: 452, distance: 660.0
click at [1072, 452] on div "Welche Sportart betreibt man bei den Olympischen Winterspielen auf Eis mit eine…" at bounding box center [737, 459] width 995 height 22
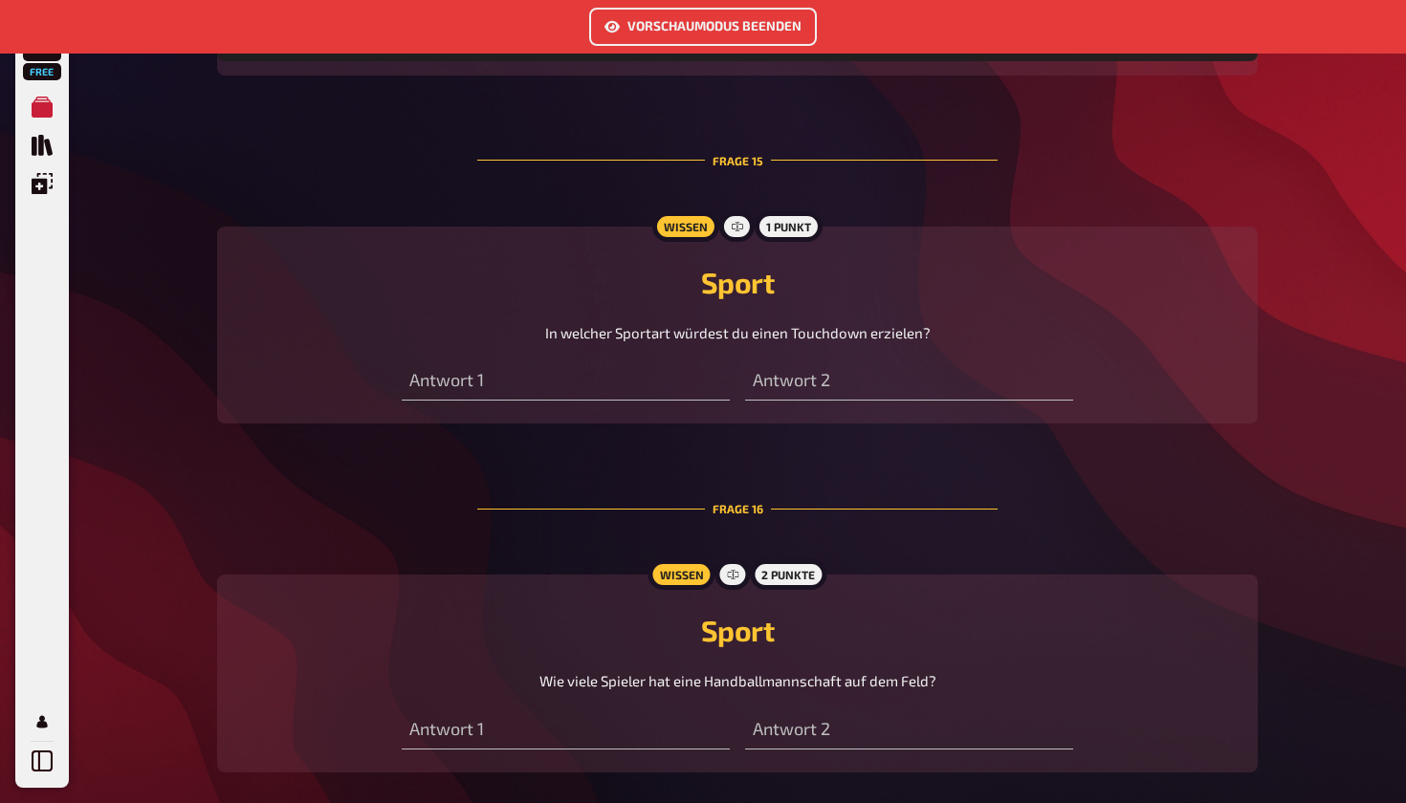
scroll to position [6136, 0]
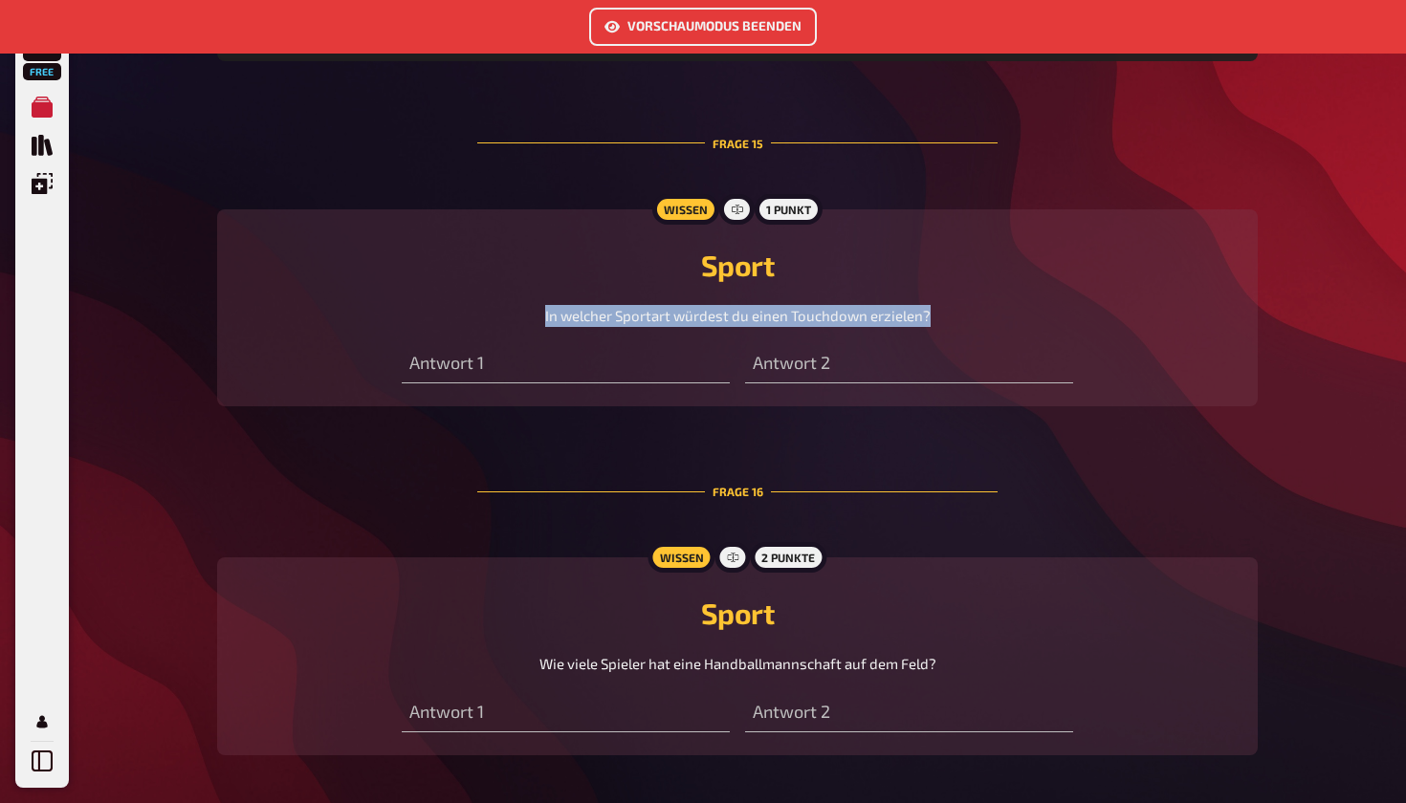
drag, startPoint x: 546, startPoint y: 317, endPoint x: 942, endPoint y: 317, distance: 395.9
click at [942, 317] on div "In welcher Sportart würdest du einen Touchdown erzielen?" at bounding box center [737, 316] width 995 height 22
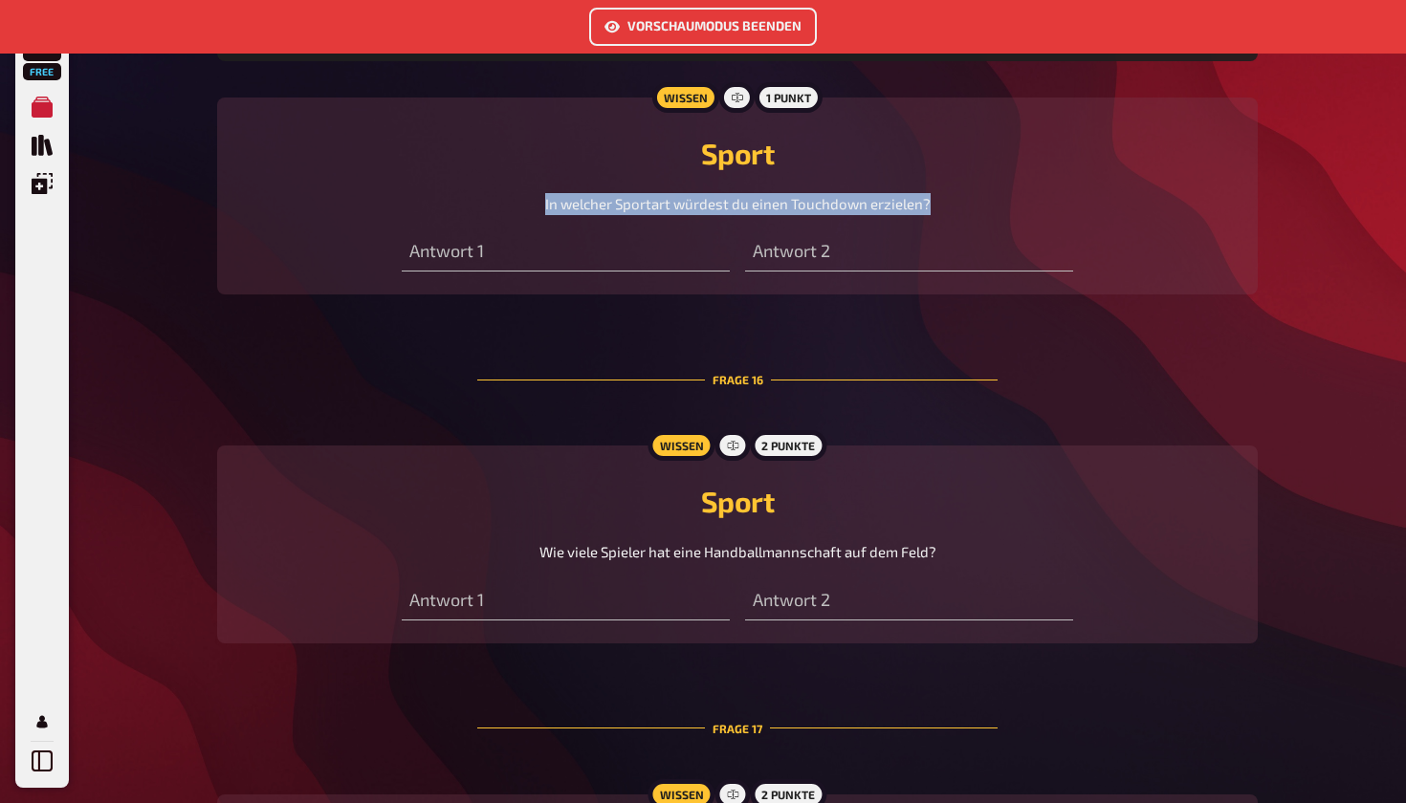
scroll to position [6355, 0]
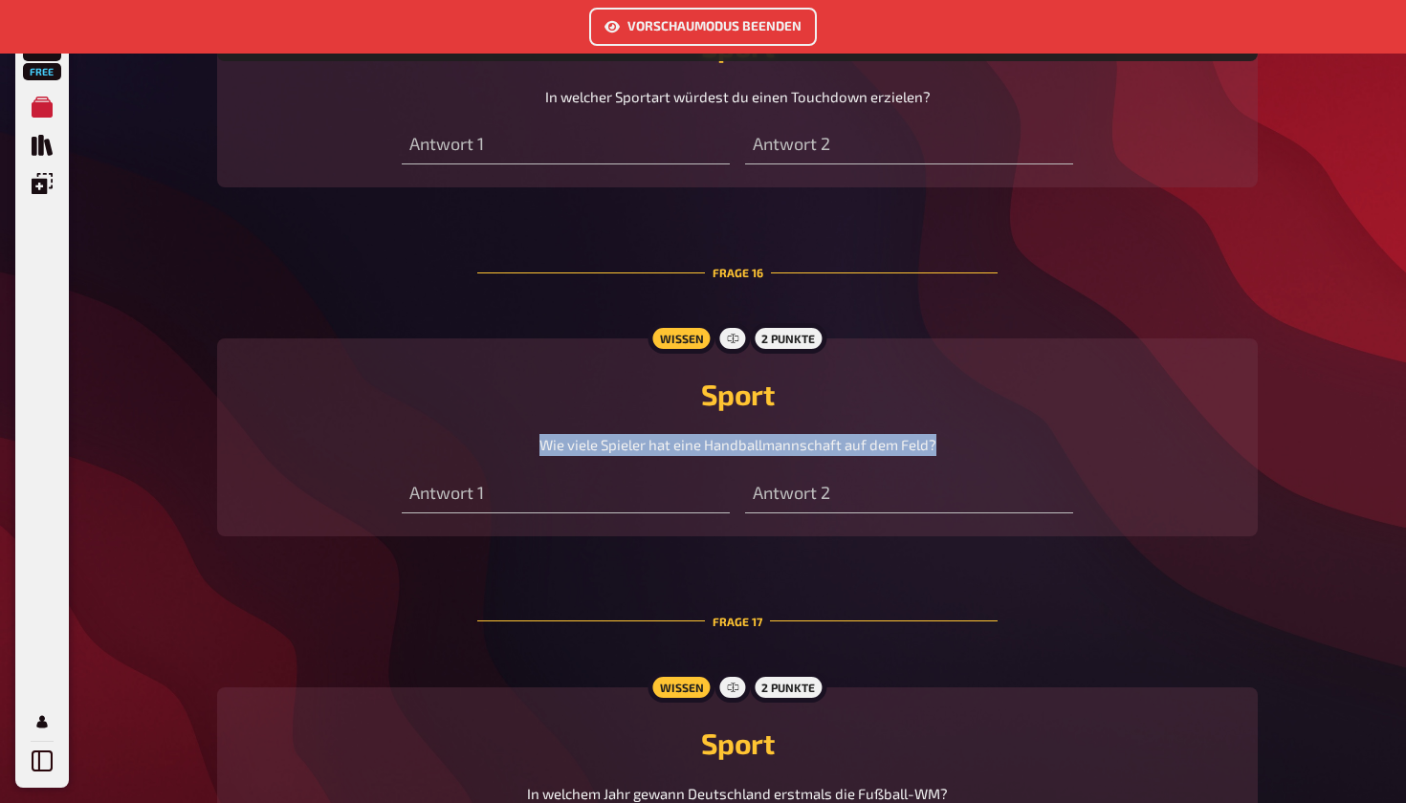
drag, startPoint x: 538, startPoint y: 446, endPoint x: 940, endPoint y: 442, distance: 401.7
click at [940, 442] on div "Wie viele Spieler hat eine Handballmannschaft auf dem Feld?" at bounding box center [737, 445] width 995 height 22
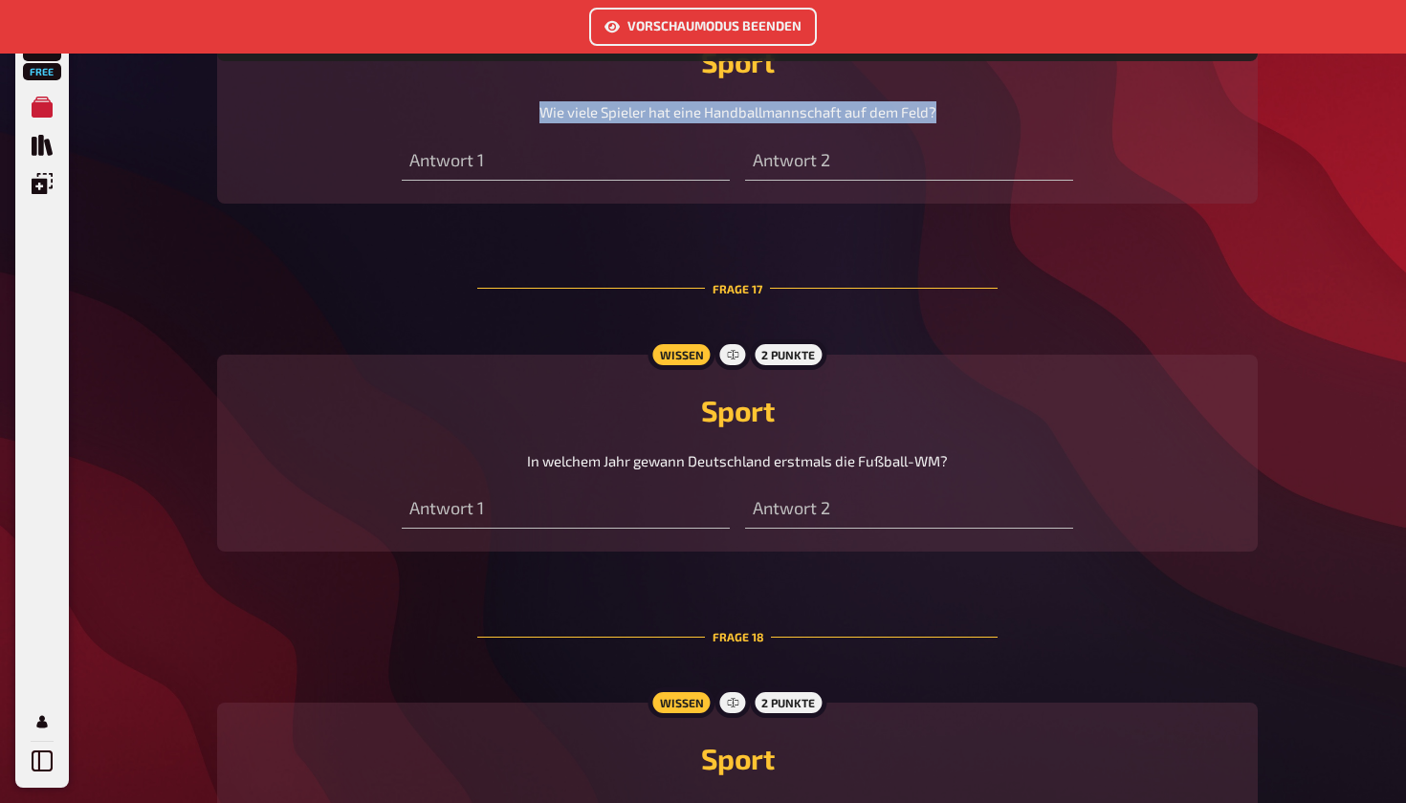
scroll to position [6725, 0]
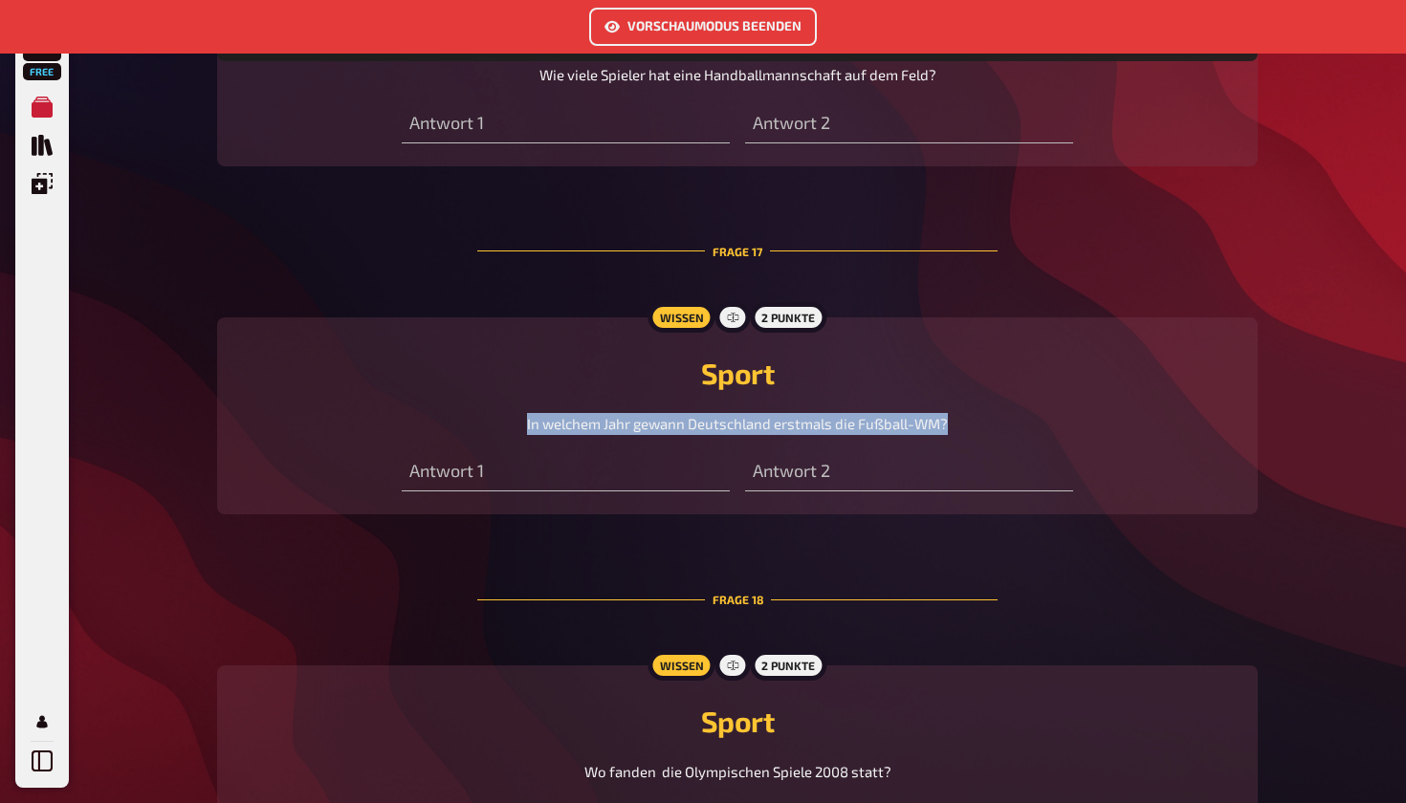
drag, startPoint x: 547, startPoint y: 422, endPoint x: 975, endPoint y: 423, distance: 428.5
click at [975, 423] on div "In welchem Jahr gewann Deutschland erstmals die Fußball-WM?" at bounding box center [737, 424] width 995 height 22
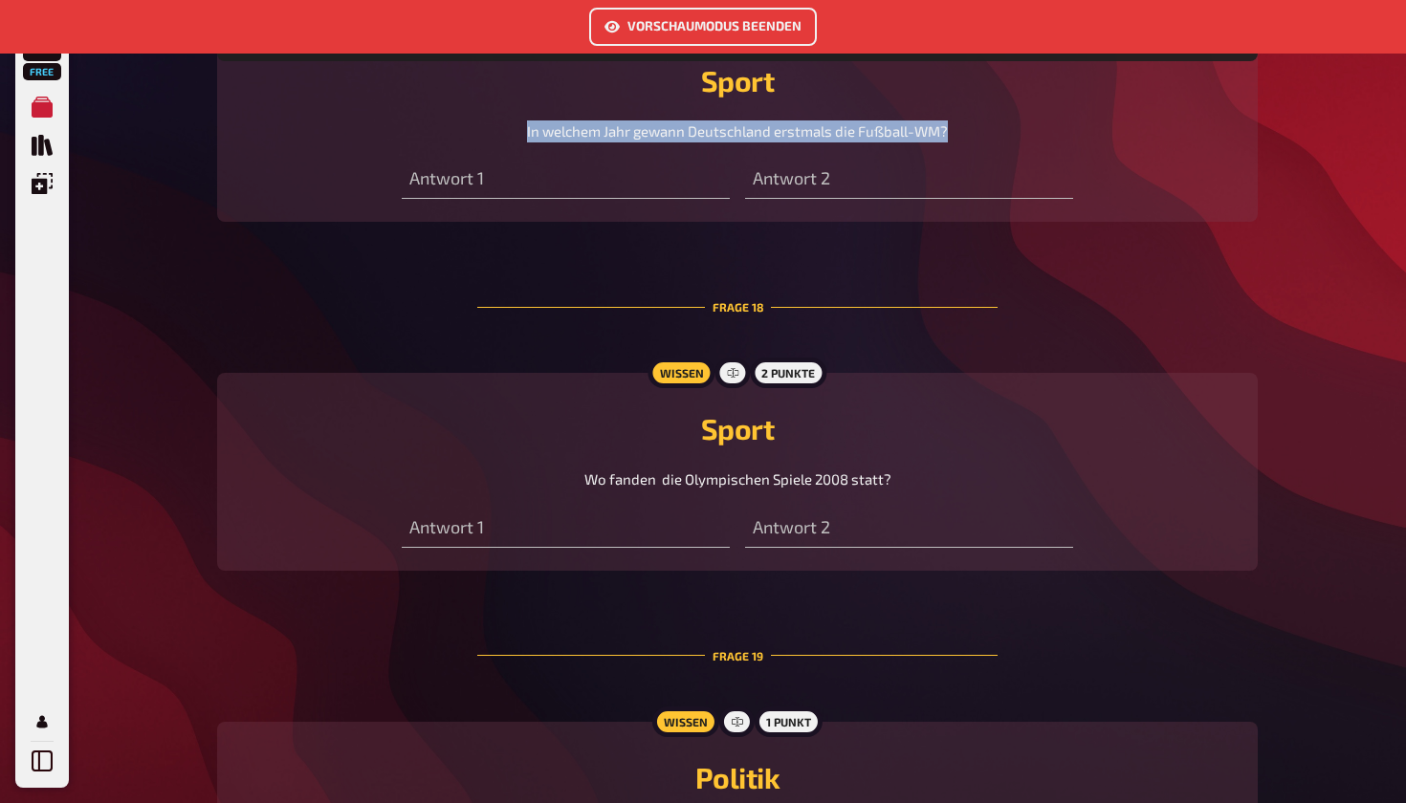
scroll to position [7031, 0]
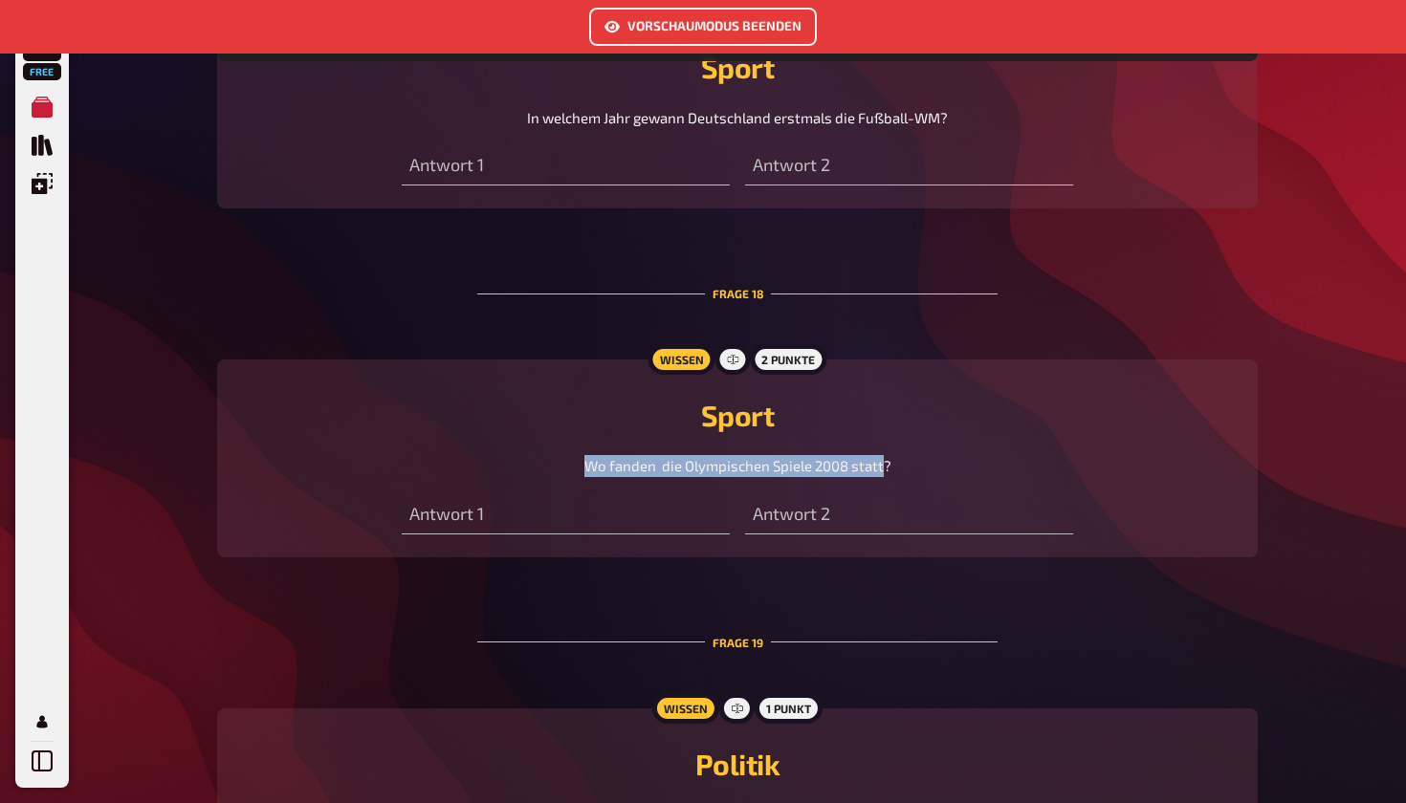
drag, startPoint x: 590, startPoint y: 468, endPoint x: 884, endPoint y: 469, distance: 293.6
click at [884, 470] on span "Wo fanden die Olympischen Spiele 2008 statt?" at bounding box center [737, 465] width 307 height 17
drag, startPoint x: 904, startPoint y: 470, endPoint x: 581, endPoint y: 462, distance: 323.3
click at [581, 462] on div "Wo fanden die Olympischen Spiele 2008 statt?" at bounding box center [737, 466] width 995 height 22
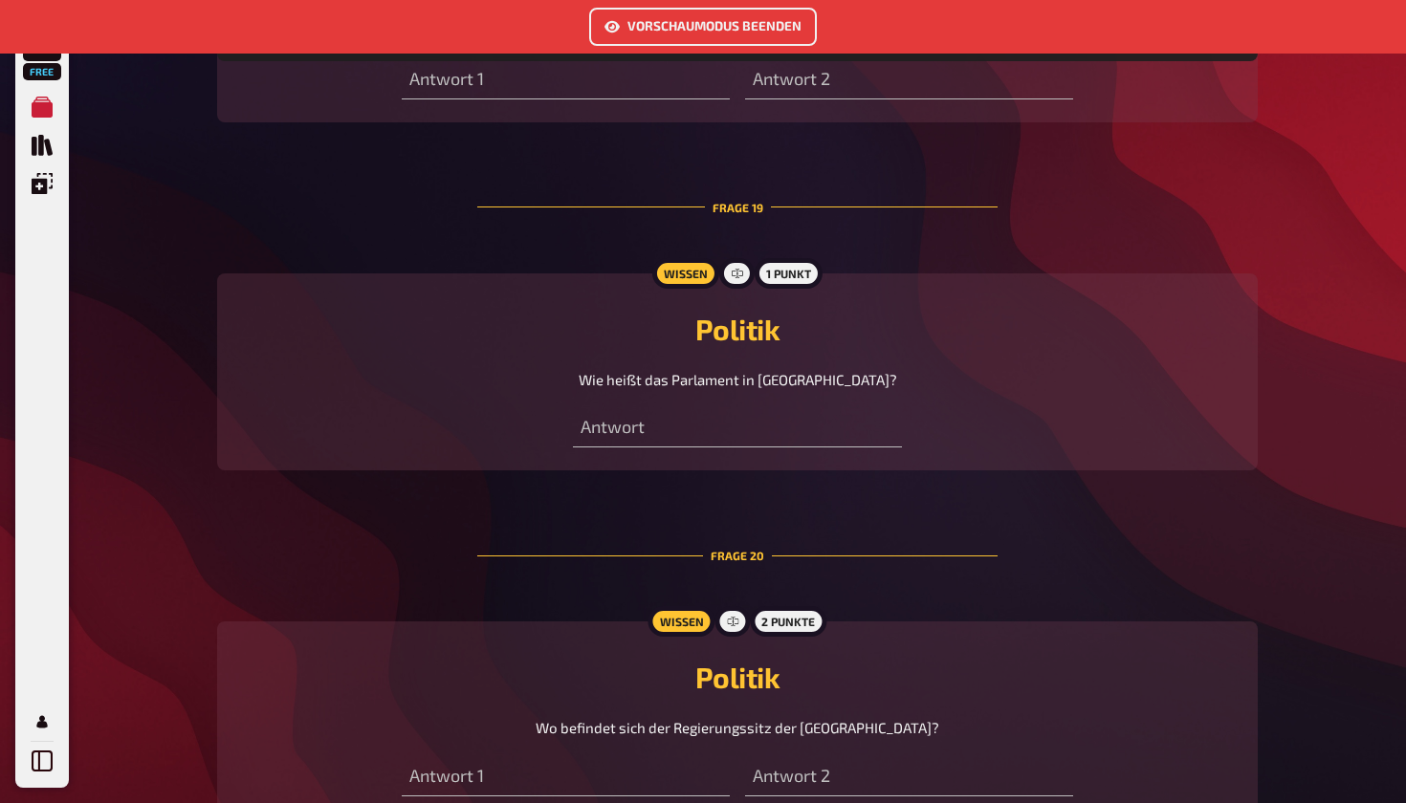
scroll to position [7556, 0]
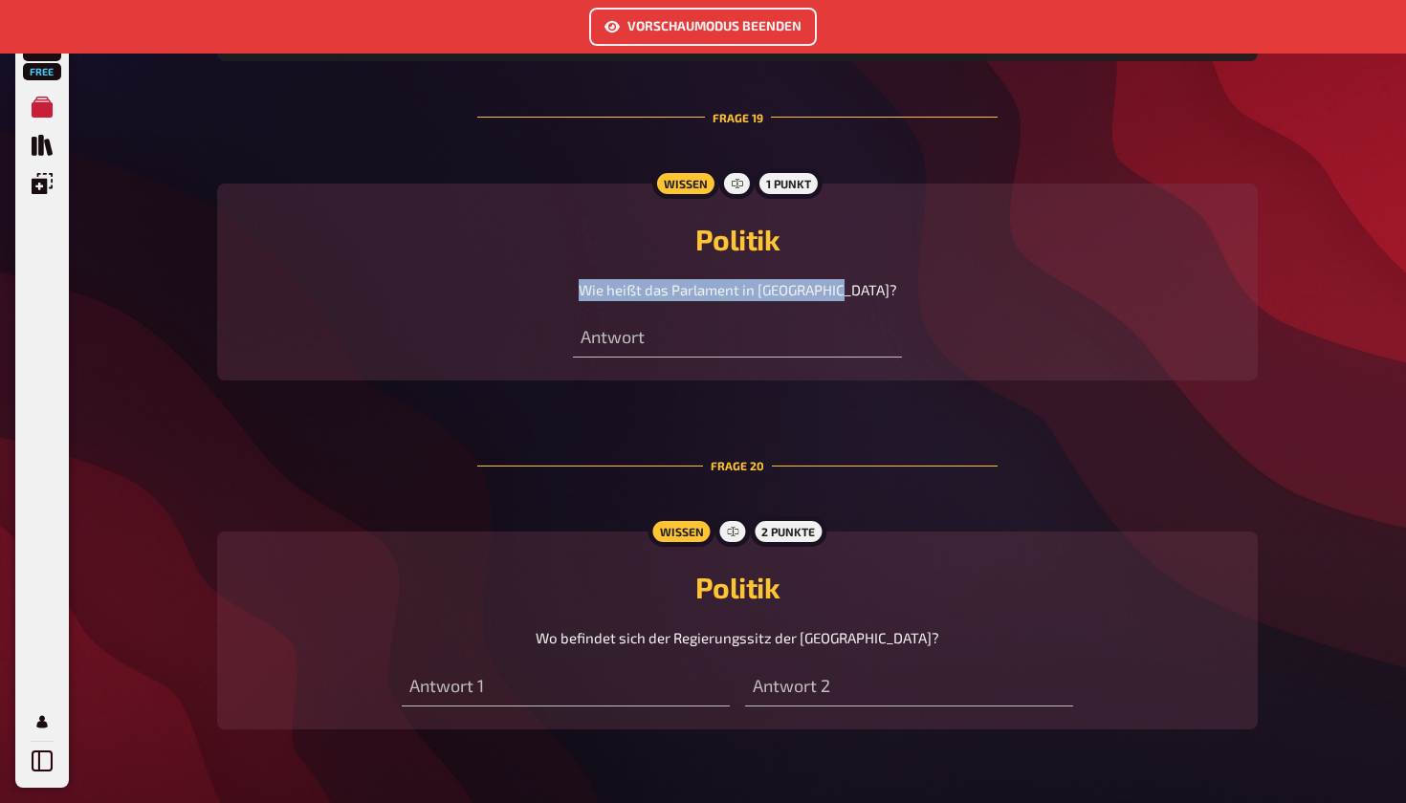
drag, startPoint x: 611, startPoint y: 288, endPoint x: 893, endPoint y: 288, distance: 282.1
click at [893, 288] on div "Wie heißt das Parlament in [GEOGRAPHIC_DATA]?" at bounding box center [737, 290] width 995 height 22
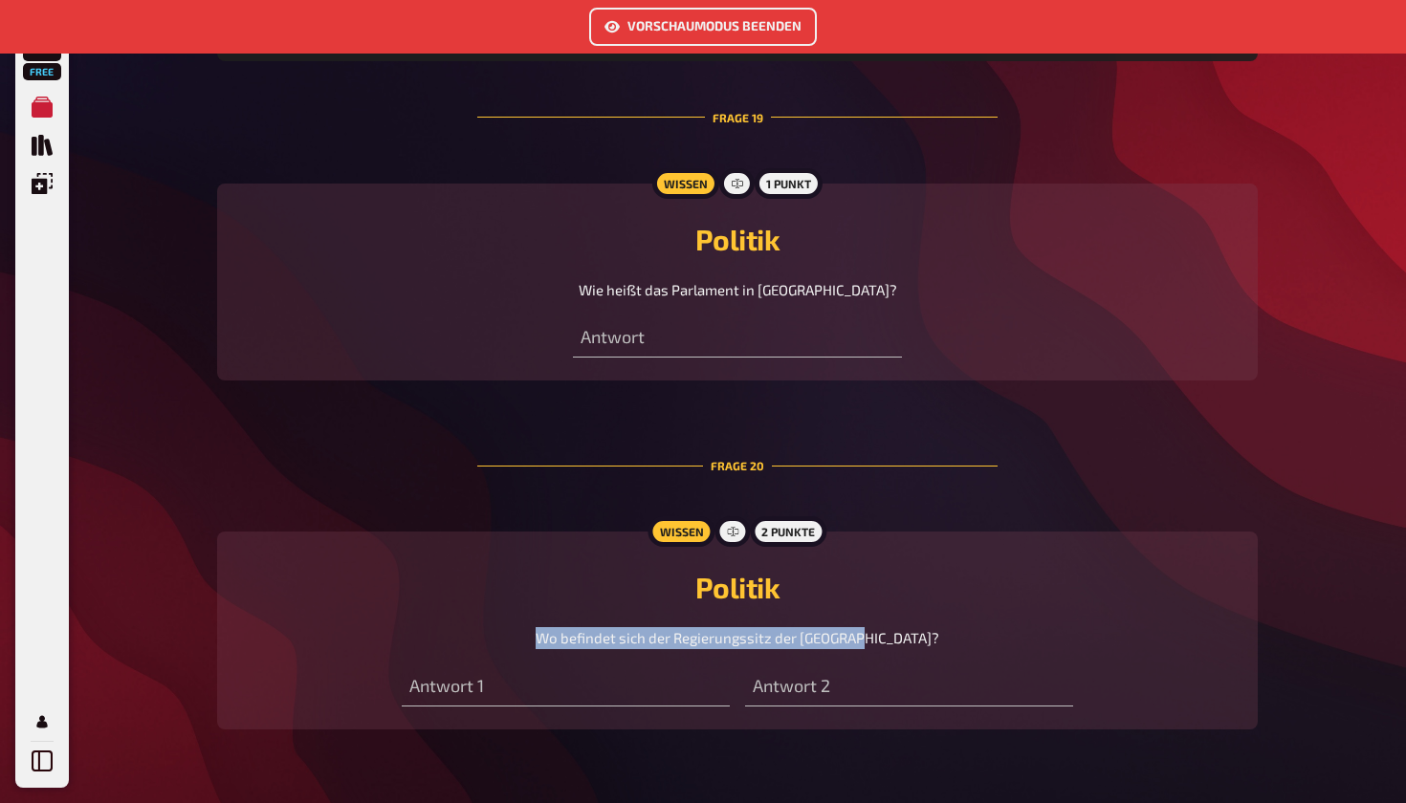
drag, startPoint x: 582, startPoint y: 635, endPoint x: 913, endPoint y: 637, distance: 330.9
click at [913, 637] on div "Wo befindet sich der Regierungssitz der [GEOGRAPHIC_DATA]?" at bounding box center [737, 638] width 995 height 22
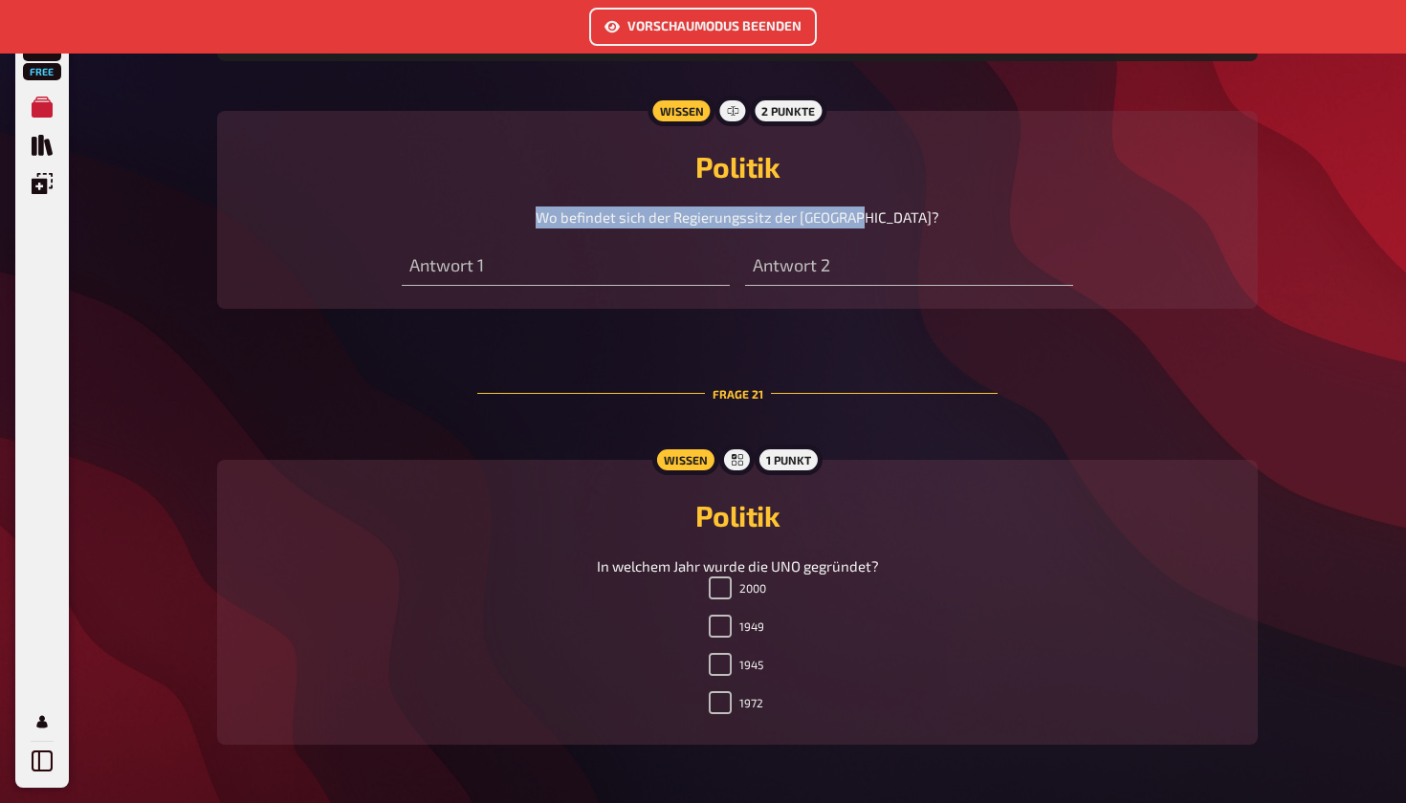
scroll to position [8049, 0]
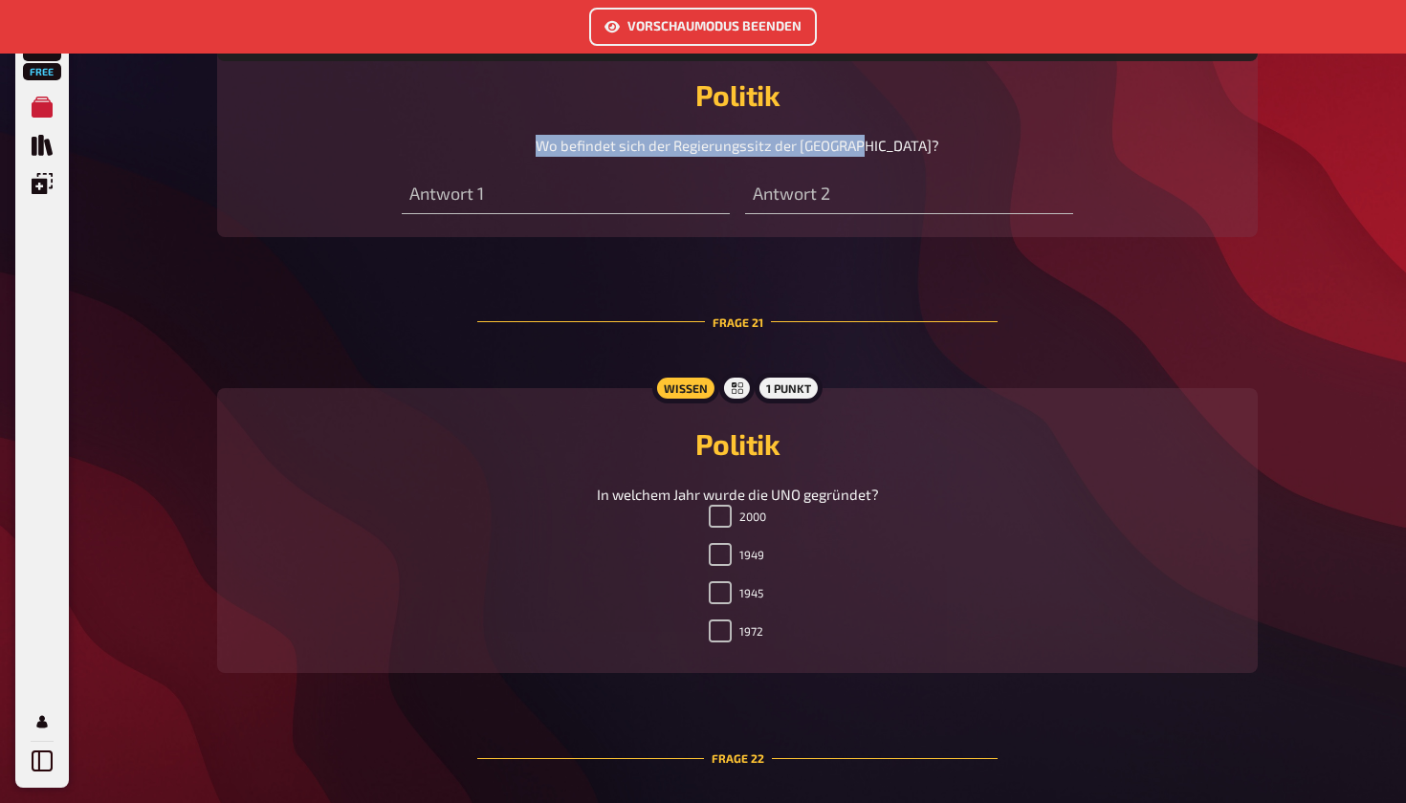
drag, startPoint x: 596, startPoint y: 493, endPoint x: 935, endPoint y: 493, distance: 339.5
click at [936, 493] on div "In welchem Jahr wurde die UNO gegründet?" at bounding box center [737, 495] width 995 height 22
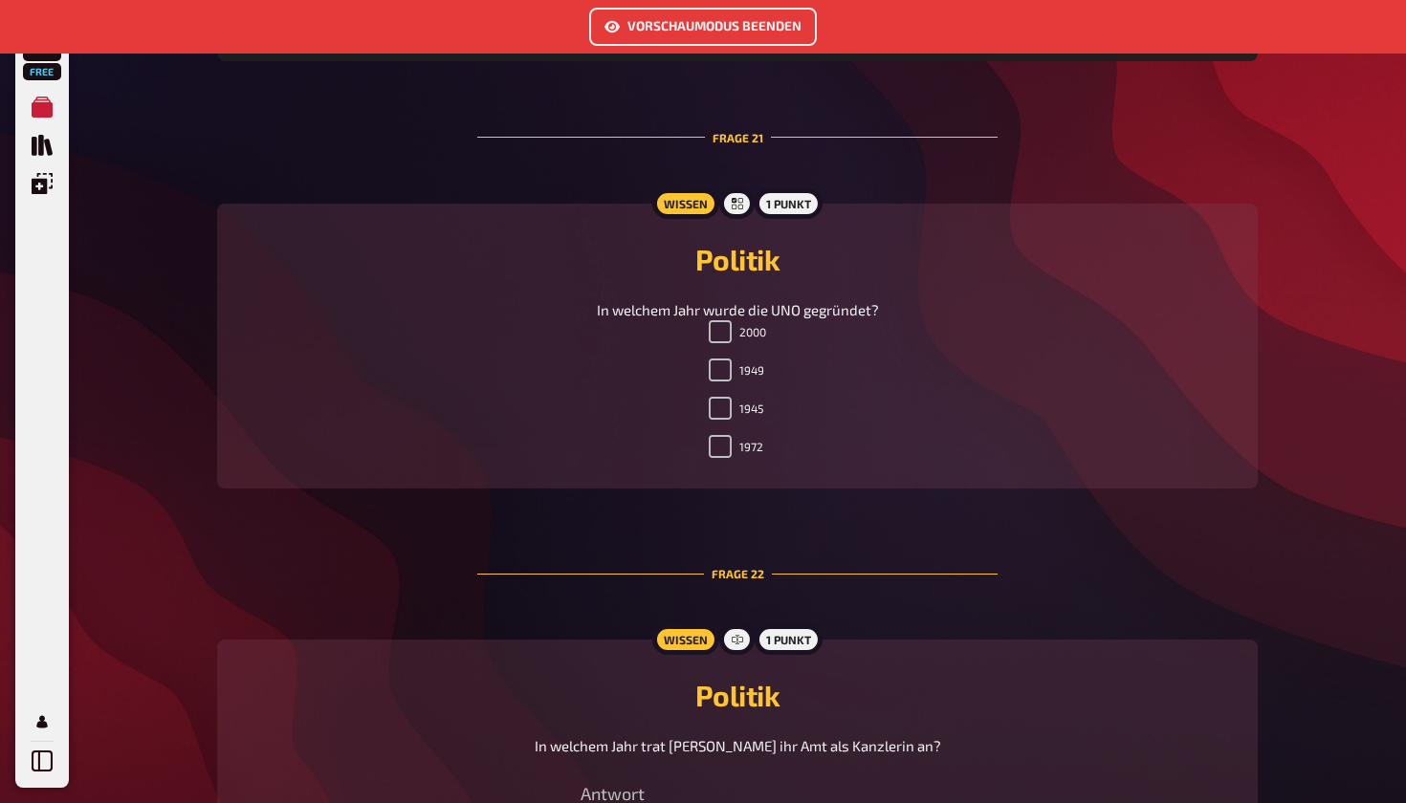
scroll to position [8566, 0]
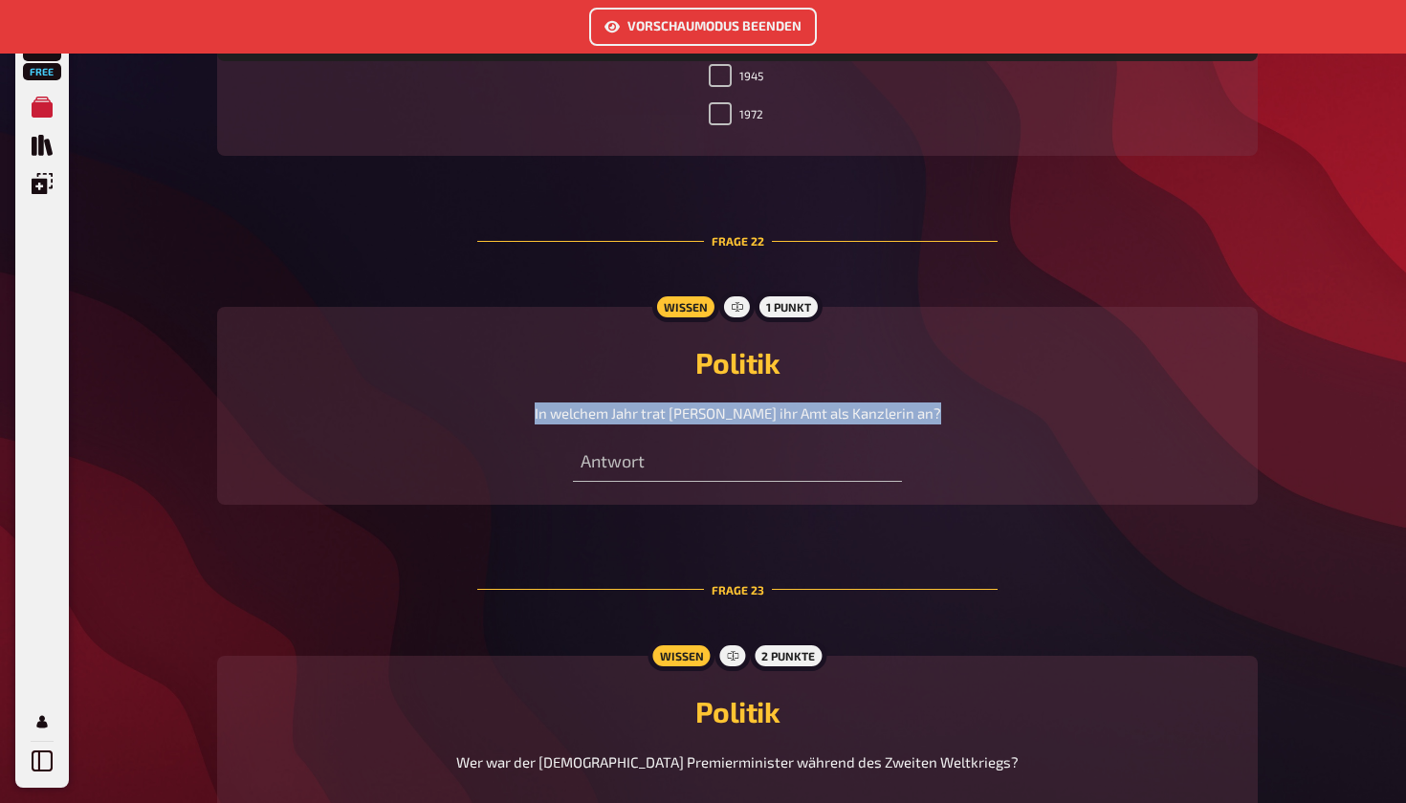
drag, startPoint x: 538, startPoint y: 410, endPoint x: 1030, endPoint y: 412, distance: 491.6
click at [1030, 412] on div "In welchem Jahr trat [PERSON_NAME] ihr Amt als Kanzlerin an?" at bounding box center [737, 414] width 995 height 22
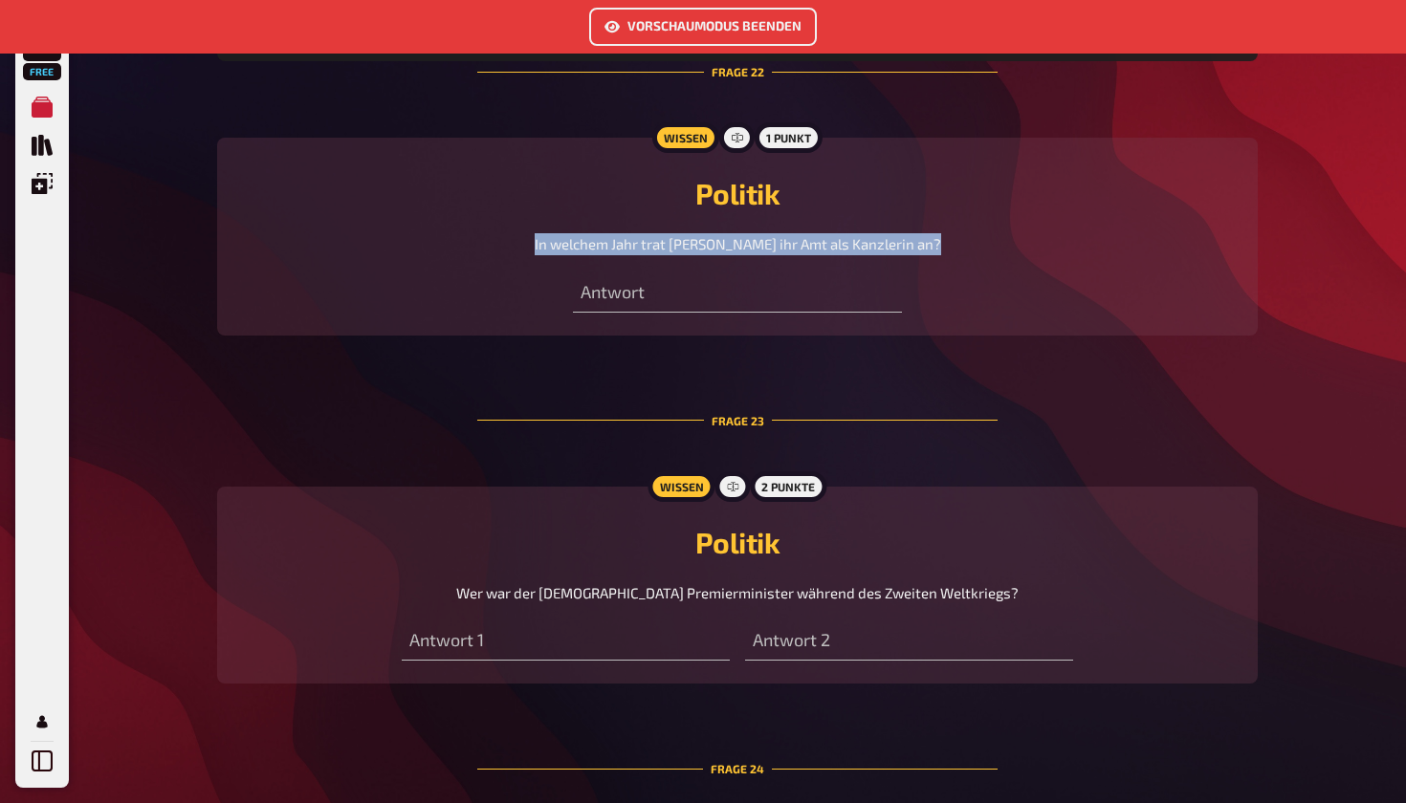
scroll to position [8739, 0]
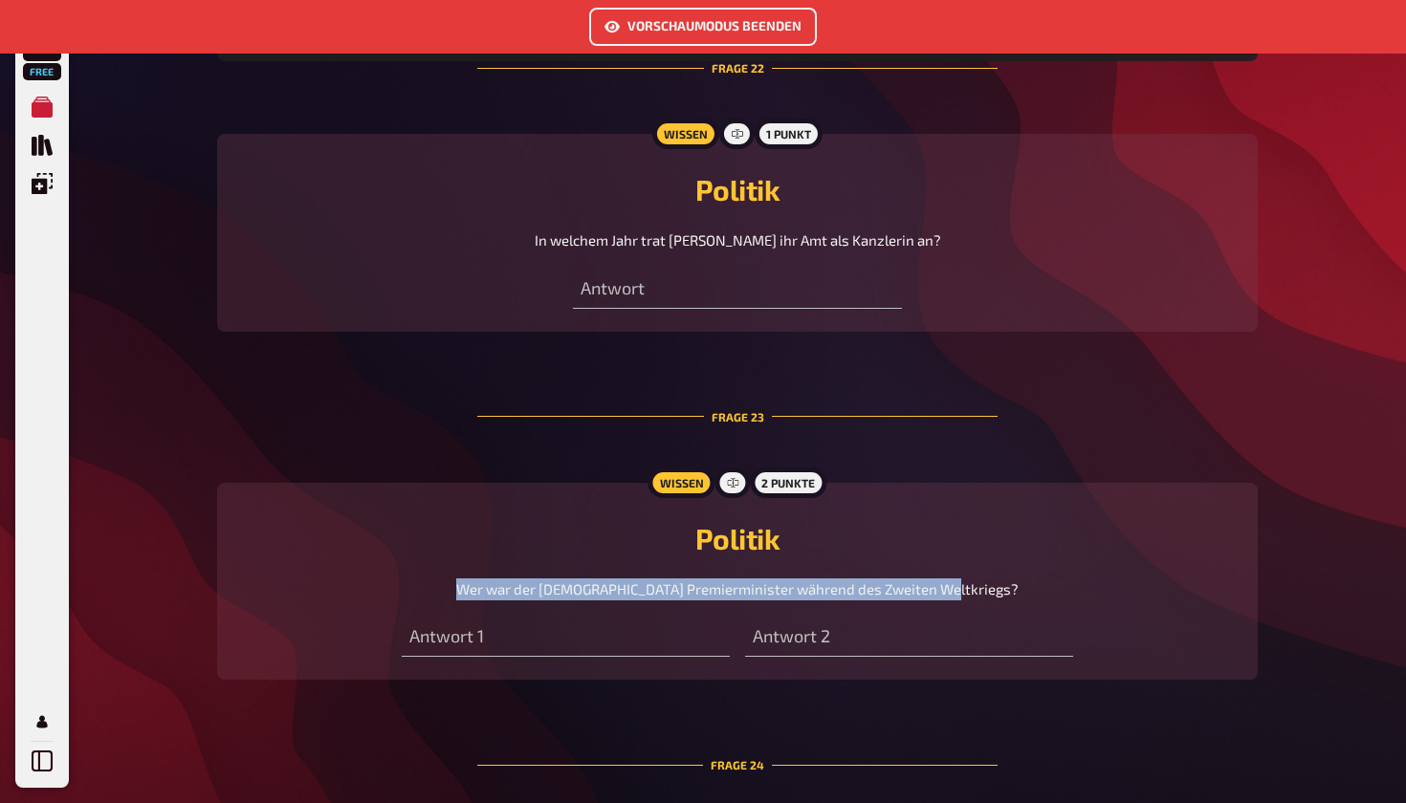
drag, startPoint x: 504, startPoint y: 587, endPoint x: 991, endPoint y: 580, distance: 486.9
click at [991, 580] on div "Wer war der [DEMOGRAPHIC_DATA] Premierminister während des Zweiten Weltkriegs?" at bounding box center [737, 590] width 995 height 22
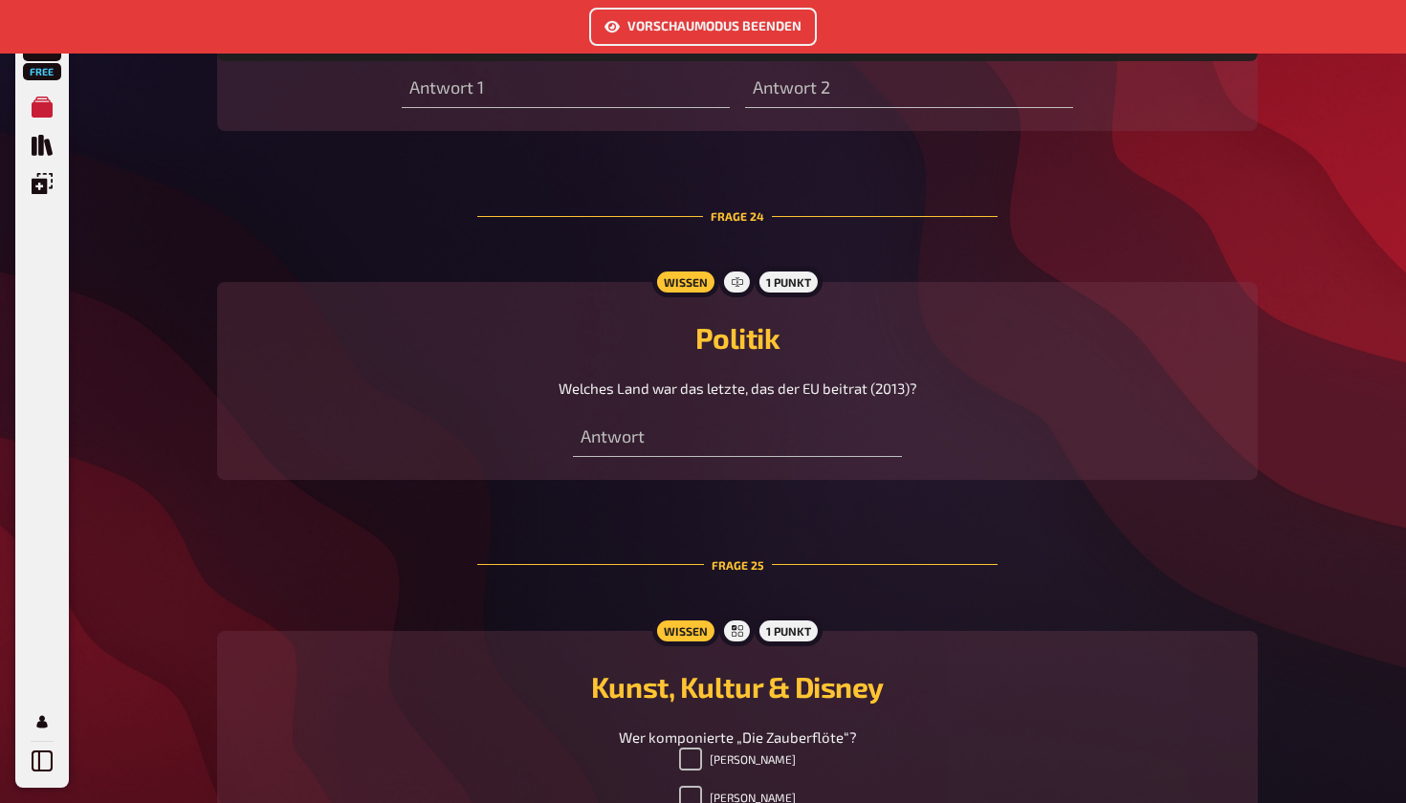
scroll to position [9319, 0]
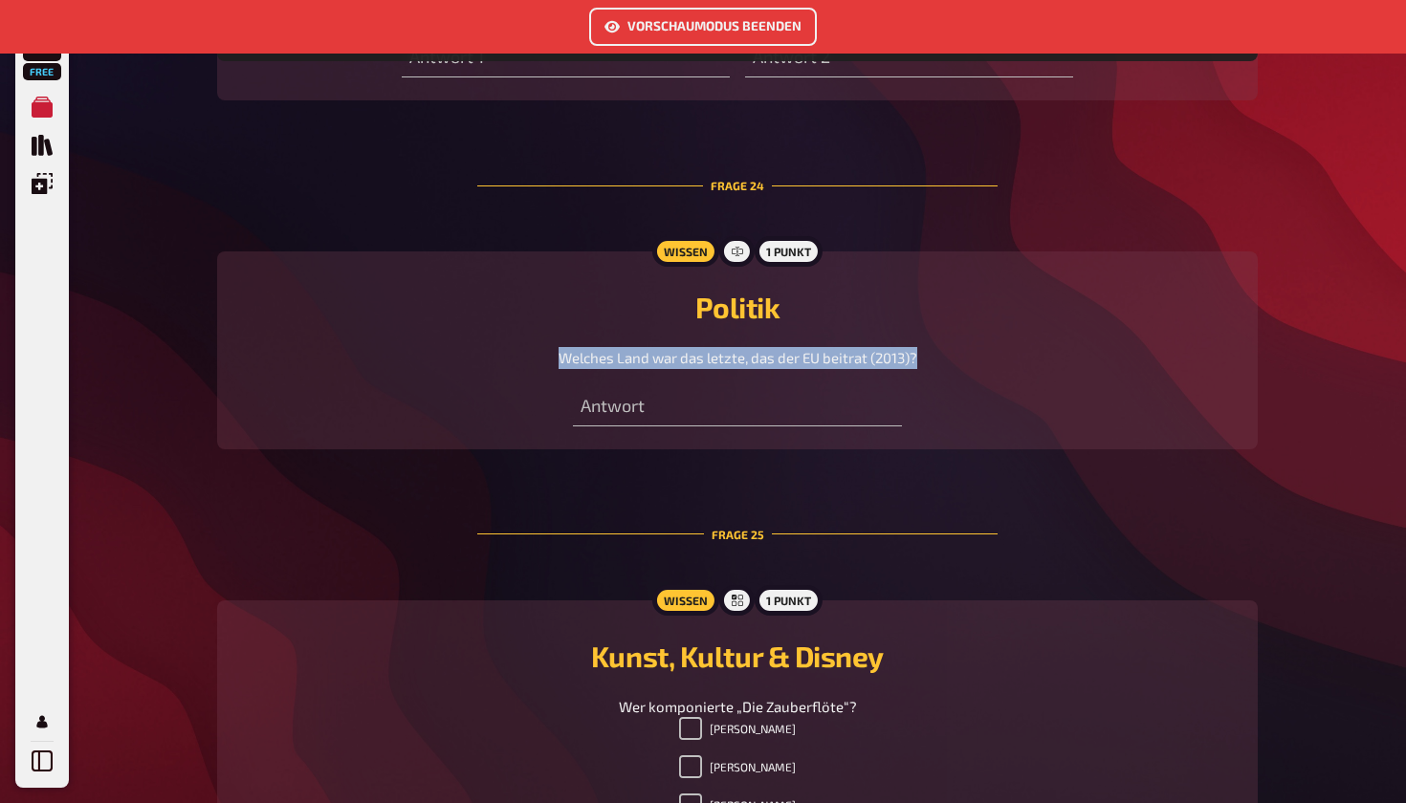
drag, startPoint x: 559, startPoint y: 352, endPoint x: 967, endPoint y: 354, distance: 408.4
click at [967, 354] on div "Welches Land war das letzte, das der EU beitrat (2013)?" at bounding box center [737, 358] width 995 height 22
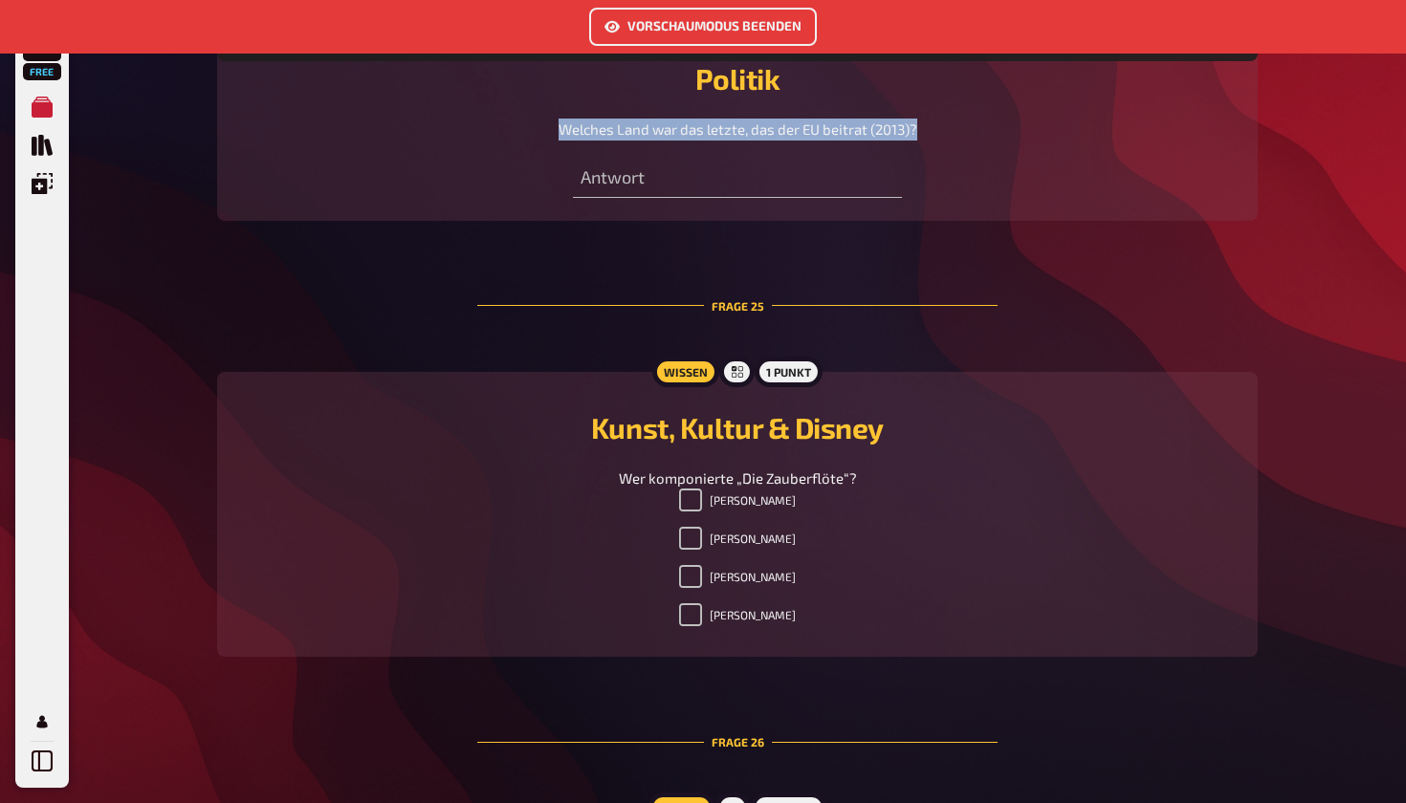
scroll to position [9581, 0]
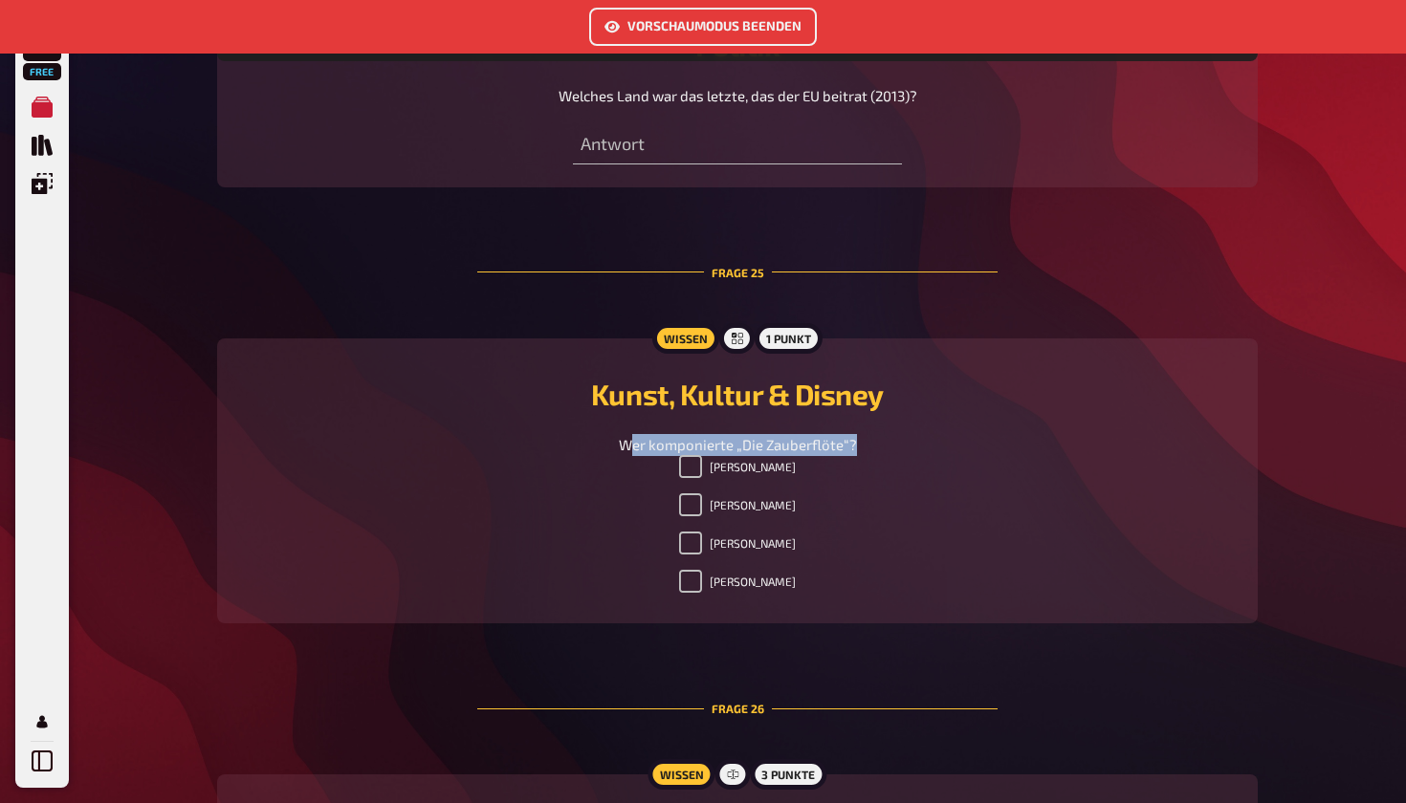
drag, startPoint x: 627, startPoint y: 438, endPoint x: 890, endPoint y: 441, distance: 263.0
click at [891, 441] on div "Wer komponierte „Die Zauberflöte“?" at bounding box center [737, 445] width 995 height 22
click at [890, 441] on div "Wer komponierte „Die Zauberflöte“?" at bounding box center [737, 445] width 995 height 22
drag, startPoint x: 617, startPoint y: 433, endPoint x: 881, endPoint y: 438, distance: 264.0
click at [881, 438] on div "Wer komponierte „Die Zauberflöte“?" at bounding box center [737, 445] width 995 height 22
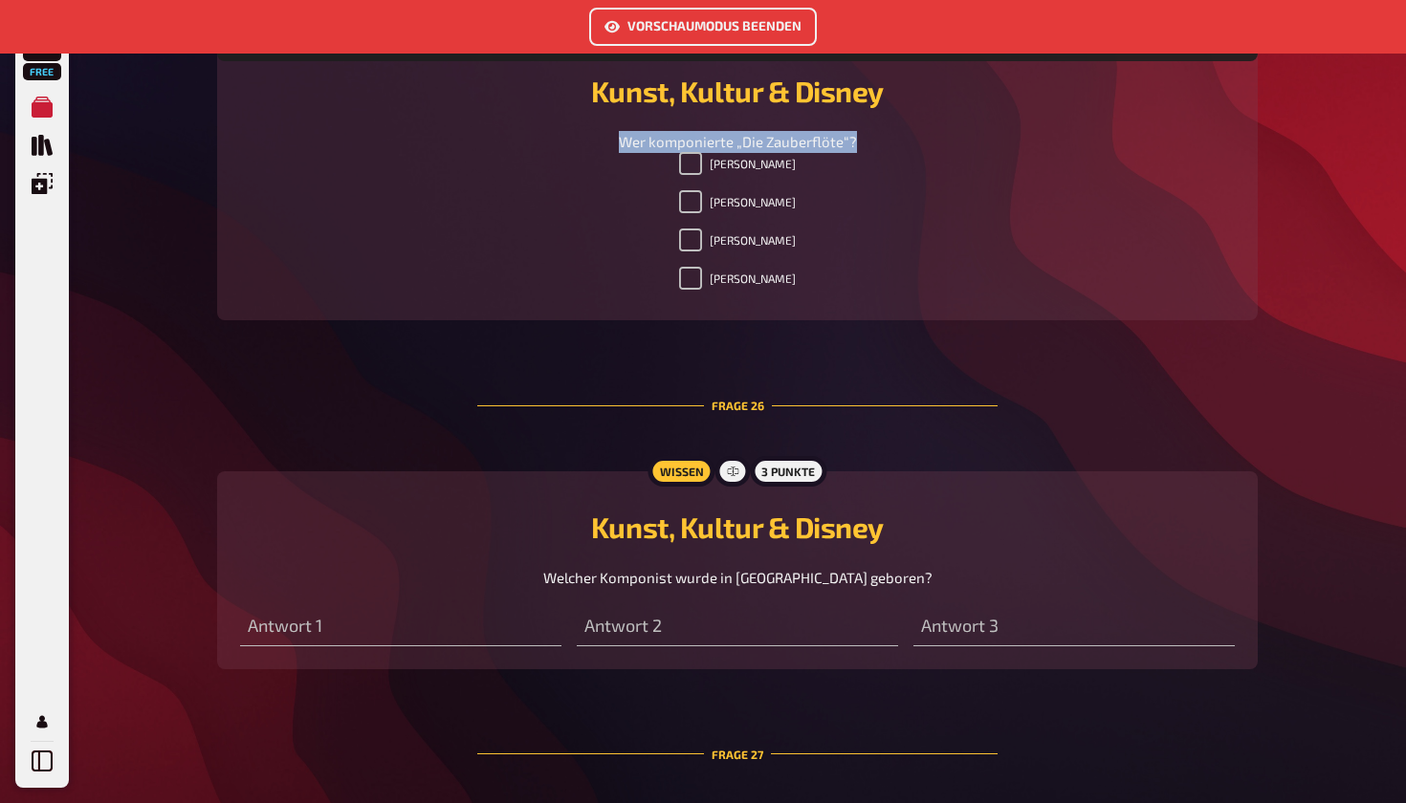
scroll to position [9889, 0]
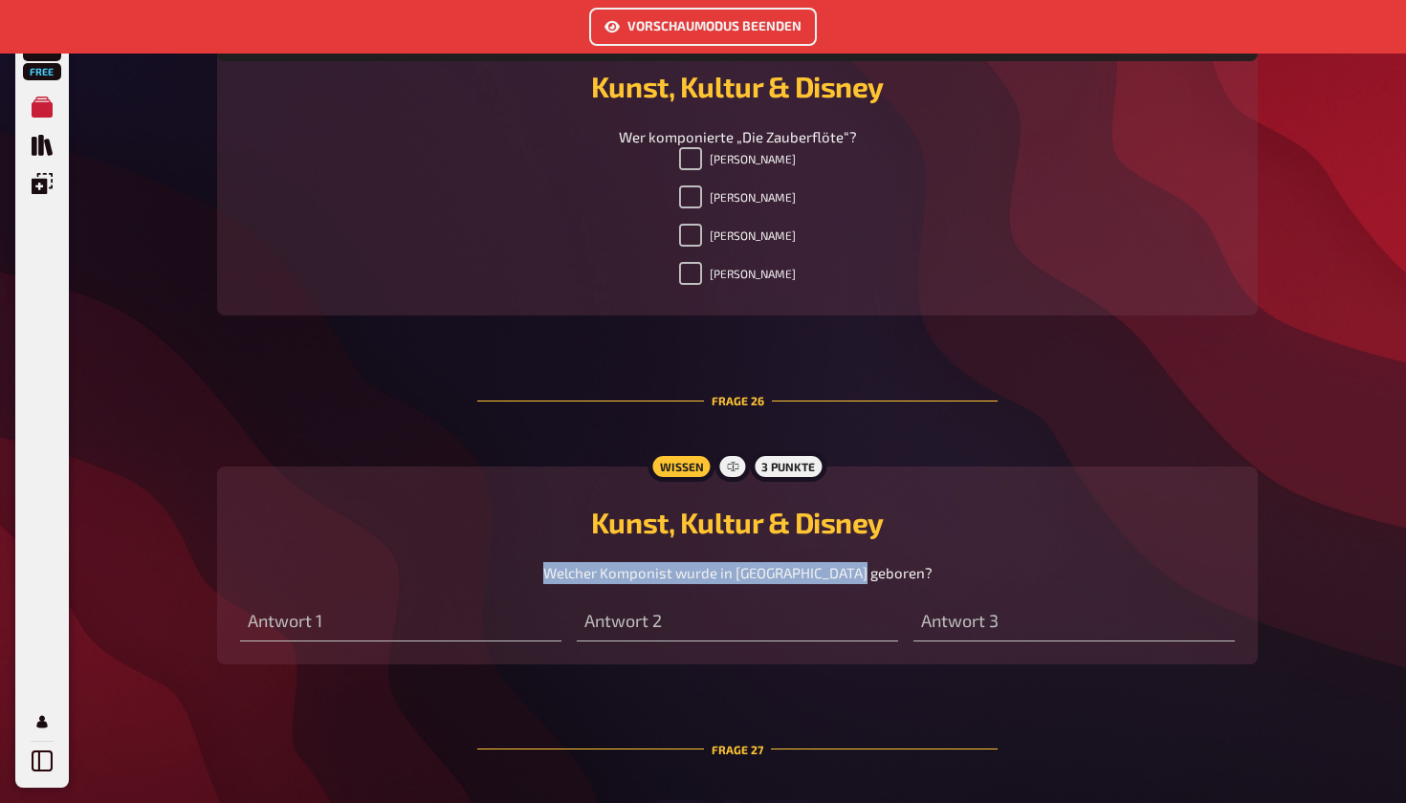
drag, startPoint x: 582, startPoint y: 563, endPoint x: 913, endPoint y: 562, distance: 330.9
click at [913, 562] on div "Welcher Komponist wurde in [GEOGRAPHIC_DATA] geboren?" at bounding box center [737, 573] width 995 height 22
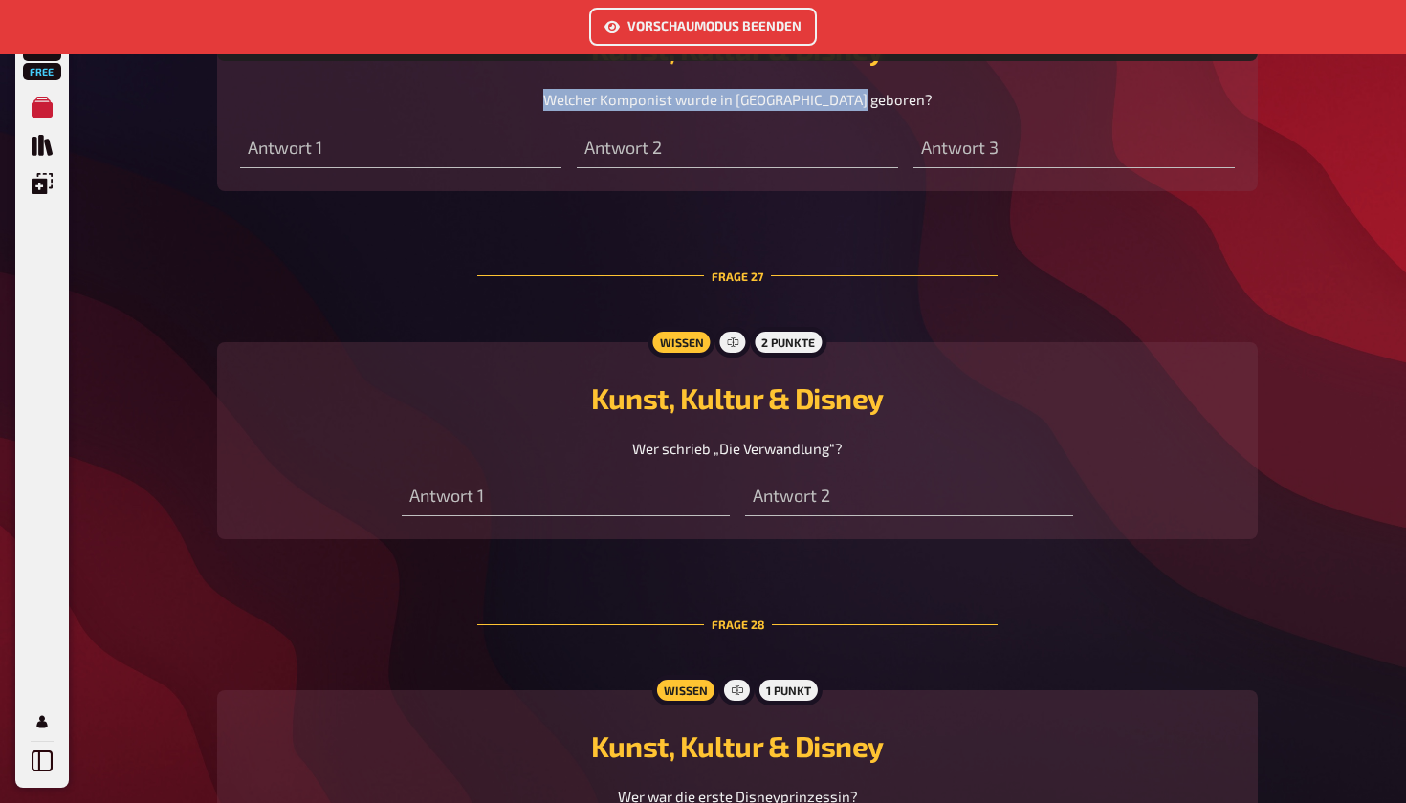
scroll to position [10392, 0]
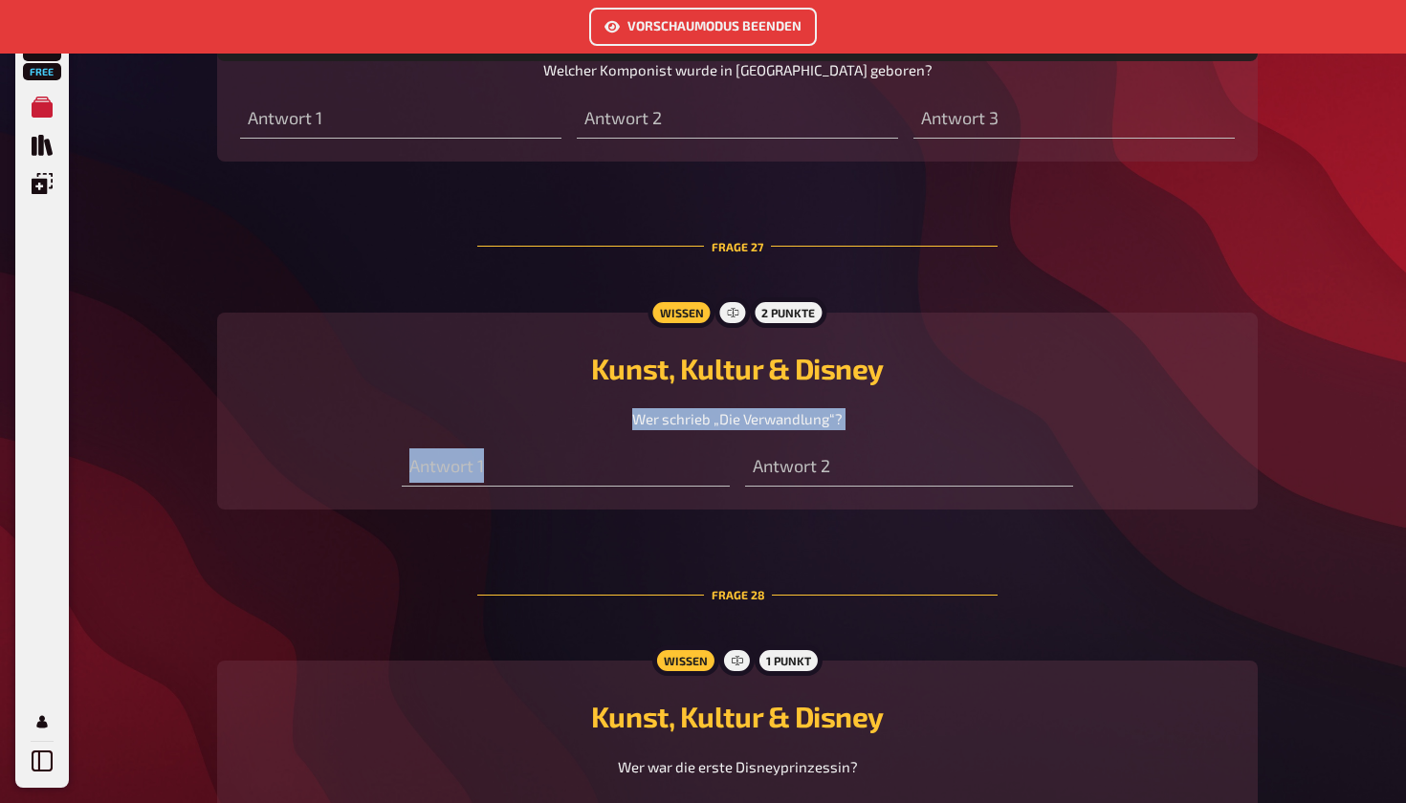
drag, startPoint x: 632, startPoint y: 411, endPoint x: 911, endPoint y: 426, distance: 279.6
click at [911, 426] on div "Wissen 2 Punkte Kunst, Kultur & Disney Wer schrieb „Die Verwandlung“? Antwort 1…" at bounding box center [737, 412] width 1041 height 198
click at [911, 429] on div "Antwort 2" at bounding box center [909, 457] width 328 height 57
drag, startPoint x: 635, startPoint y: 412, endPoint x: 852, endPoint y: 409, distance: 217.1
click at [852, 409] on div "Wer schrieb „Die Verwandlung“?" at bounding box center [737, 419] width 995 height 22
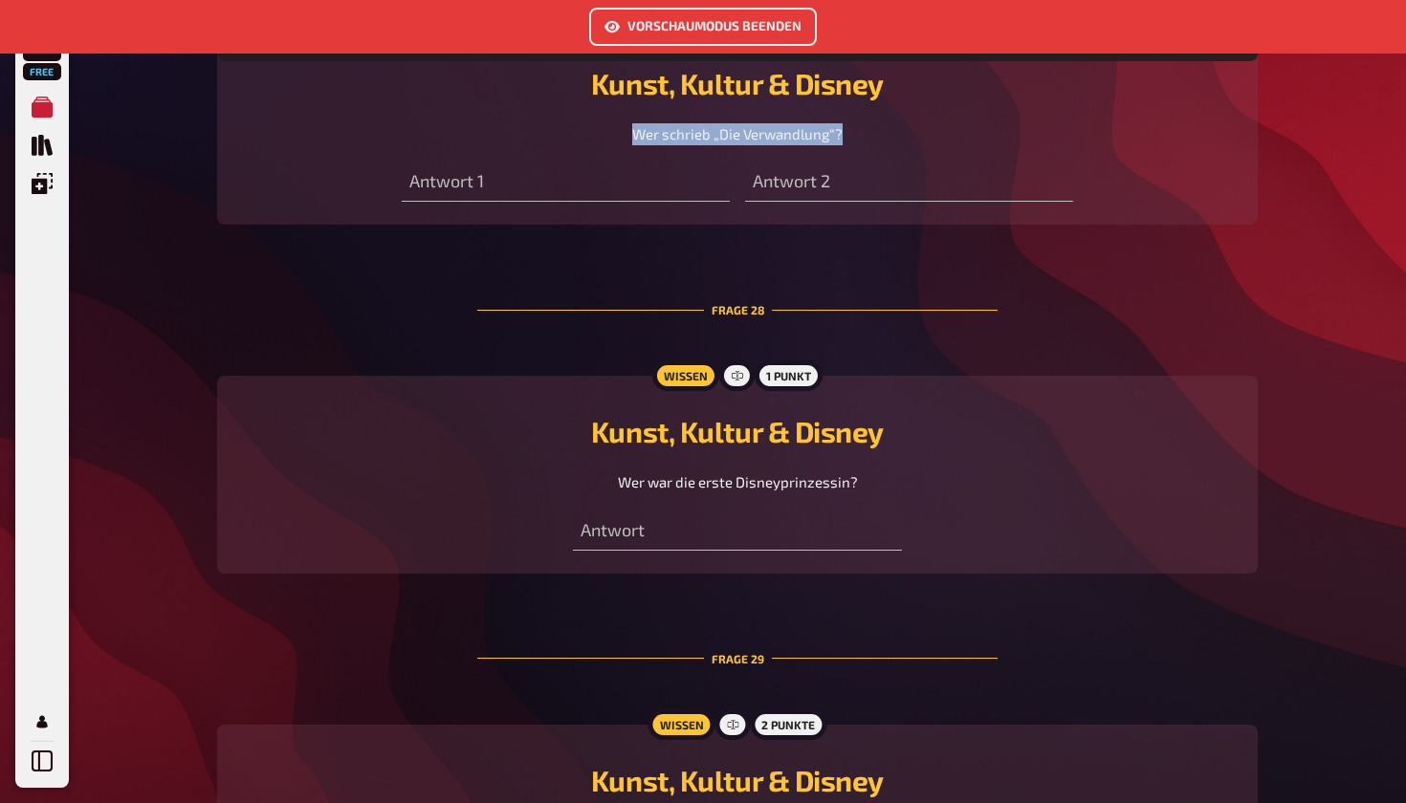
scroll to position [10710, 0]
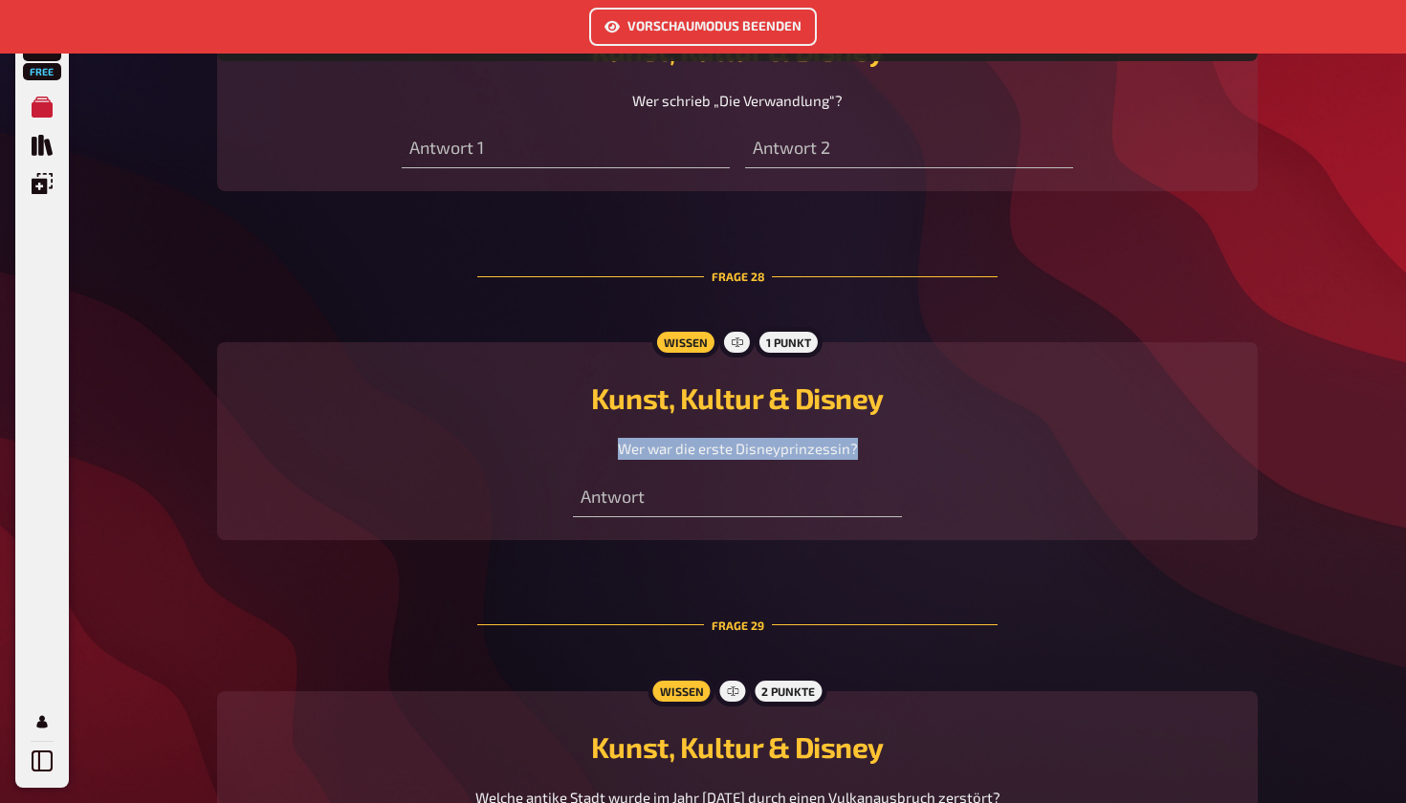
drag, startPoint x: 625, startPoint y: 448, endPoint x: 884, endPoint y: 453, distance: 259.2
click at [884, 453] on div "Wissen 1 Punkt Kunst, Kultur & Disney Wer war die erste Disneyprinzessin? Antwo…" at bounding box center [737, 441] width 1041 height 198
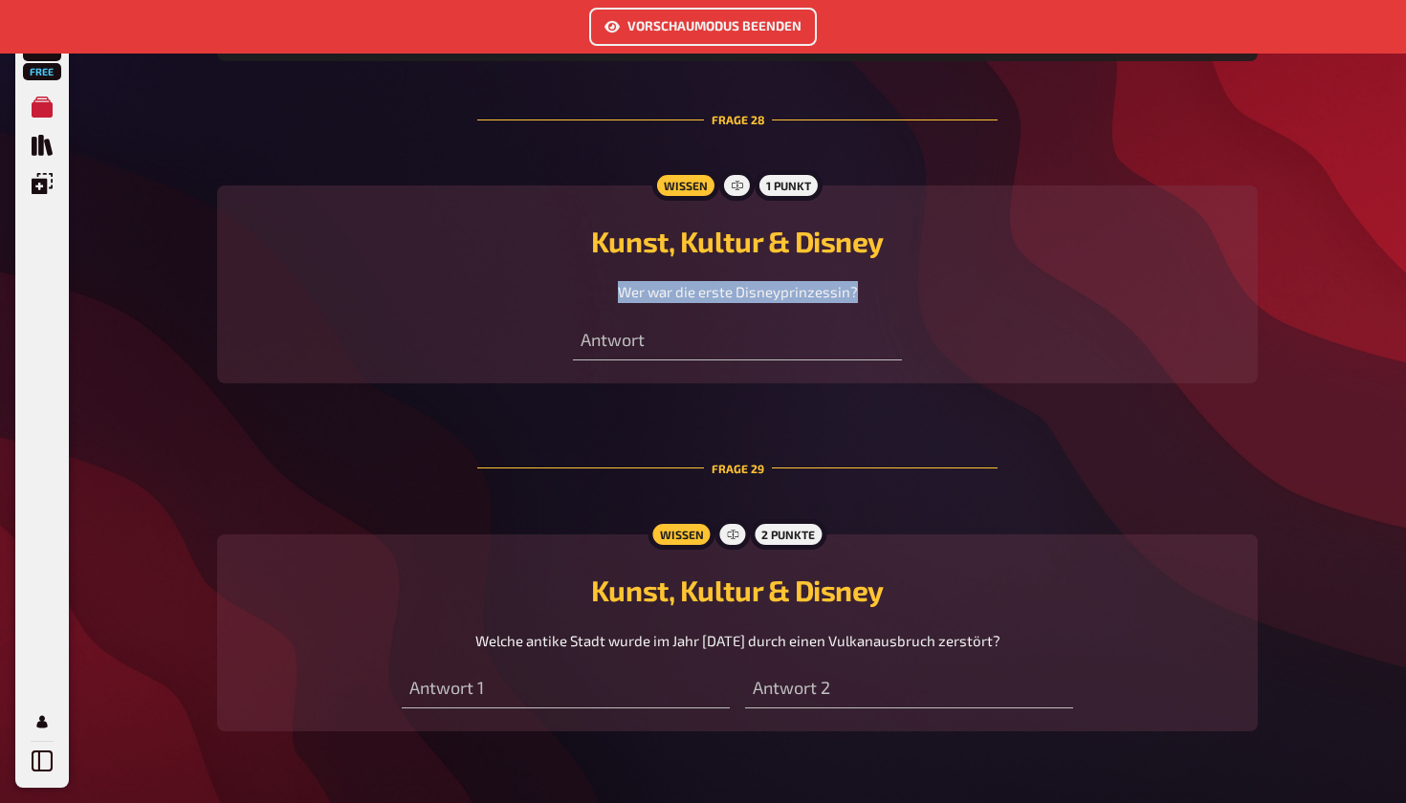
scroll to position [11010, 0]
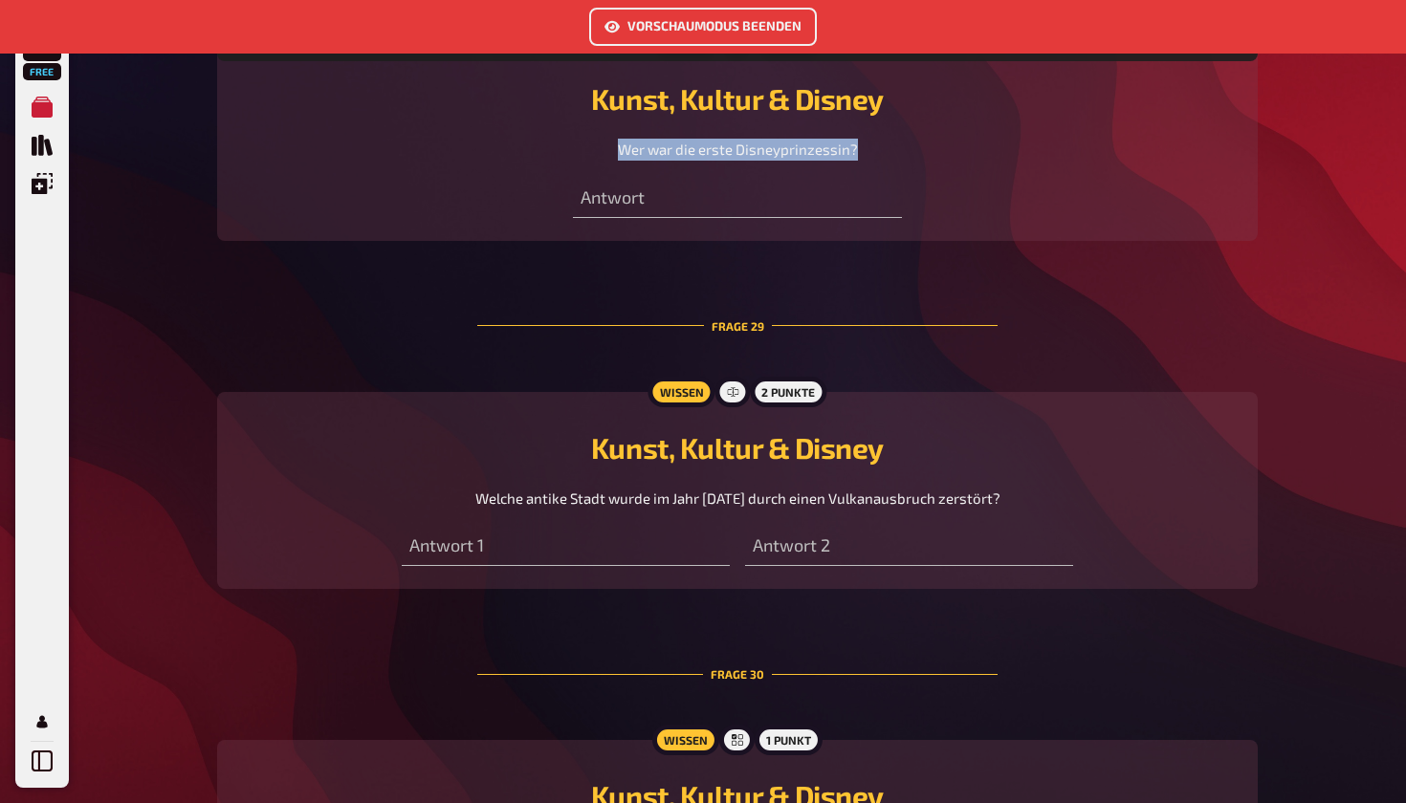
drag, startPoint x: 471, startPoint y: 489, endPoint x: 1074, endPoint y: 481, distance: 602.6
click at [1074, 488] on div "Welche antike Stadt wurde im Jahr [DATE] durch einen Vulkanausbruch zerstört?" at bounding box center [737, 499] width 995 height 22
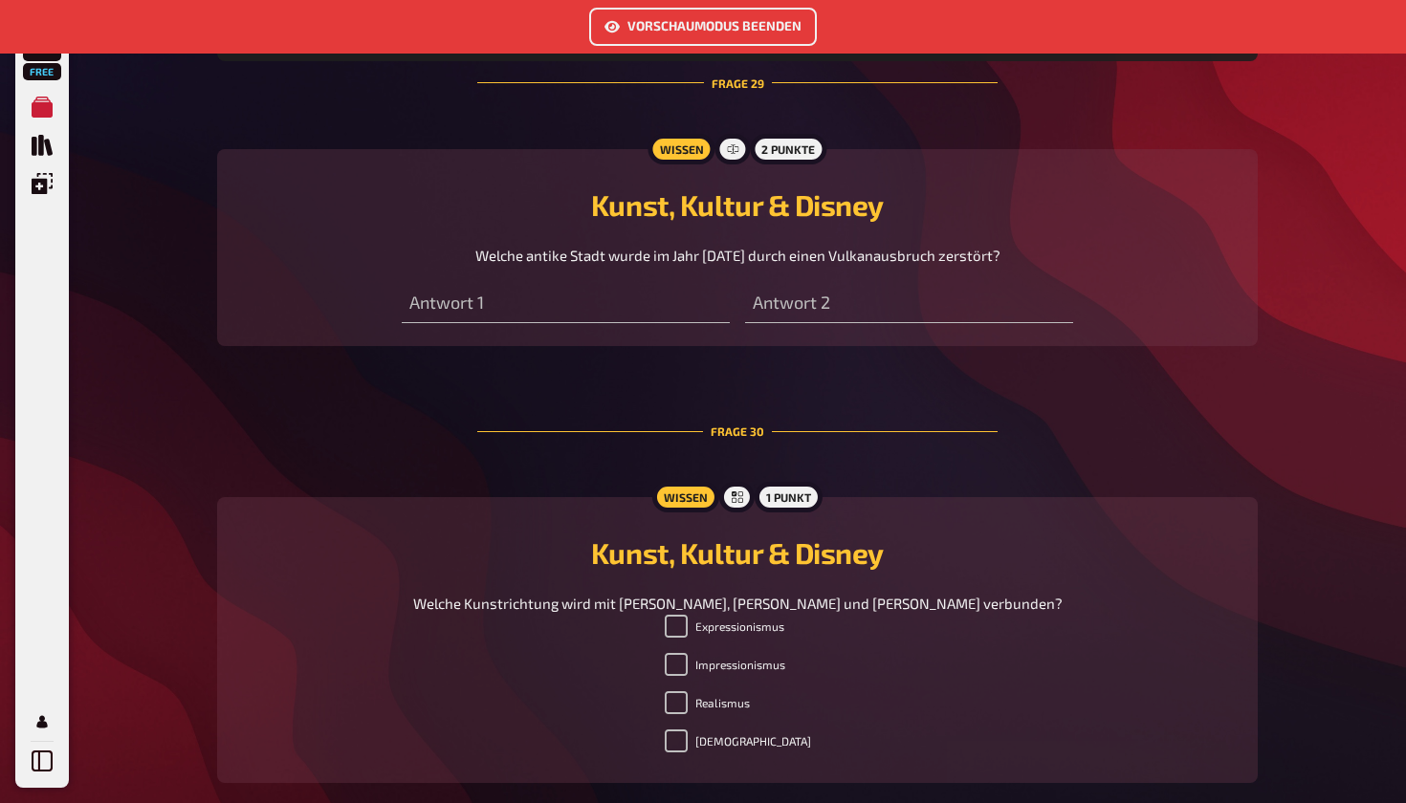
scroll to position [11294, 0]
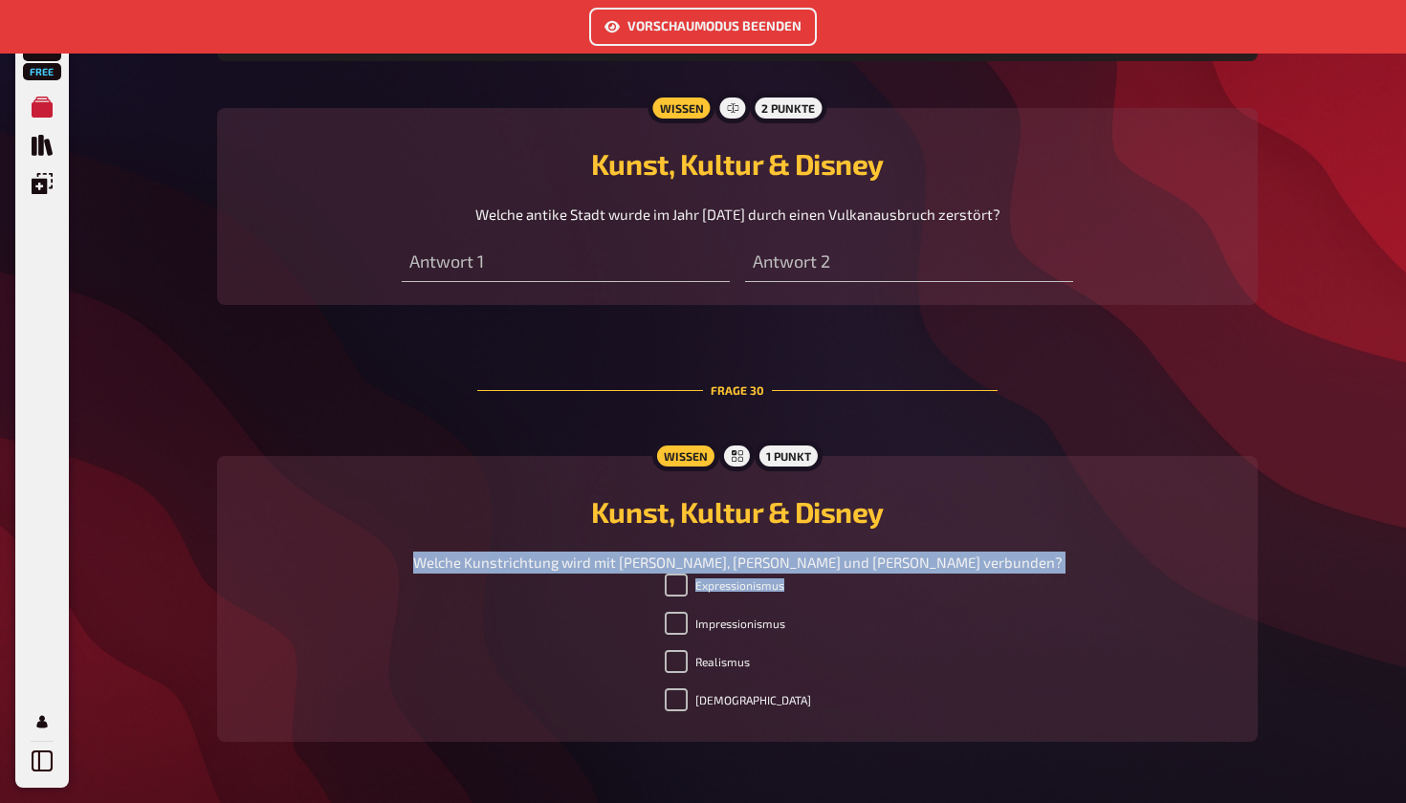
drag, startPoint x: 403, startPoint y: 557, endPoint x: 1152, endPoint y: 580, distance: 750.1
click at [1153, 580] on div "Wissen 1 Punkt Kunst, Kultur & Disney Welche Kunstrichtung wird mit [PERSON_NAM…" at bounding box center [737, 599] width 1041 height 286
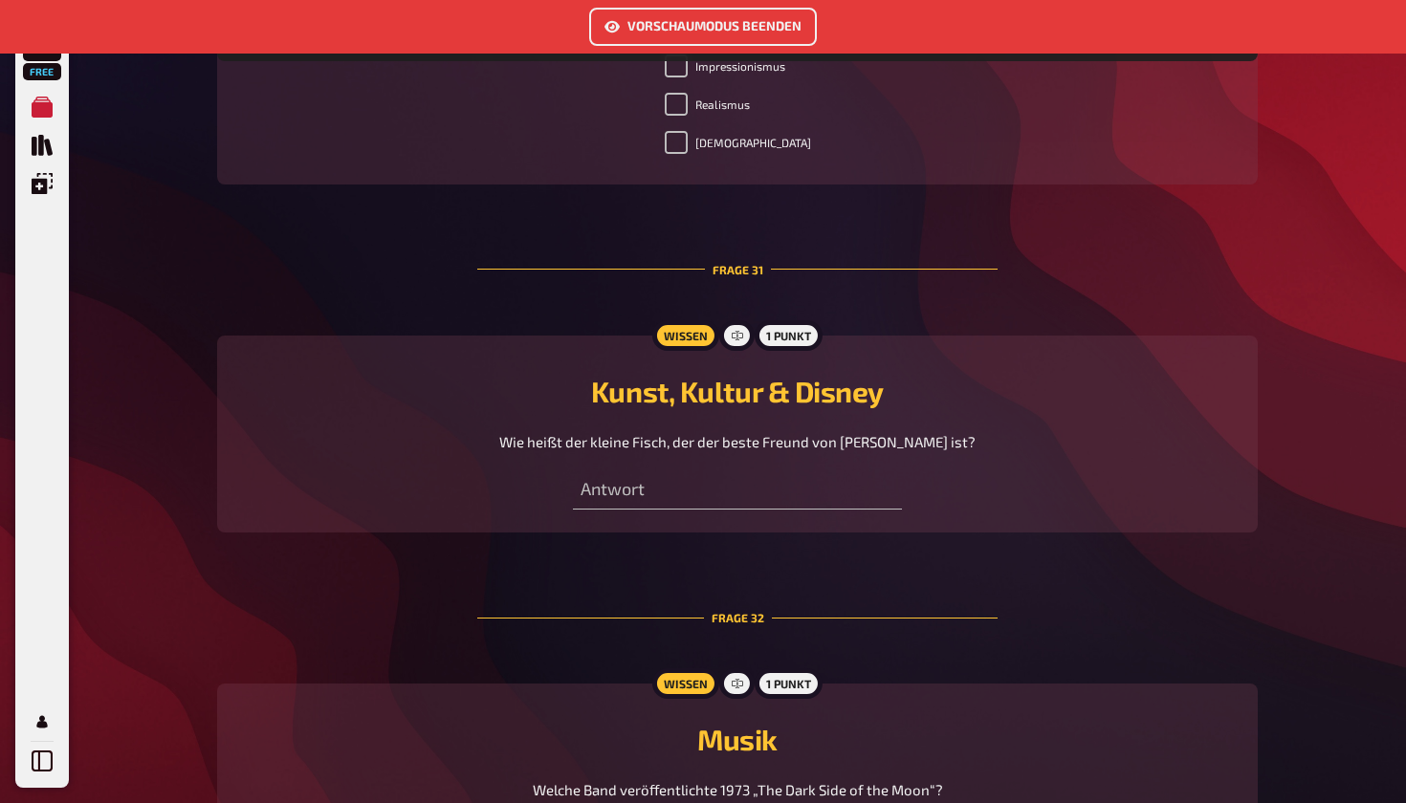
scroll to position [11870, 0]
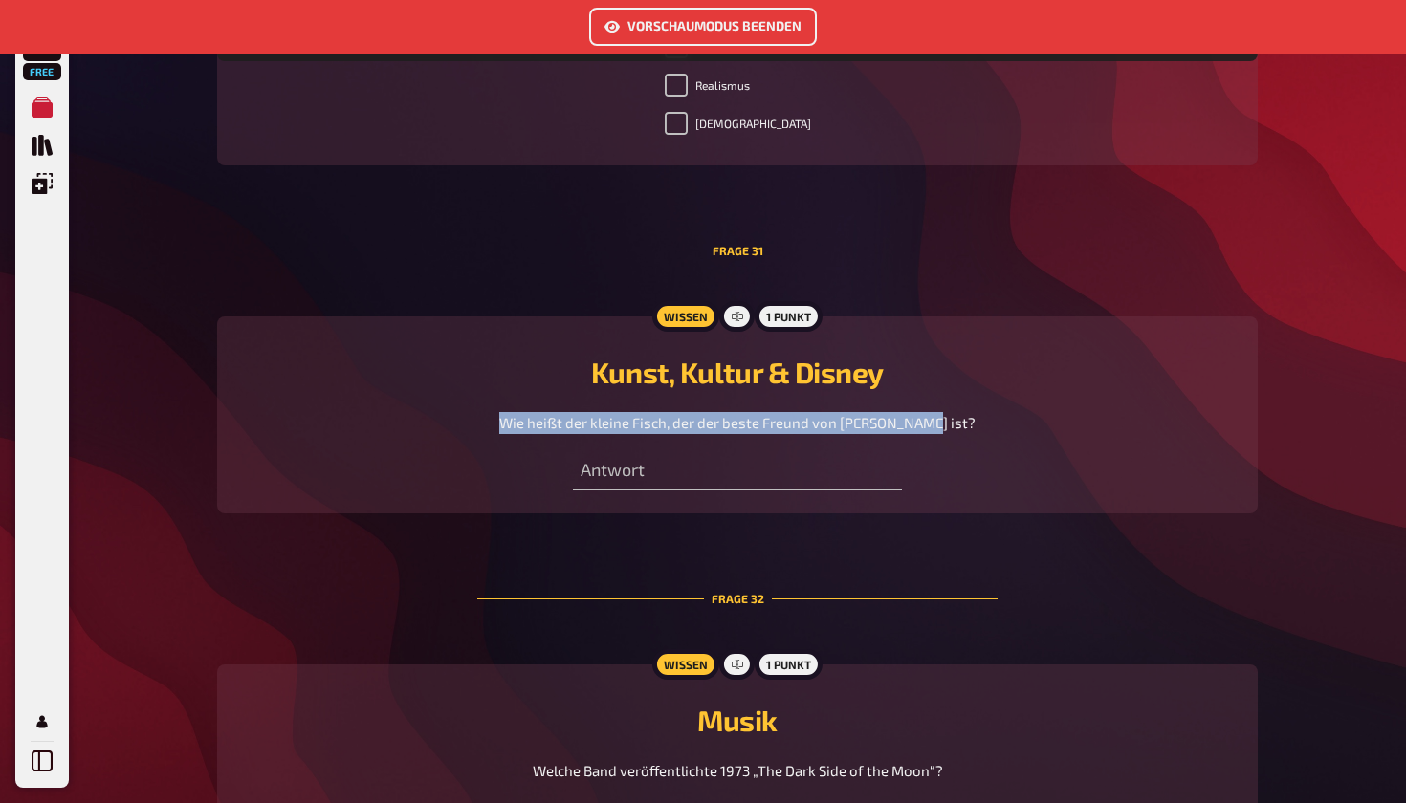
drag, startPoint x: 523, startPoint y: 422, endPoint x: 917, endPoint y: 402, distance: 394.5
click at [917, 402] on div "Kunst, Kultur & Disney Wie heißt der kleine Fisch, der der beste Freund von [PE…" at bounding box center [737, 394] width 995 height 79
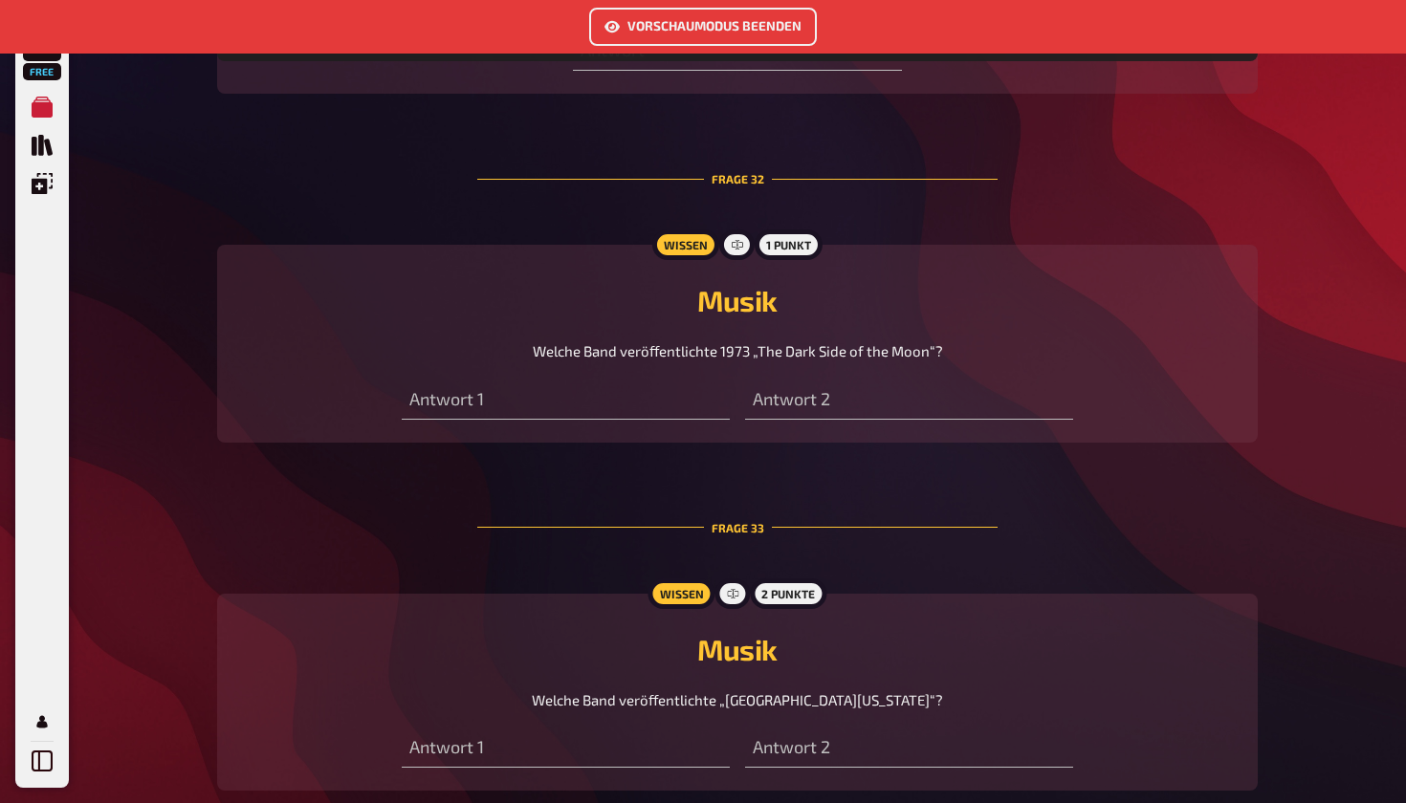
scroll to position [12305, 0]
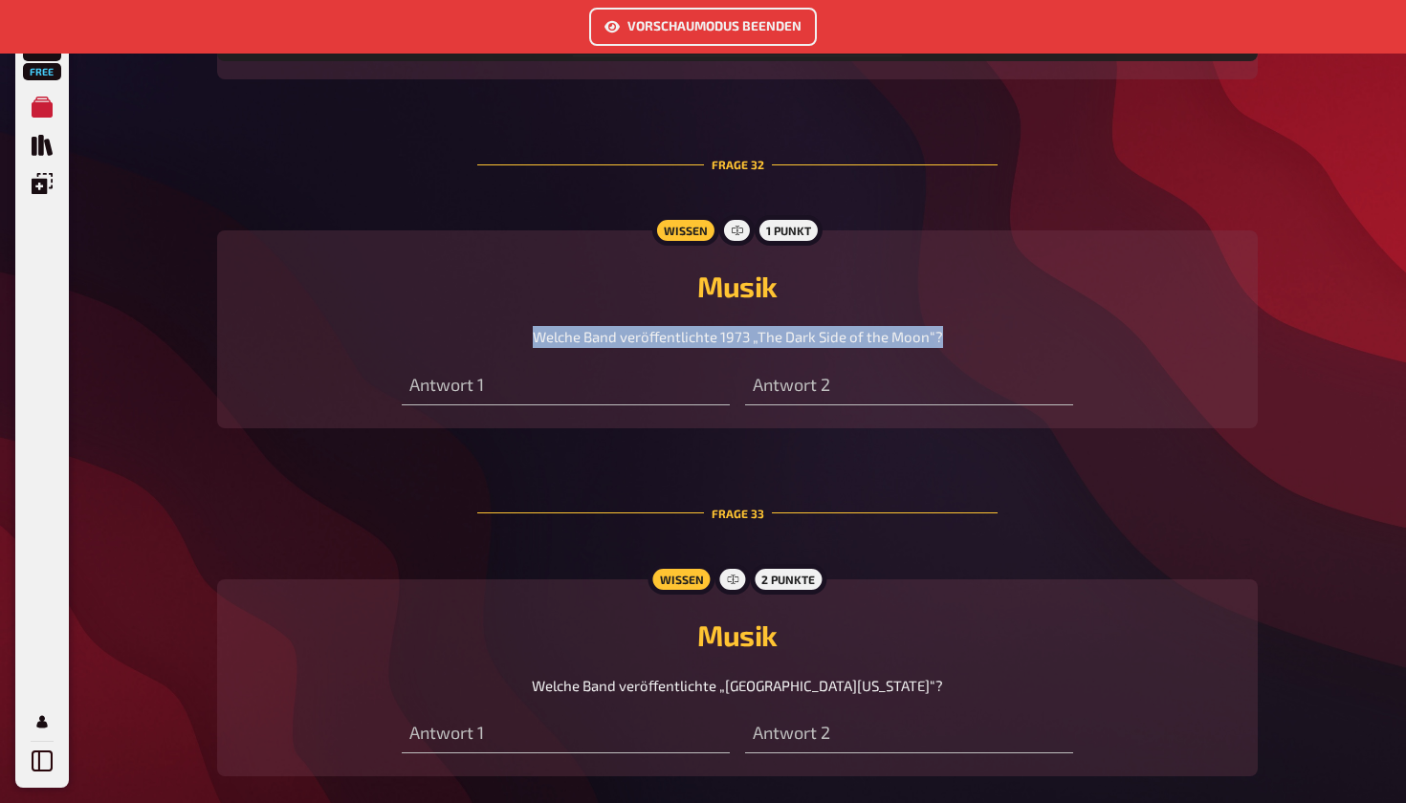
drag, startPoint x: 519, startPoint y: 328, endPoint x: 965, endPoint y: 333, distance: 445.7
click at [965, 333] on div "Welche Band veröﬀentlichte 1973 „The Dark Side of the Moon“?" at bounding box center [737, 337] width 995 height 22
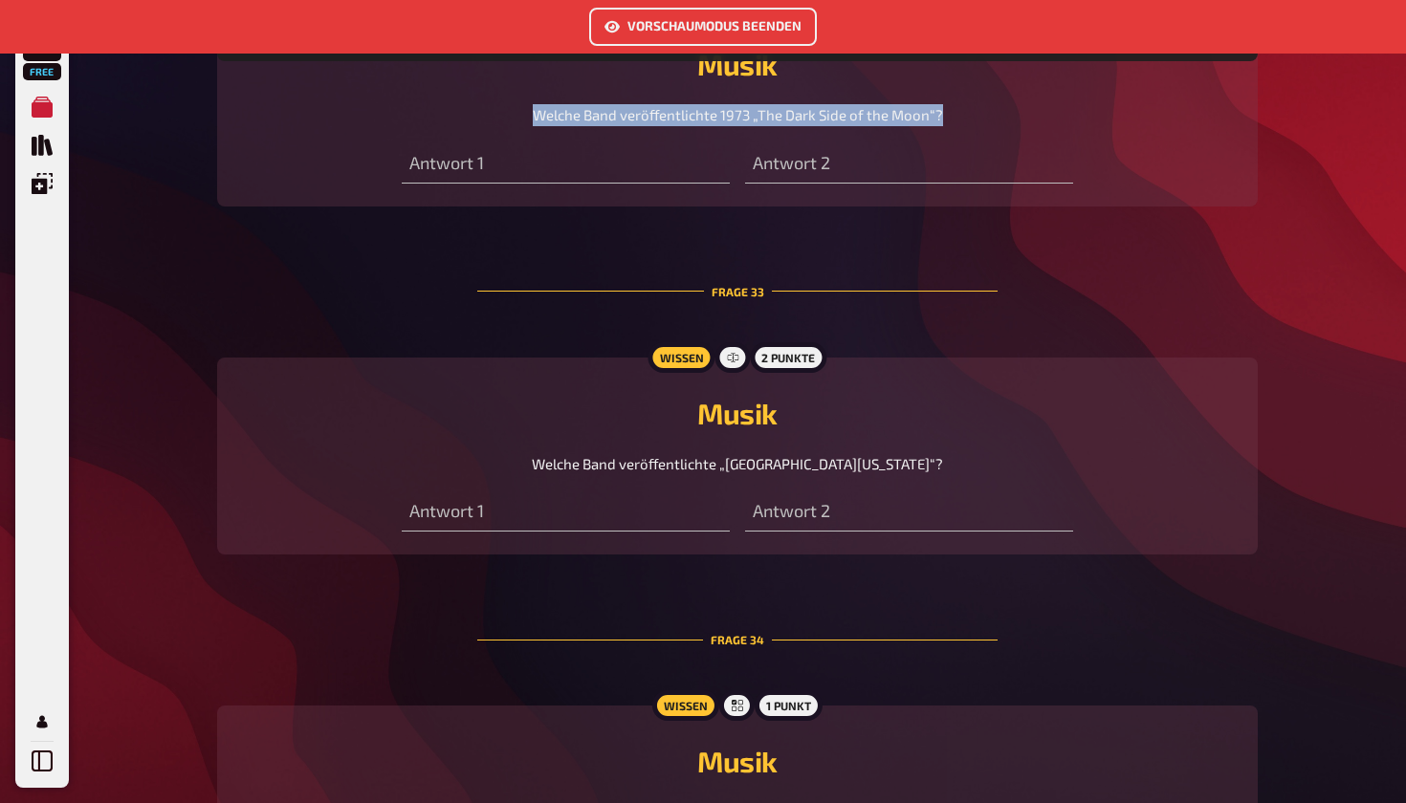
scroll to position [12548, 0]
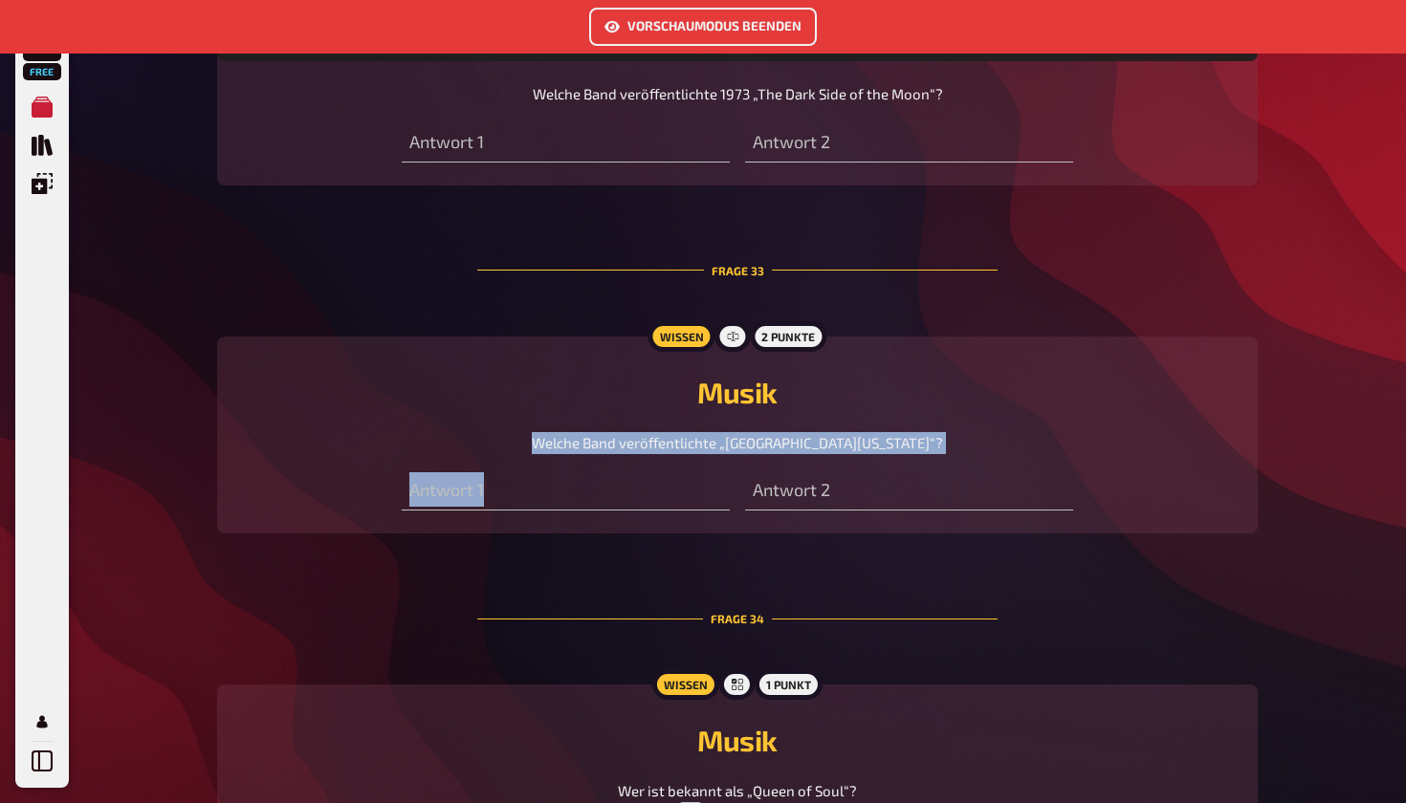
drag, startPoint x: 581, startPoint y: 425, endPoint x: 905, endPoint y: 444, distance: 324.8
click at [905, 444] on div "Wissen 2 Punkte Musik Welche Band veröﬀentlichte „[GEOGRAPHIC_DATA][US_STATE]“?…" at bounding box center [737, 436] width 1041 height 198
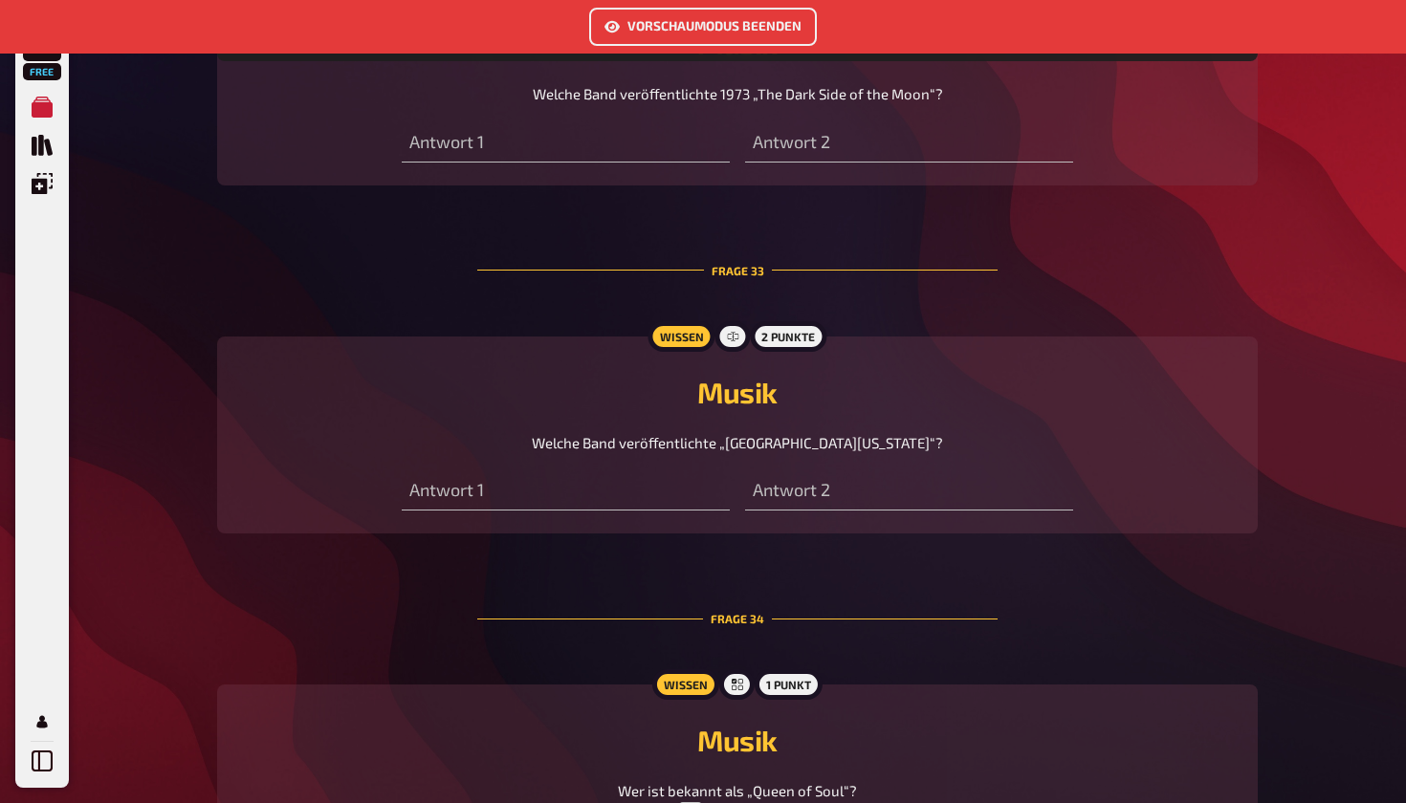
click at [905, 453] on div "Antwort 2" at bounding box center [909, 481] width 328 height 57
click at [601, 434] on span "Welche Band veröﬀentlichte „[GEOGRAPHIC_DATA][US_STATE]“?" at bounding box center [737, 442] width 411 height 17
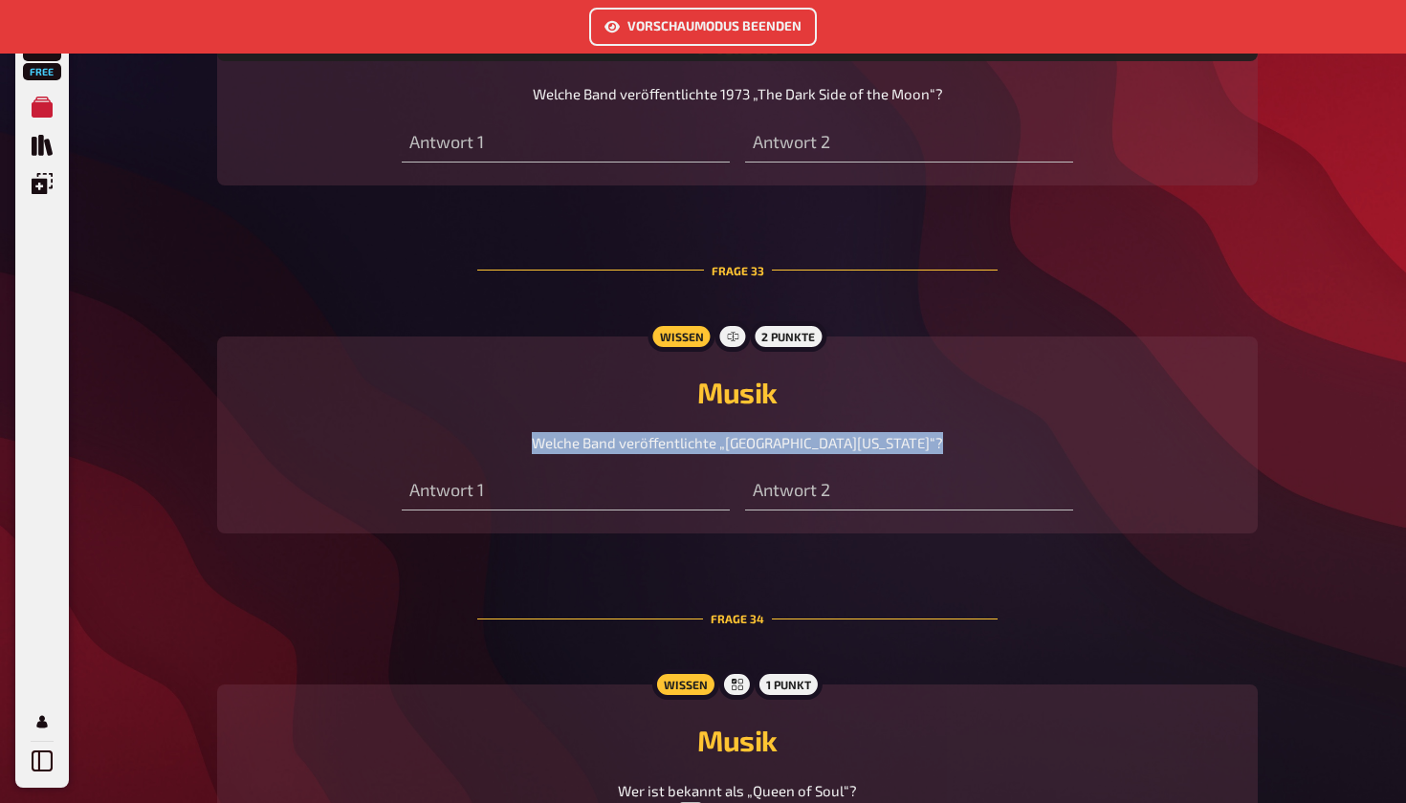
click at [601, 434] on span "Welche Band veröﬀentlichte „[GEOGRAPHIC_DATA][US_STATE]“?" at bounding box center [737, 442] width 411 height 17
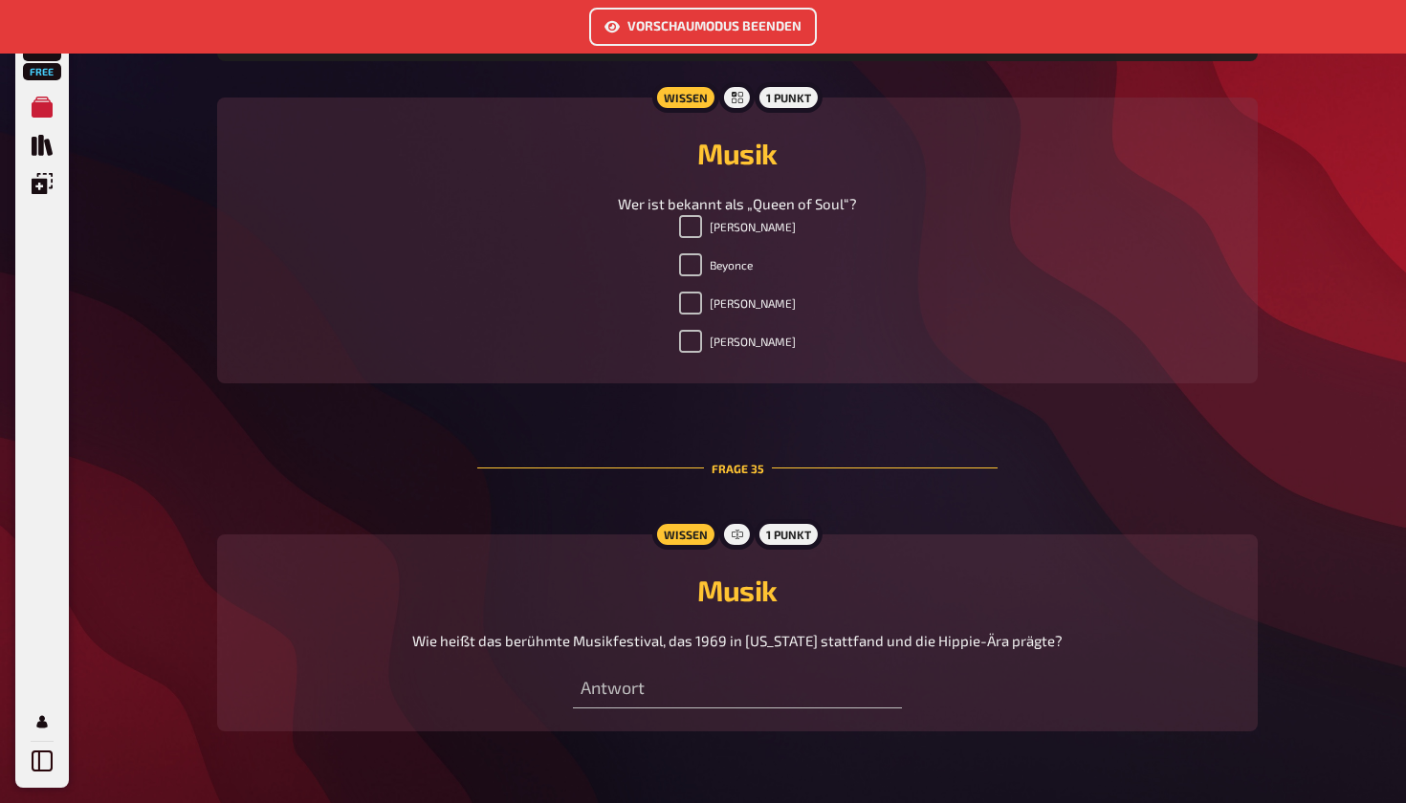
scroll to position [13024, 0]
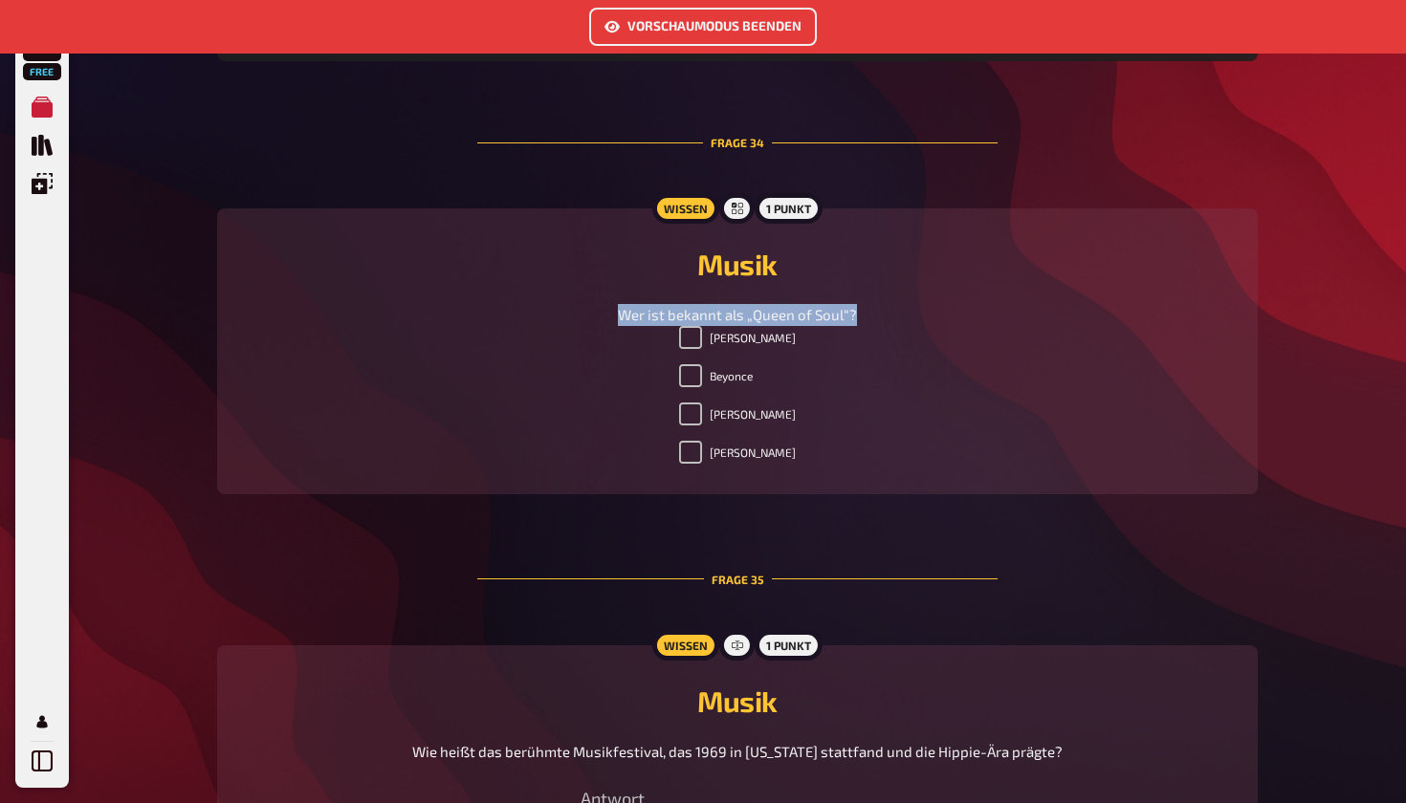
drag, startPoint x: 618, startPoint y: 301, endPoint x: 883, endPoint y: 307, distance: 265.0
click at [883, 307] on div "Wer ist bekannt als „Queen of Soul“?" at bounding box center [737, 315] width 995 height 22
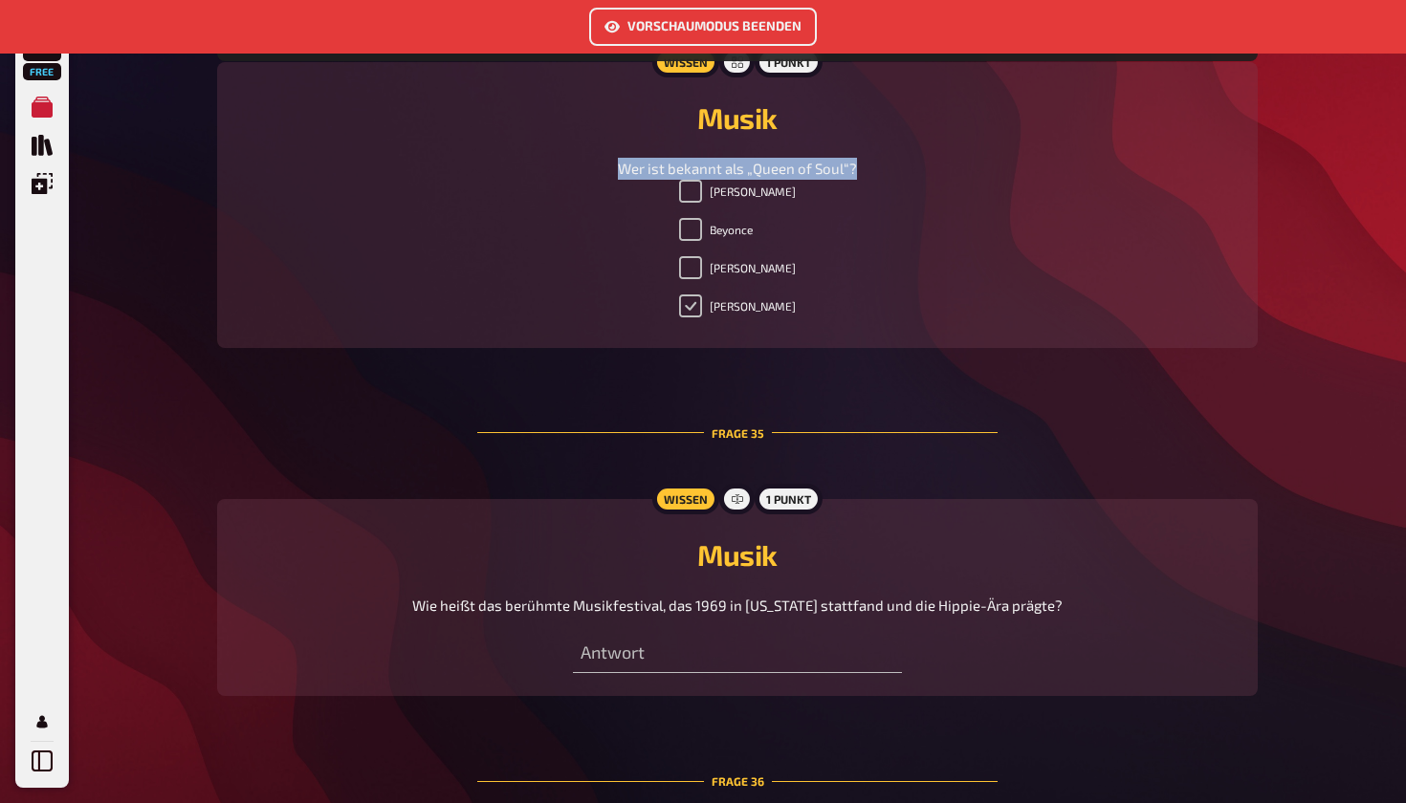
scroll to position [13266, 0]
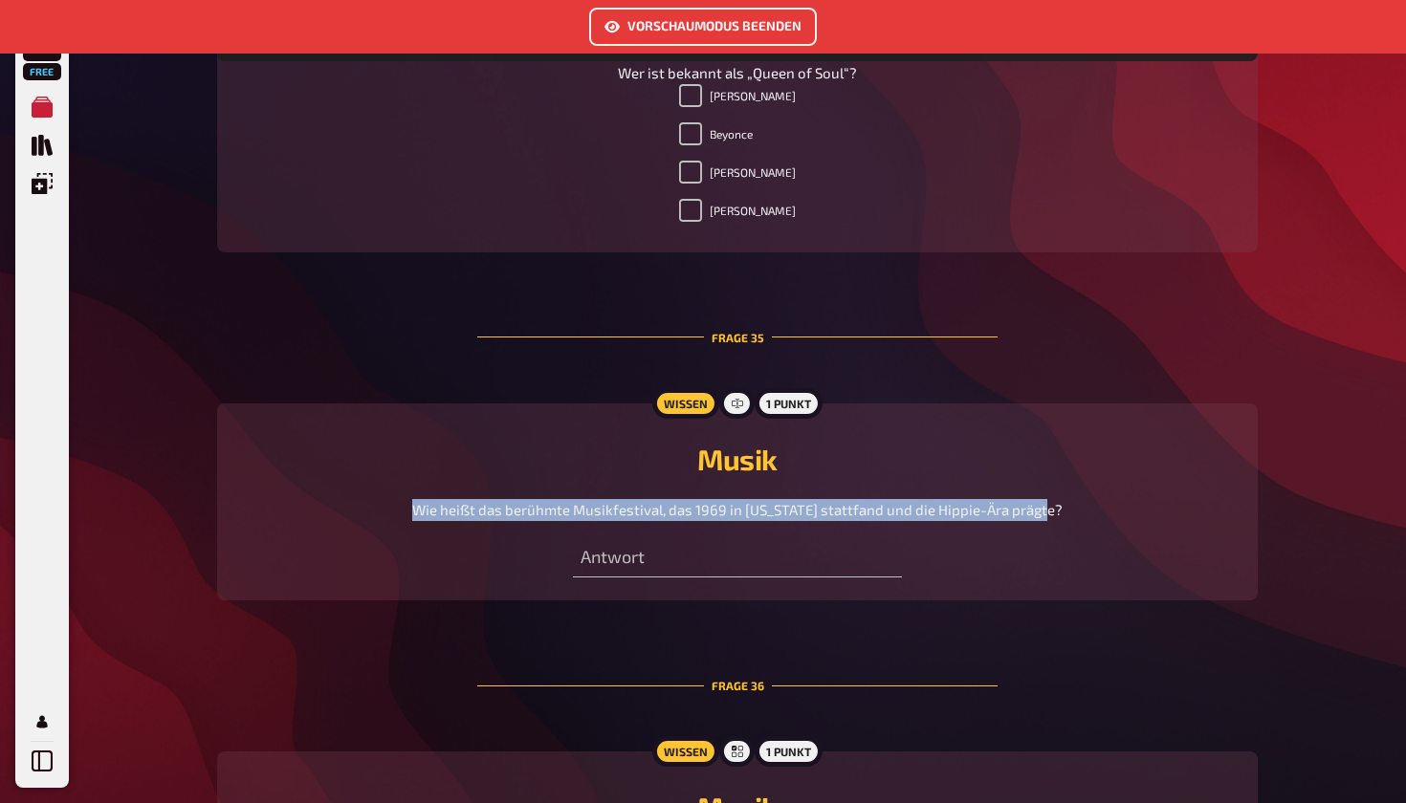
drag, startPoint x: 420, startPoint y: 503, endPoint x: 1064, endPoint y: 492, distance: 644.7
click at [1064, 499] on div "Wie heißt das berühmte Musikfestival, das 1969 in [US_STATE] stattfand und die …" at bounding box center [737, 510] width 995 height 22
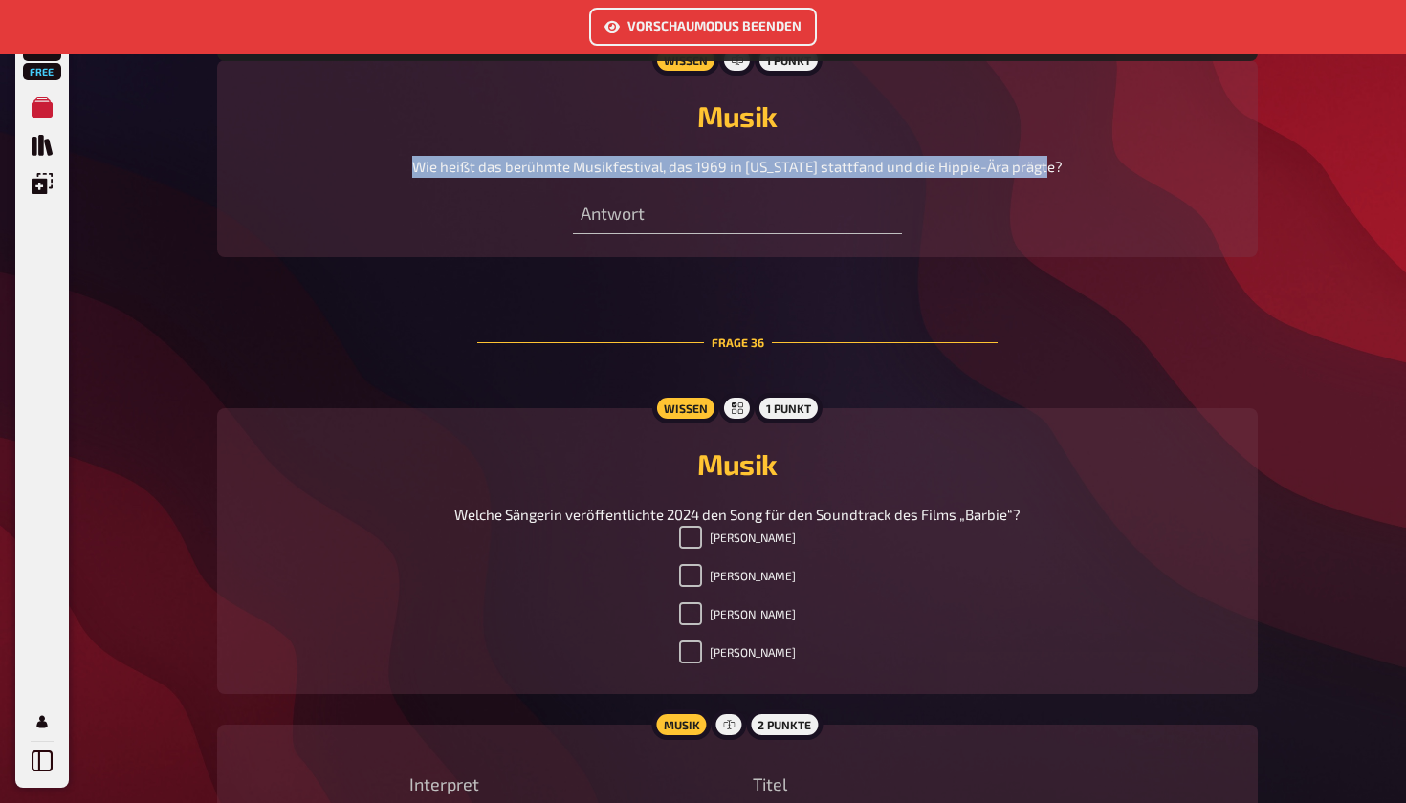
scroll to position [13645, 0]
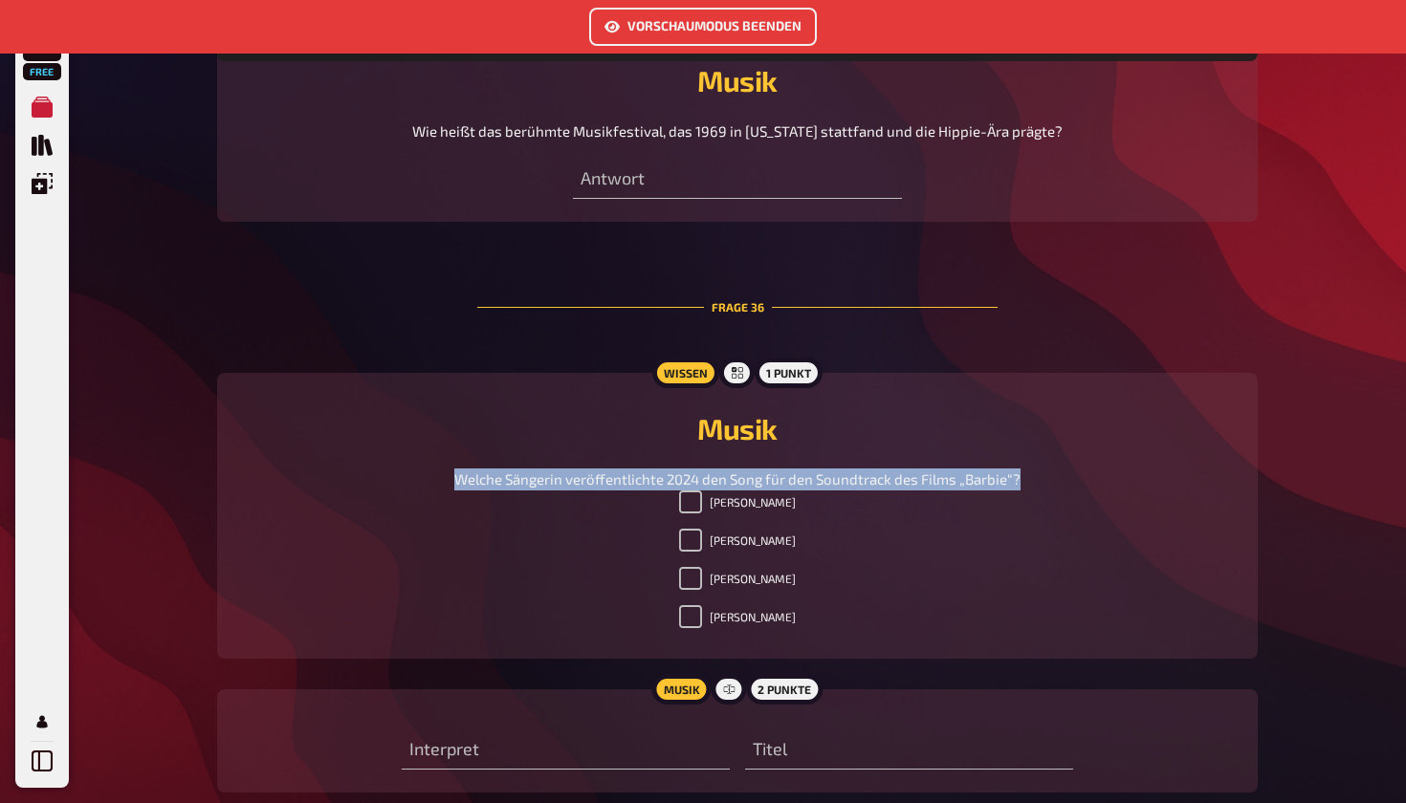
drag, startPoint x: 457, startPoint y: 467, endPoint x: 1103, endPoint y: 471, distance: 645.6
click at [1103, 471] on div "Welche Sängerin veröffentlichte 2024 den Song für den Soundtrack des Films „Bar…" at bounding box center [737, 480] width 995 height 22
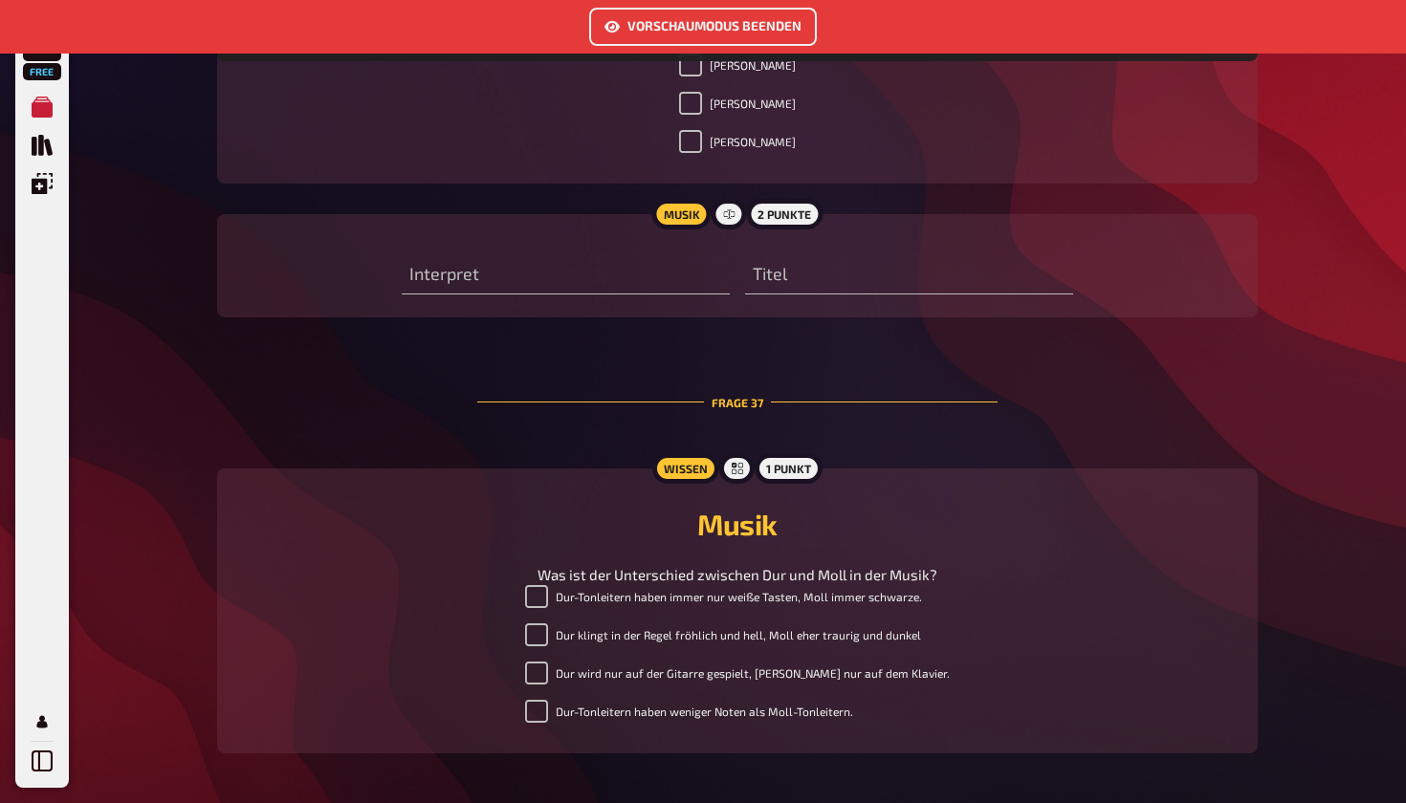
scroll to position [14226, 0]
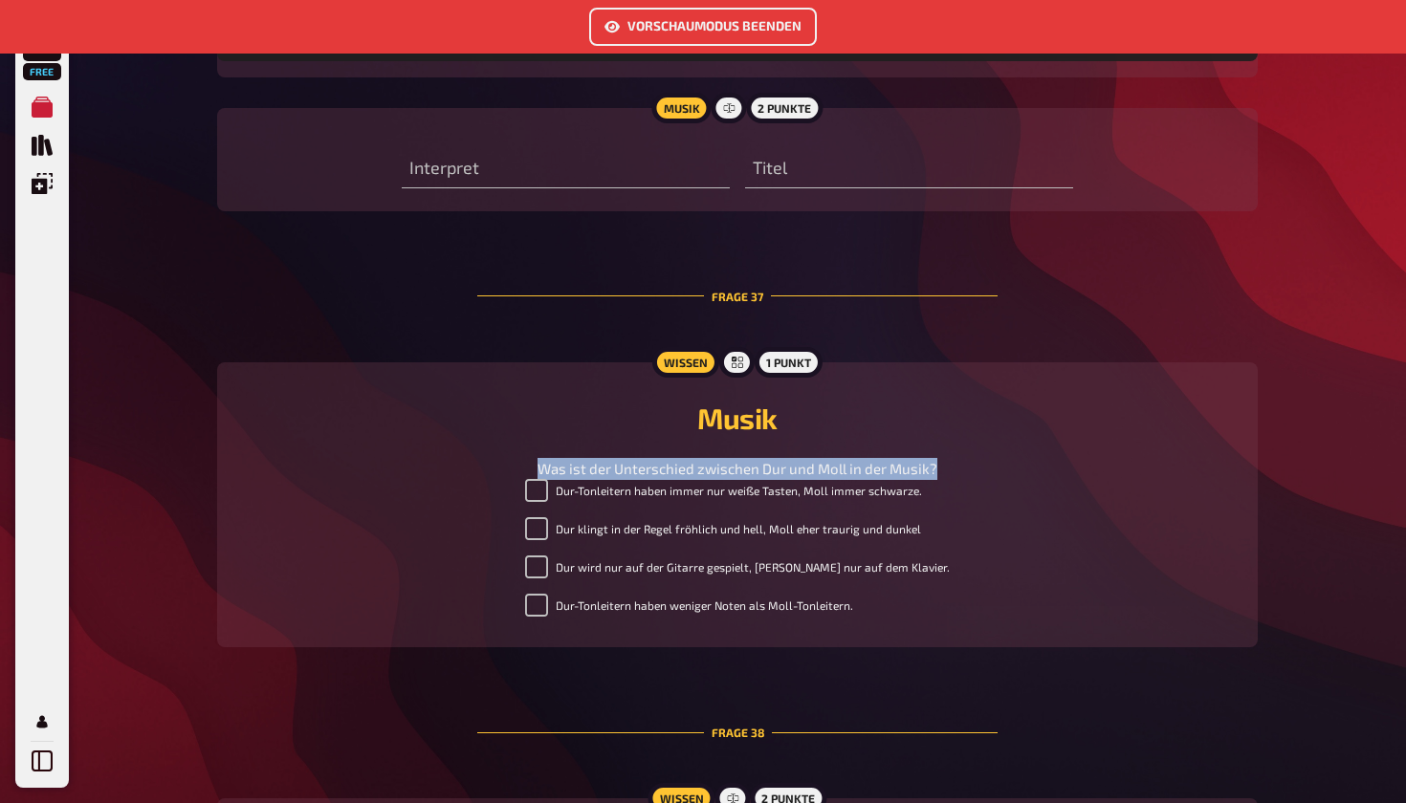
drag, startPoint x: 560, startPoint y: 452, endPoint x: 949, endPoint y: 452, distance: 388.3
click at [949, 458] on div "Was ist der Unterschied zwischen Dur und Moll in der Musik?" at bounding box center [737, 469] width 995 height 22
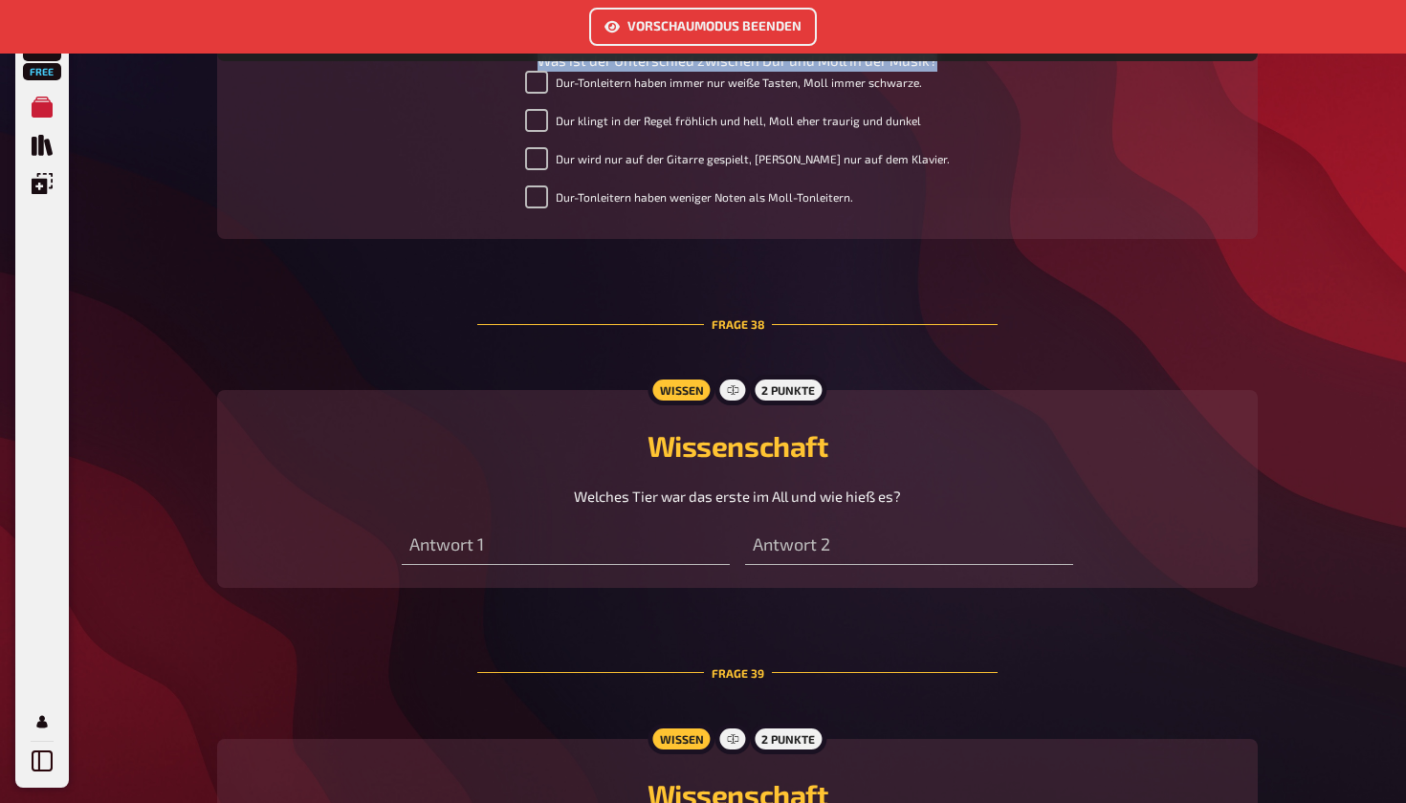
scroll to position [14660, 0]
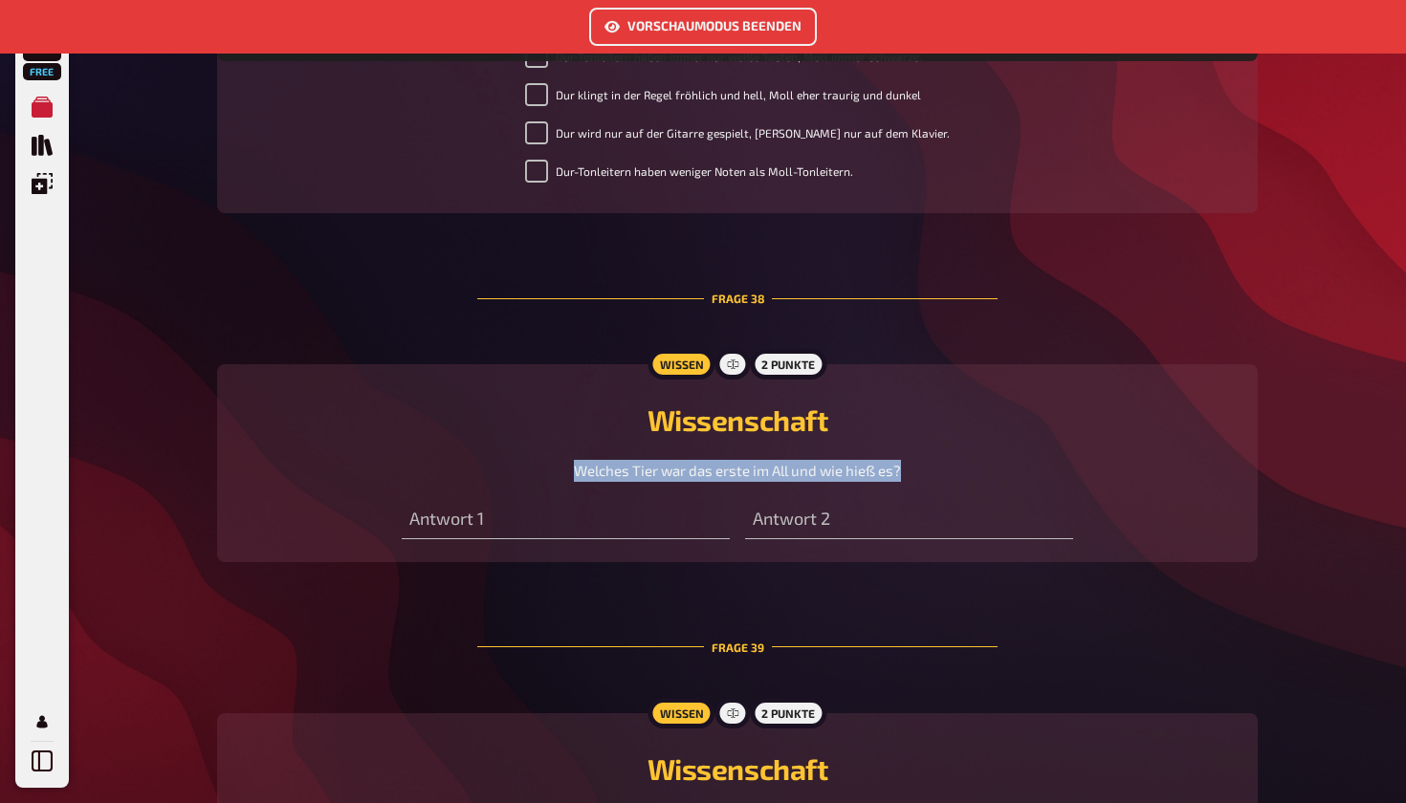
drag, startPoint x: 569, startPoint y: 456, endPoint x: 975, endPoint y: 457, distance: 405.5
click at [975, 460] on div "Welches Tier war das erste im All und wie hieß es?" at bounding box center [737, 471] width 995 height 22
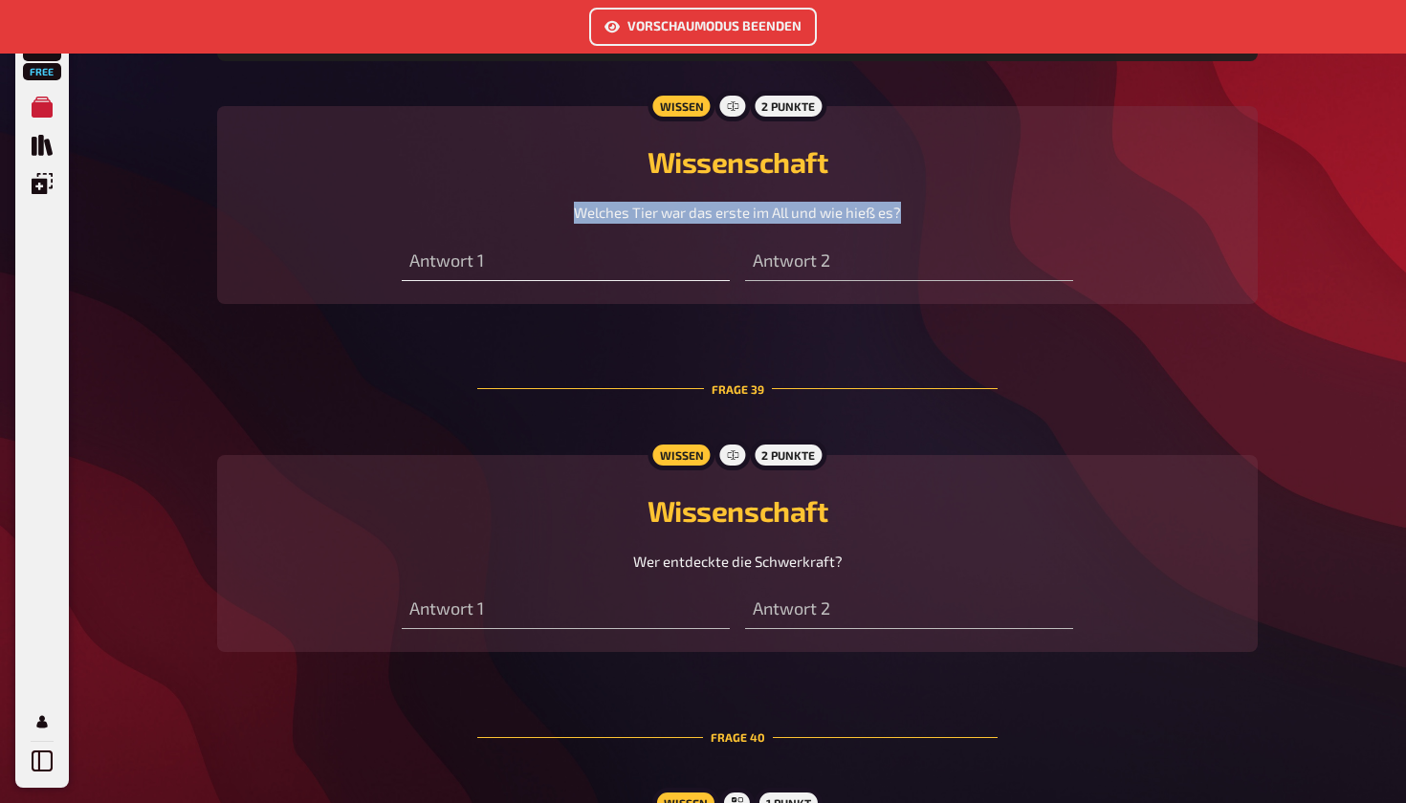
scroll to position [14951, 0]
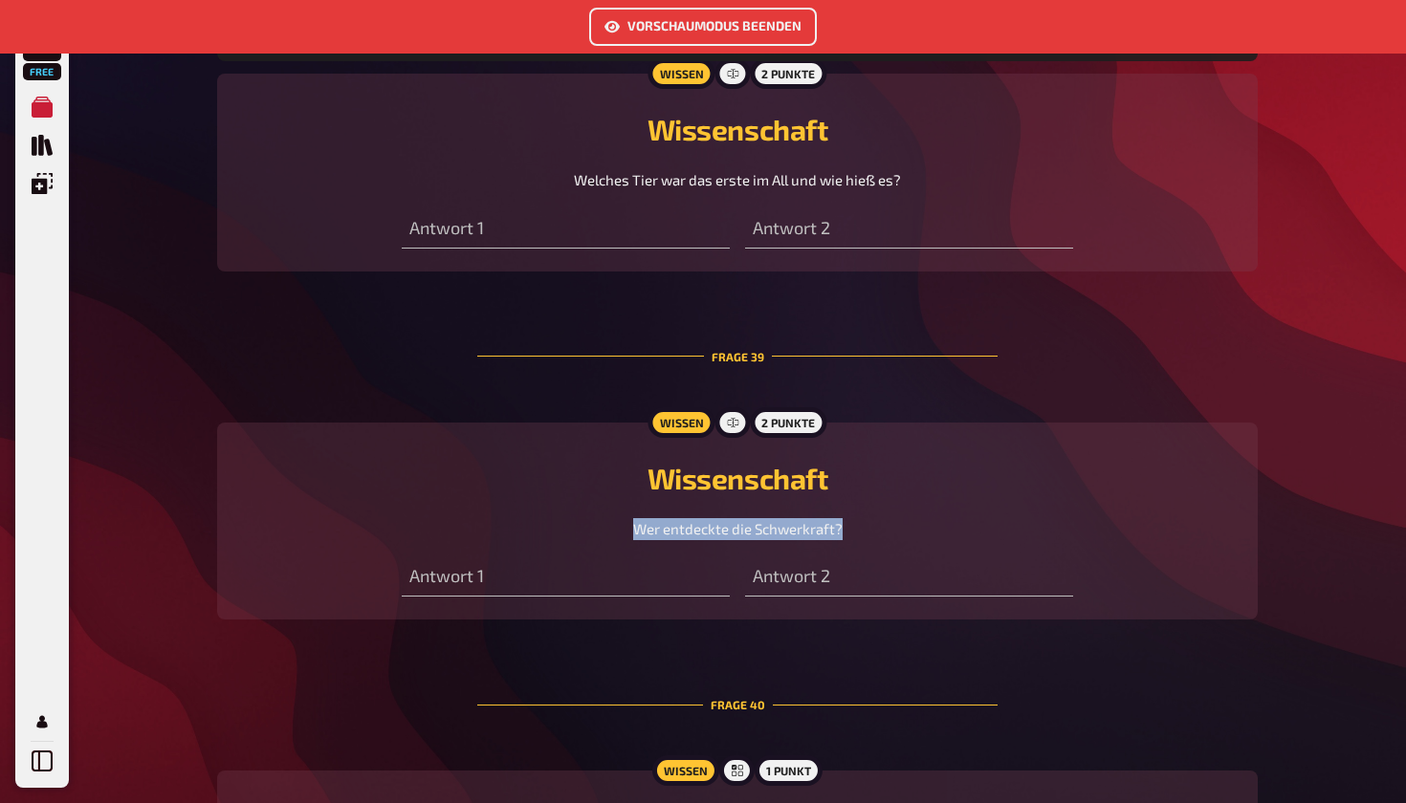
drag, startPoint x: 640, startPoint y: 516, endPoint x: 870, endPoint y: 516, distance: 230.5
click at [871, 518] on div "Wer entdeckte die Schwerkraft?" at bounding box center [737, 529] width 995 height 22
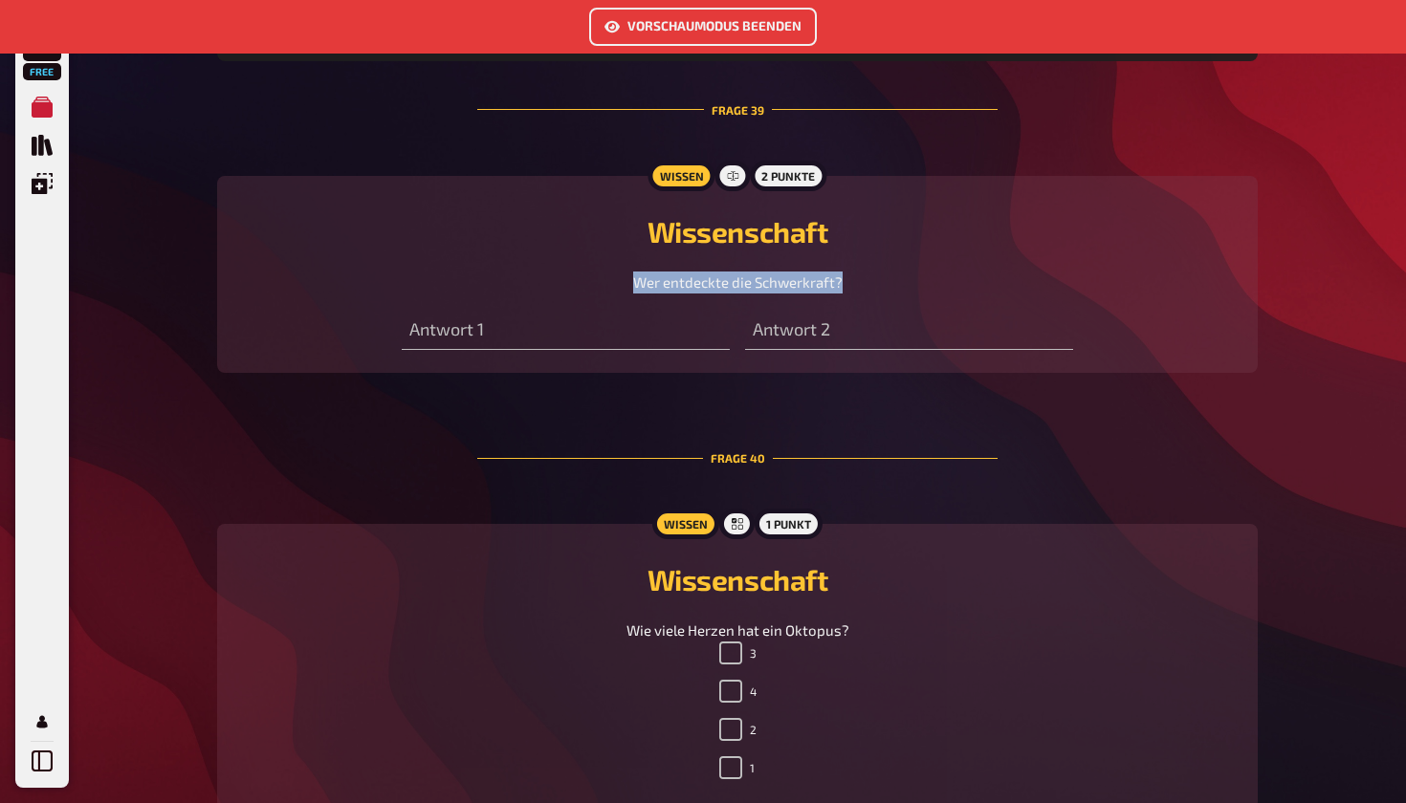
scroll to position [15244, 0]
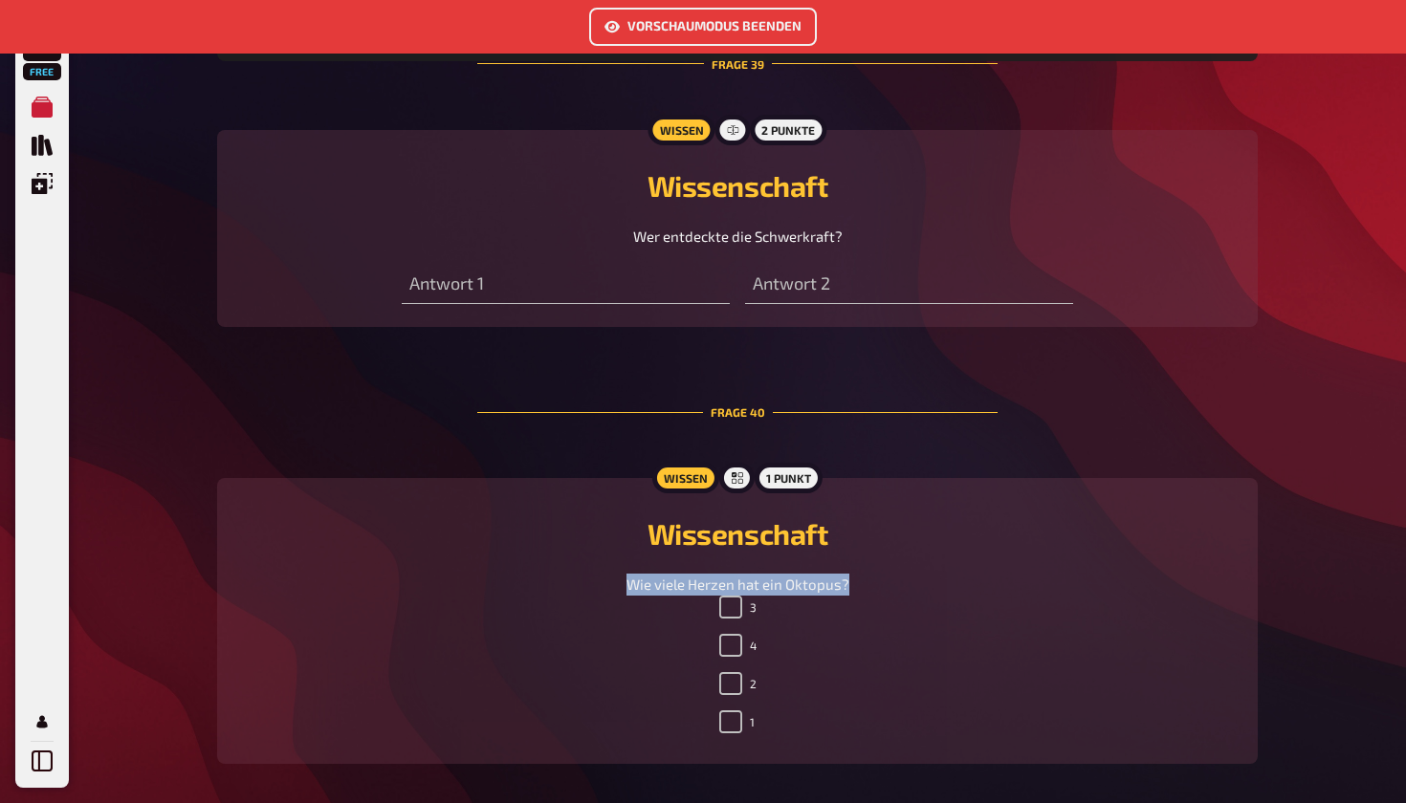
drag, startPoint x: 712, startPoint y: 570, endPoint x: 864, endPoint y: 572, distance: 152.1
click at [864, 574] on div "Wie viele Herzen hat ein Oktopus?" at bounding box center [737, 585] width 995 height 22
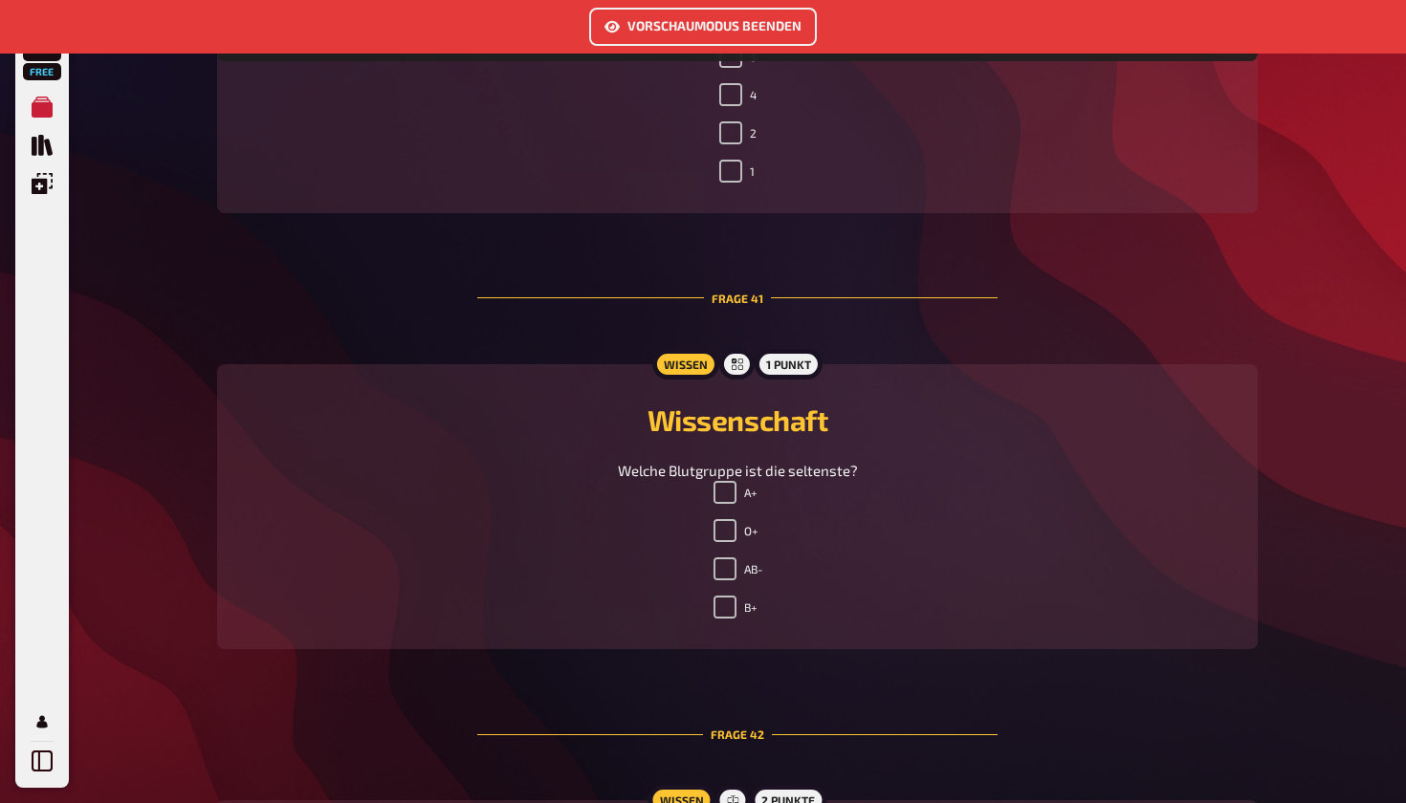
scroll to position [15799, 0]
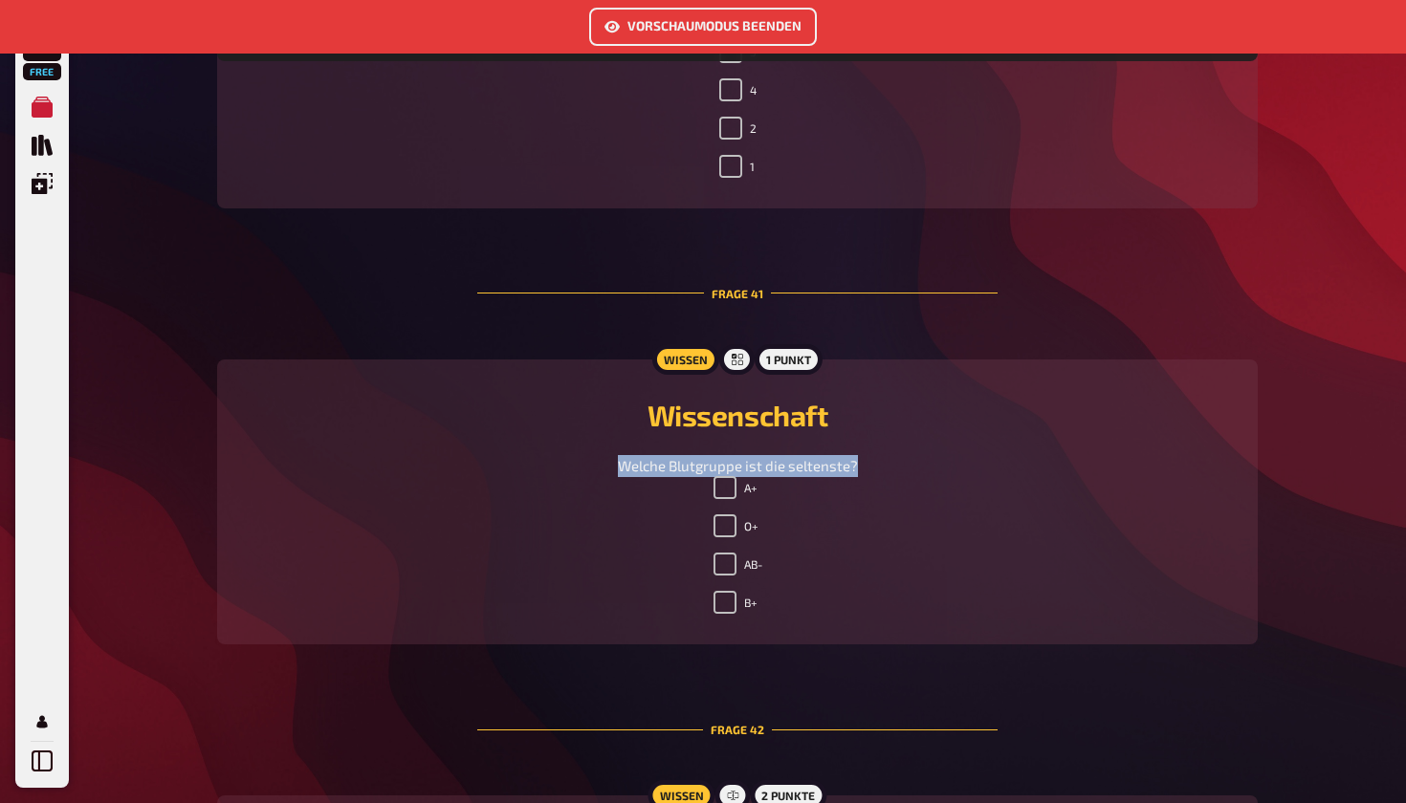
drag, startPoint x: 620, startPoint y: 446, endPoint x: 870, endPoint y: 446, distance: 250.6
click at [871, 455] on div "Welche Blutgruppe ist die seltenste?" at bounding box center [737, 466] width 995 height 22
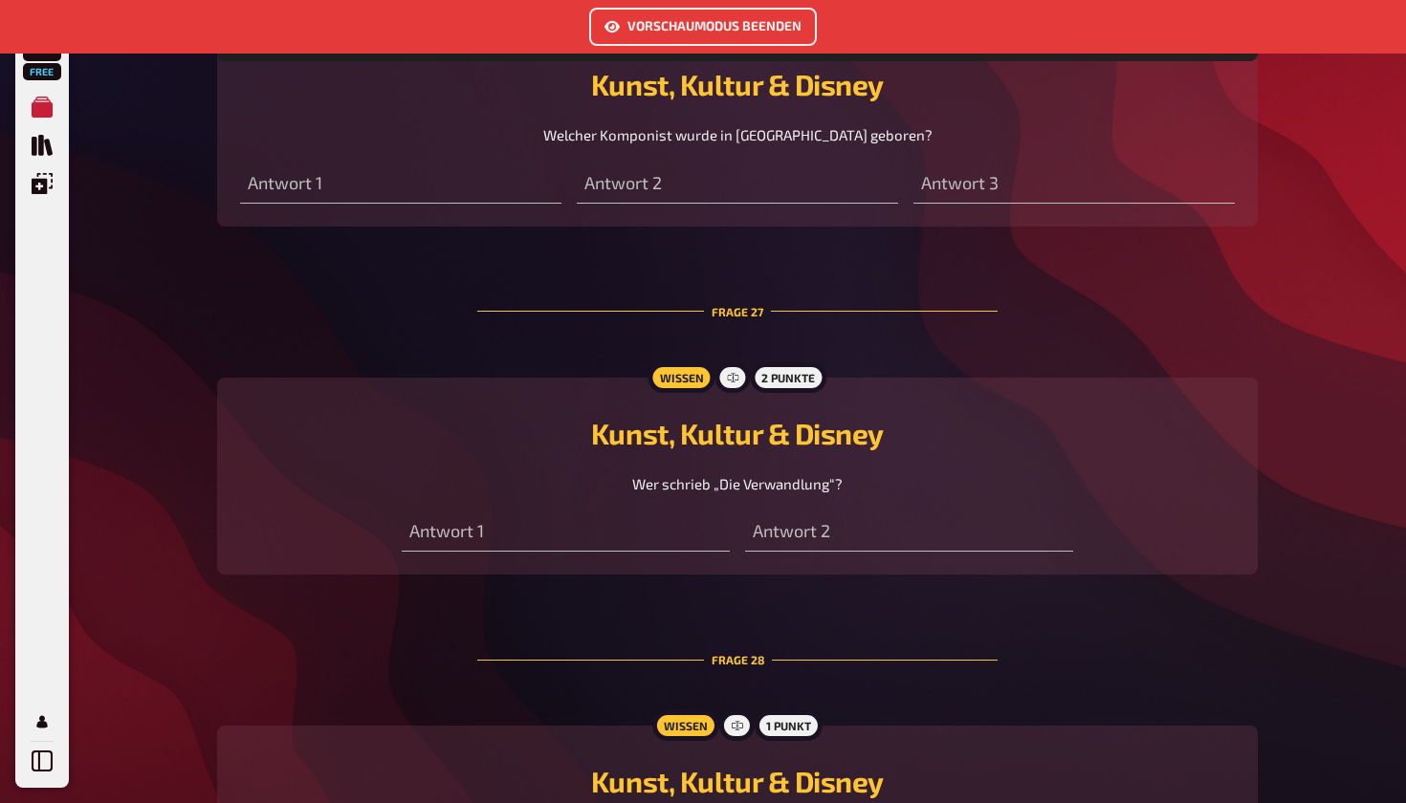
scroll to position [10526, 0]
